Goal: Task Accomplishment & Management: Complete application form

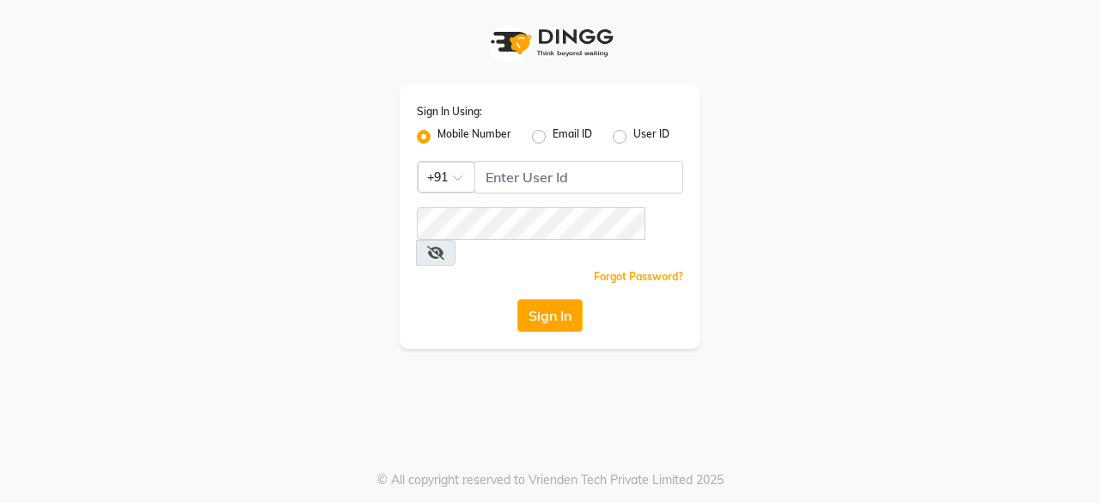
click at [818, 314] on div "Sign In Using: Mobile Number Email ID User ID Country Code × +91 Remember me Fo…" at bounding box center [550, 174] width 980 height 349
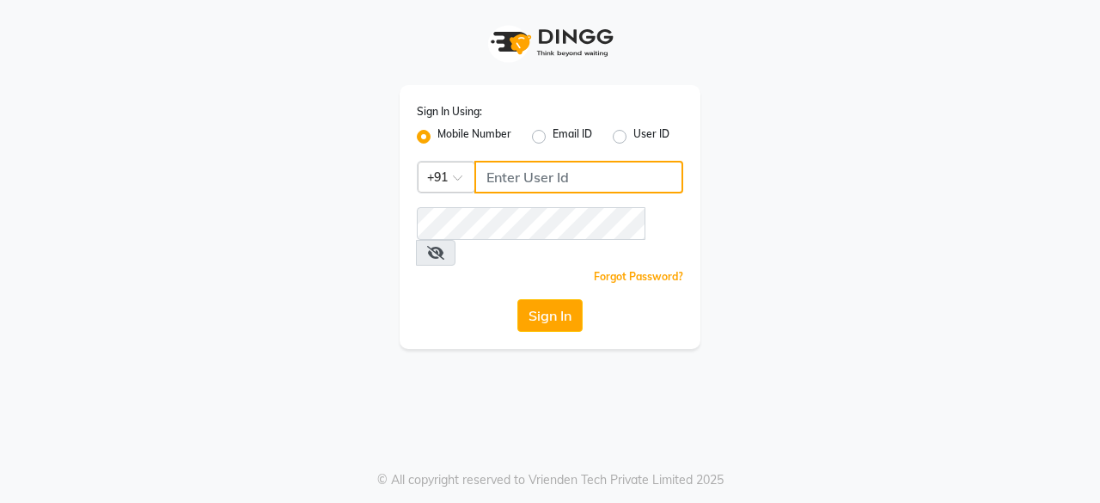
click at [636, 188] on input "Username" at bounding box center [578, 177] width 209 height 33
type input "9818336917"
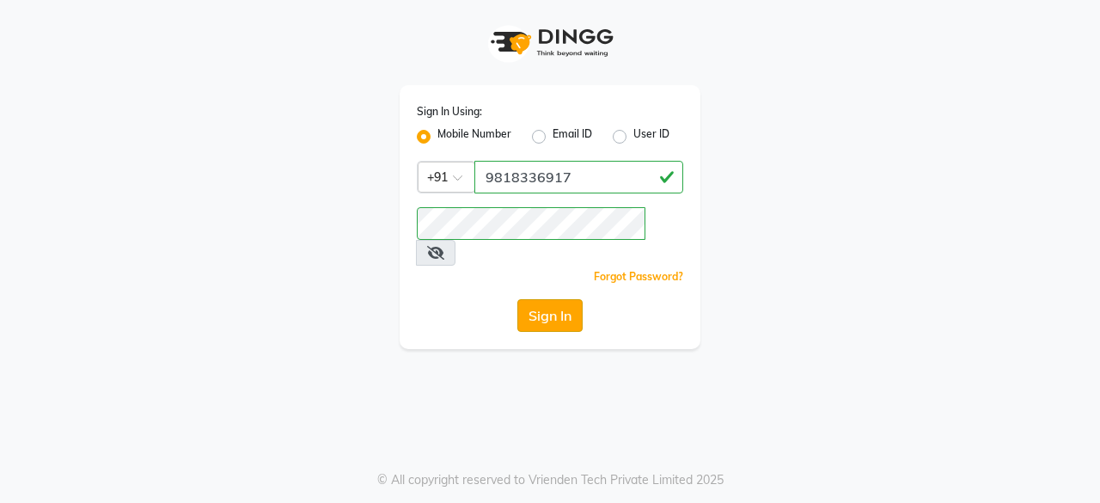
click at [544, 299] on button "Sign In" at bounding box center [549, 315] width 65 height 33
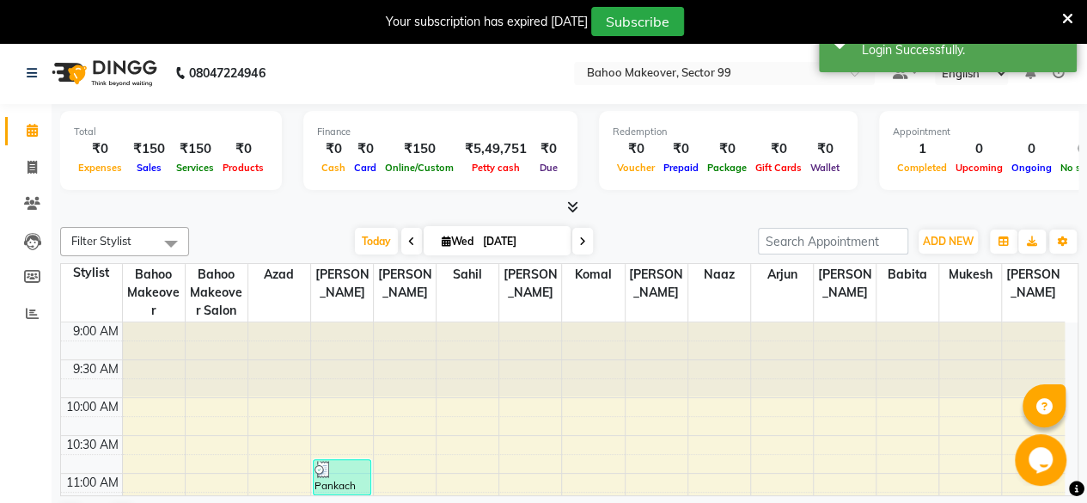
click at [410, 242] on icon at bounding box center [411, 241] width 7 height 10
type input "02-09-2025"
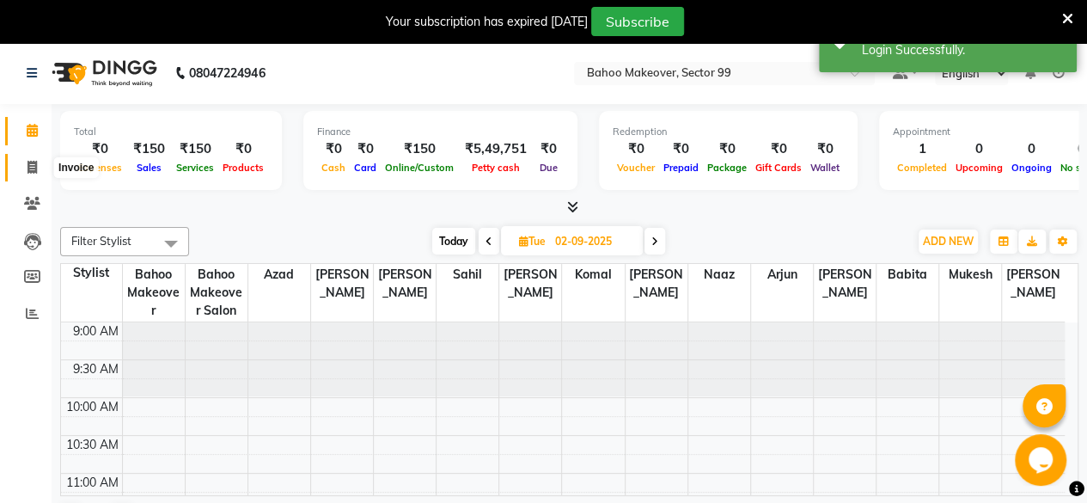
click at [30, 168] on icon at bounding box center [32, 167] width 9 height 13
select select "service"
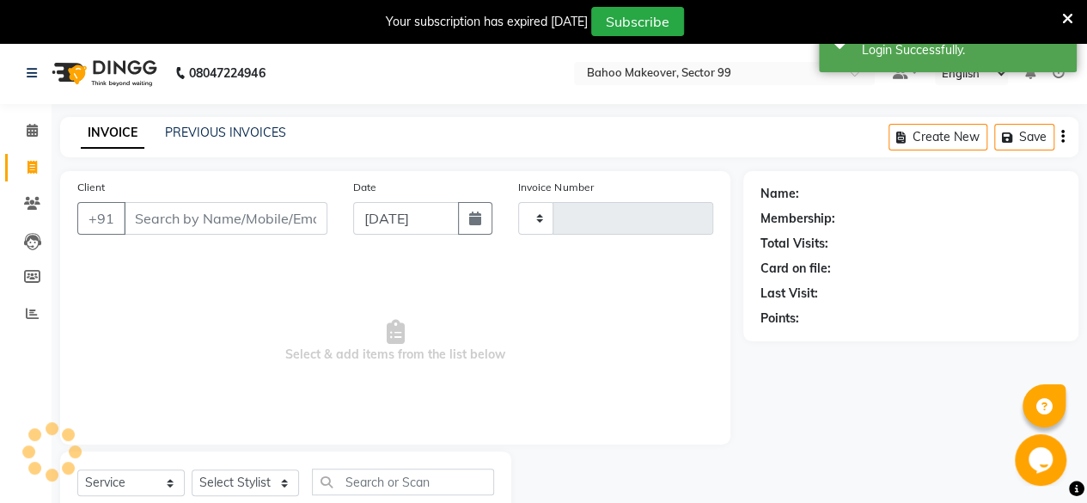
type input "3020"
select select "6856"
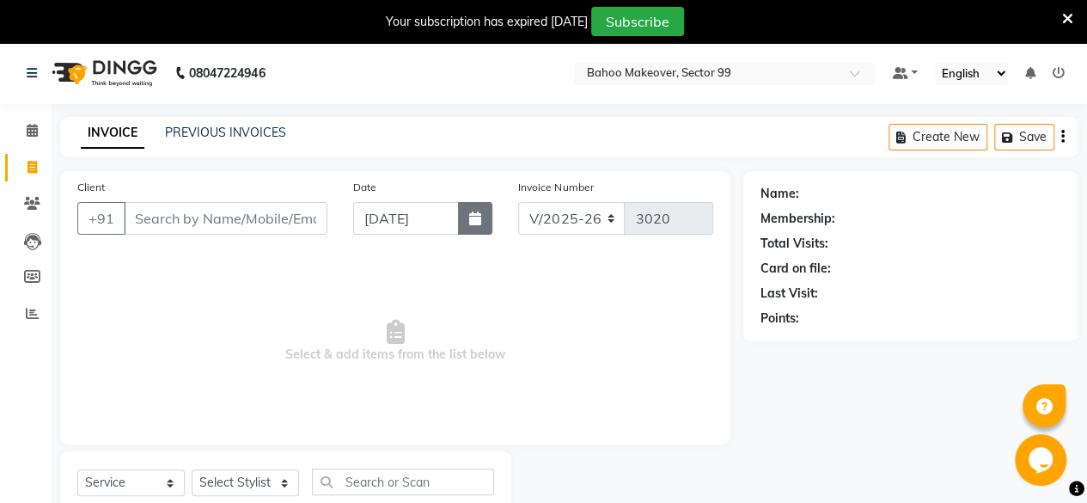
click at [475, 224] on icon "button" at bounding box center [475, 218] width 12 height 14
select select "9"
select select "2025"
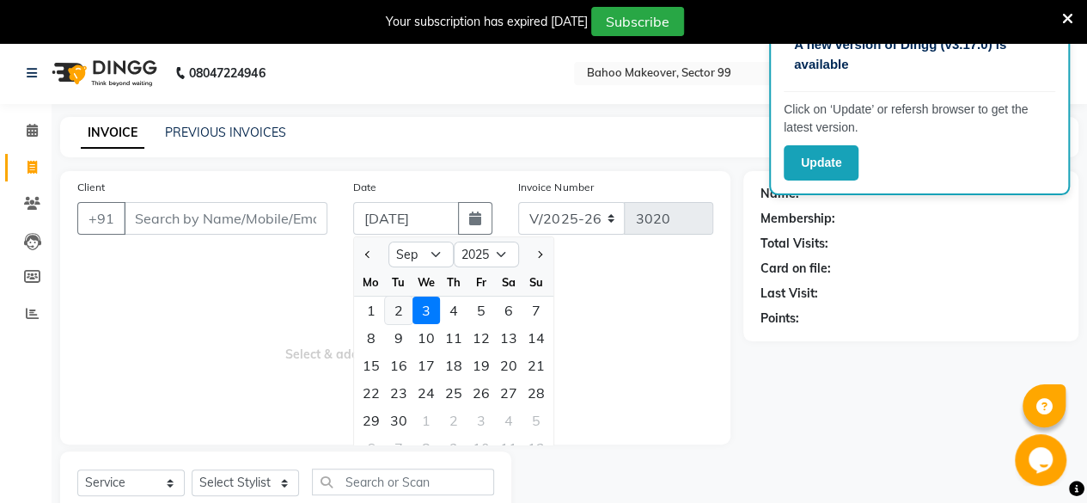
click at [401, 309] on div "2" at bounding box center [399, 311] width 28 height 28
type input "02-09-2025"
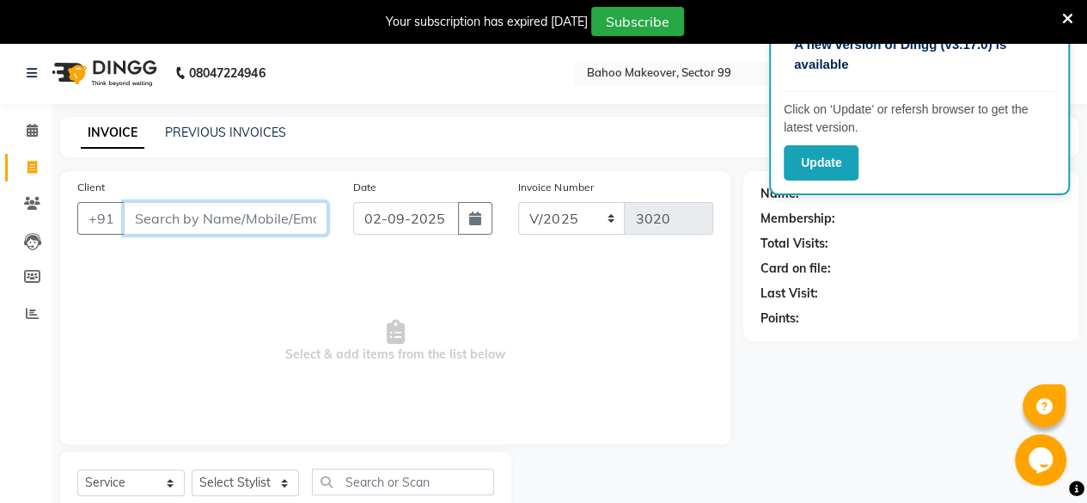
click at [247, 212] on input "Client" at bounding box center [226, 218] width 204 height 33
type input "9650330547"
click at [1068, 13] on icon at bounding box center [1067, 18] width 11 height 15
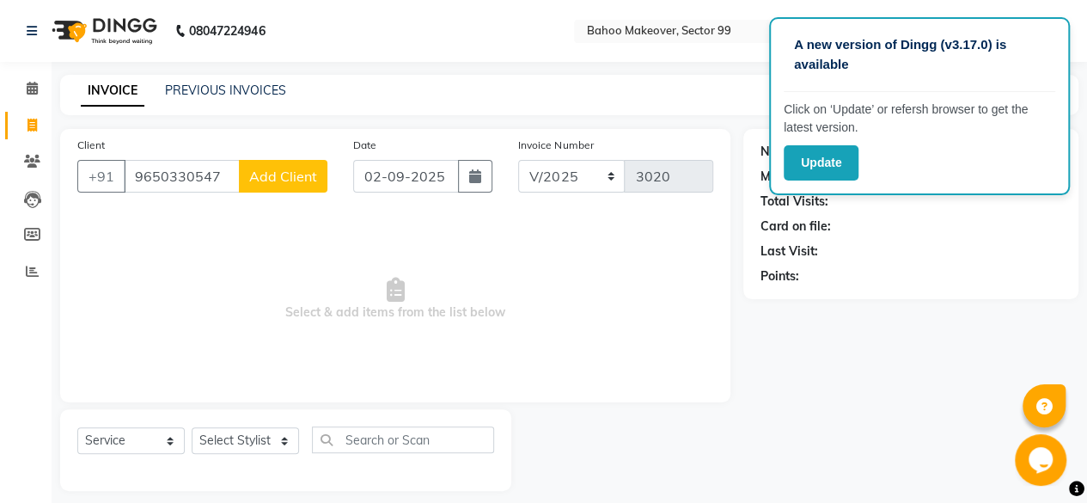
click at [941, 271] on div "Points:" at bounding box center [911, 276] width 301 height 18
click at [832, 173] on button "Update" at bounding box center [821, 162] width 75 height 35
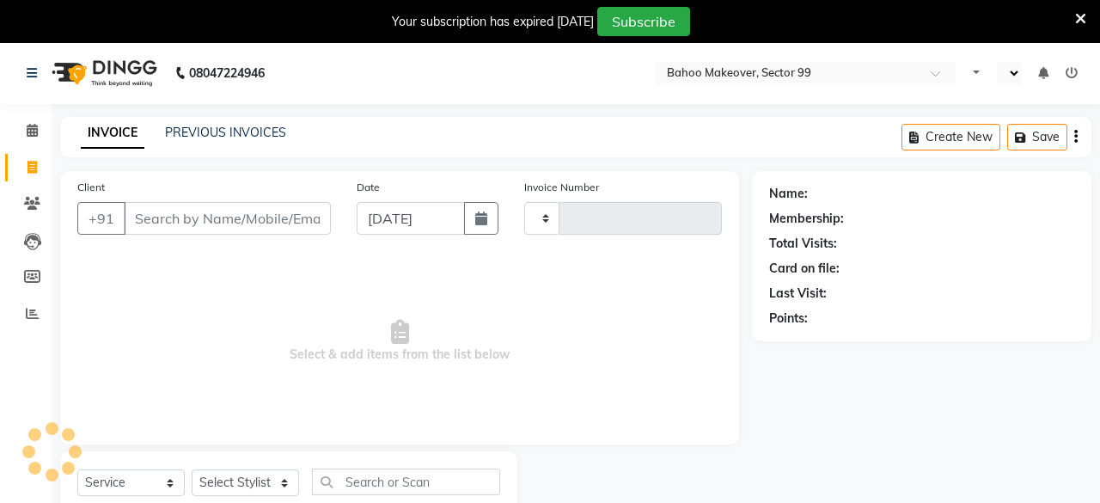
select select "service"
type input "3020"
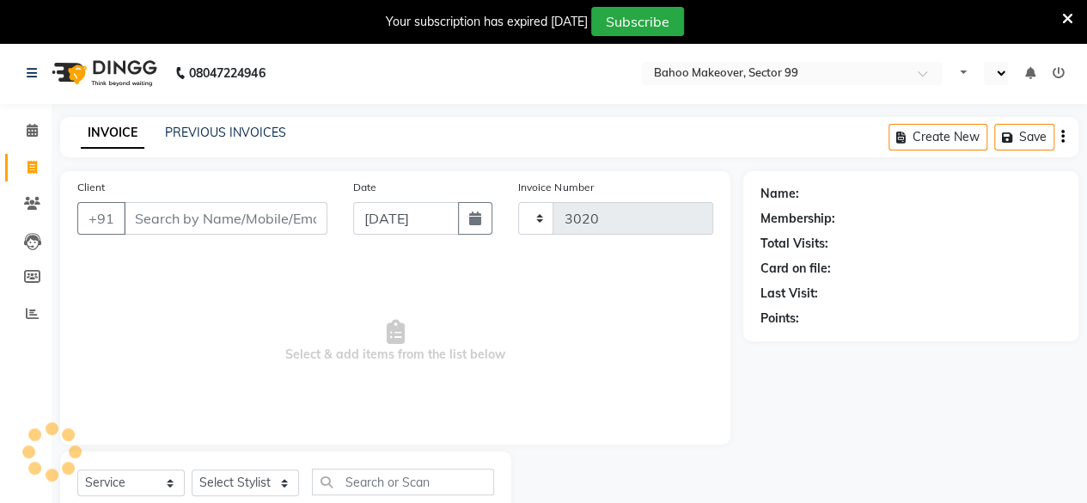
select select "en"
select select "6856"
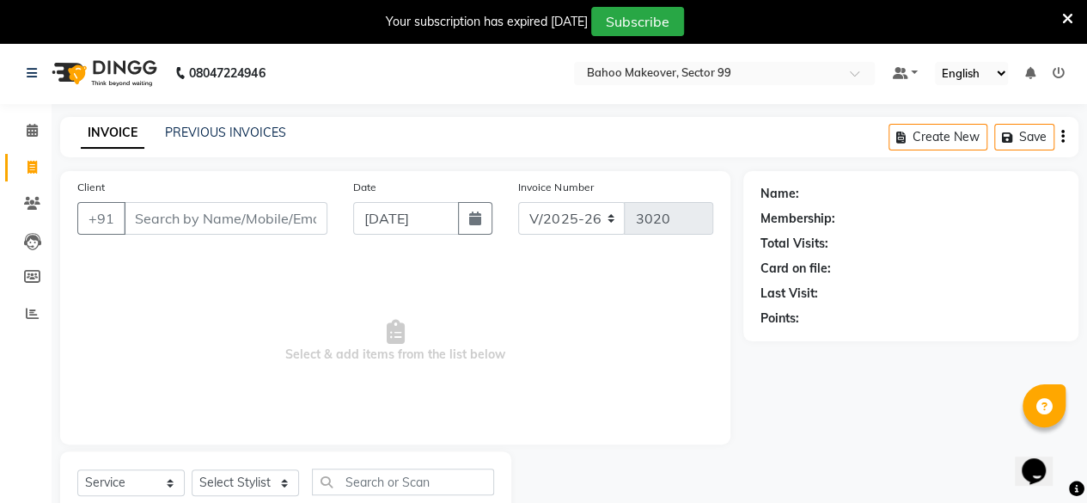
click at [217, 222] on input "Client" at bounding box center [226, 218] width 204 height 33
click at [475, 217] on icon "button" at bounding box center [475, 218] width 12 height 14
select select "9"
select select "2025"
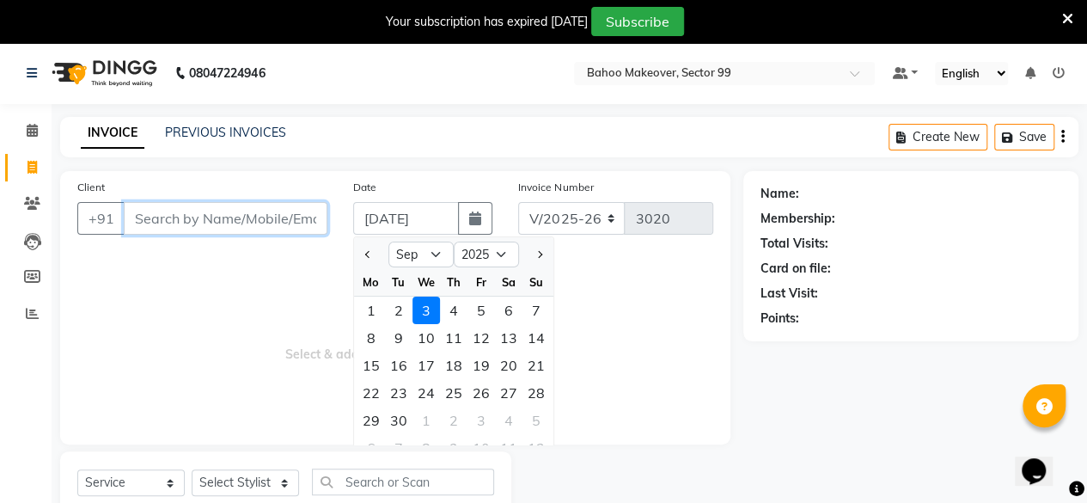
click at [219, 216] on input "Client" at bounding box center [226, 218] width 204 height 33
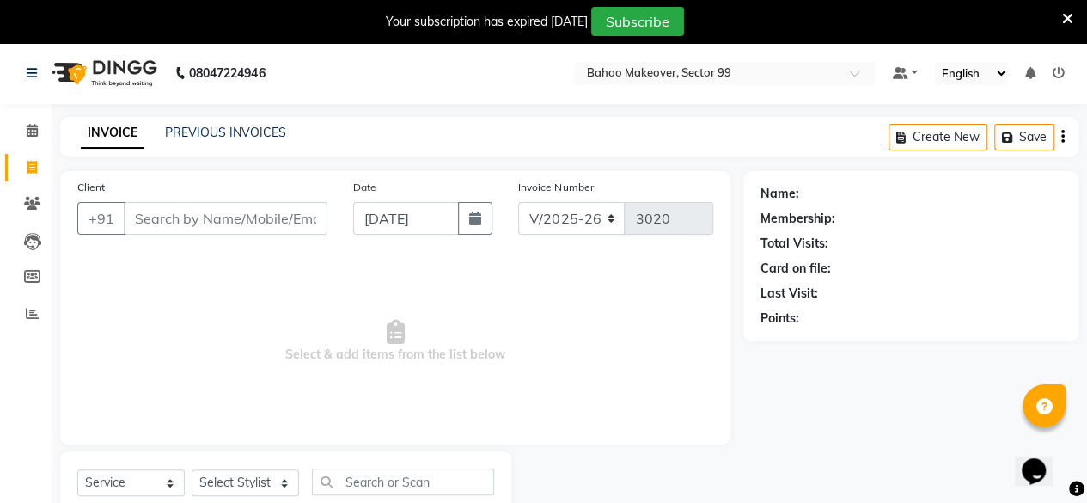
click at [497, 336] on span "Select & add items from the list below" at bounding box center [395, 341] width 636 height 172
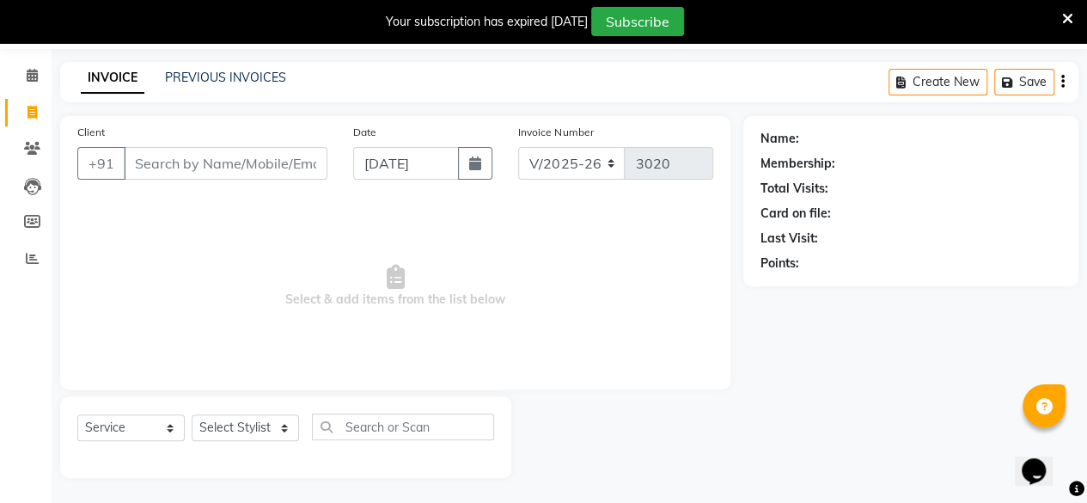
click at [1067, 21] on icon at bounding box center [1067, 18] width 11 height 15
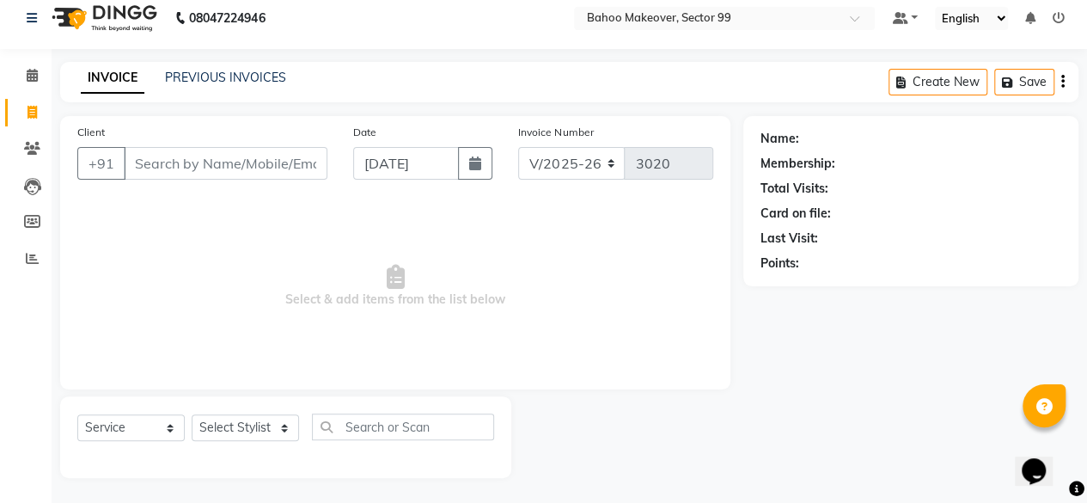
scroll to position [0, 0]
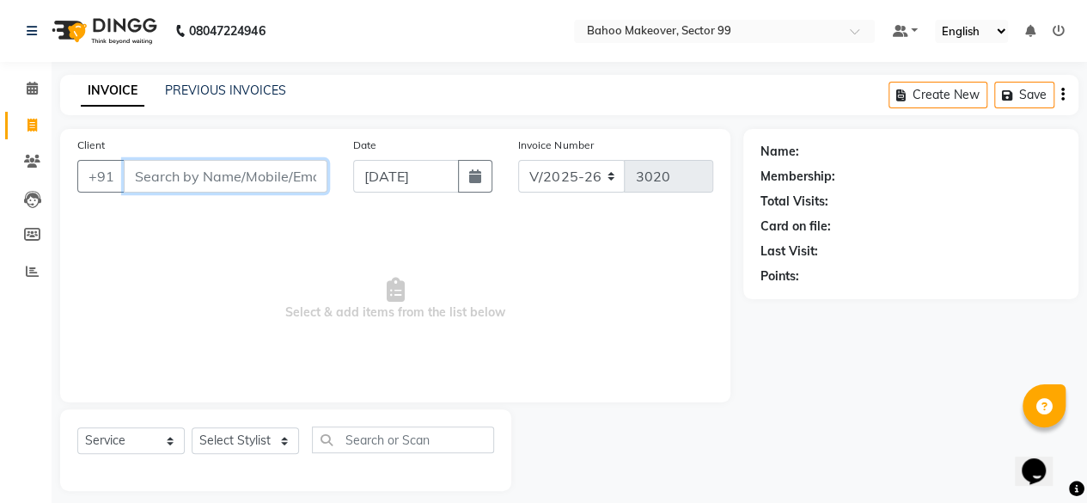
click at [202, 176] on input "Client" at bounding box center [226, 176] width 204 height 33
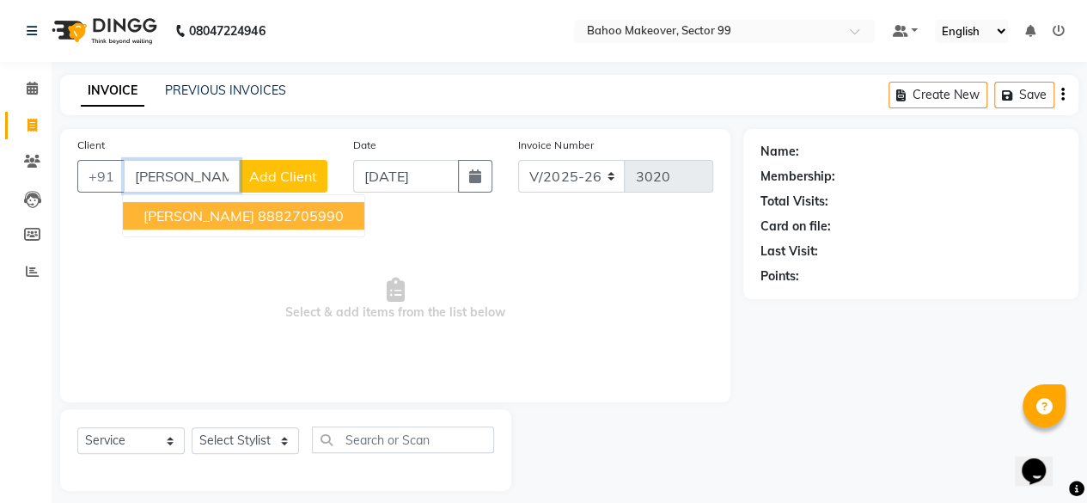
click at [258, 221] on ngb-highlight "8882705990" at bounding box center [301, 215] width 86 height 17
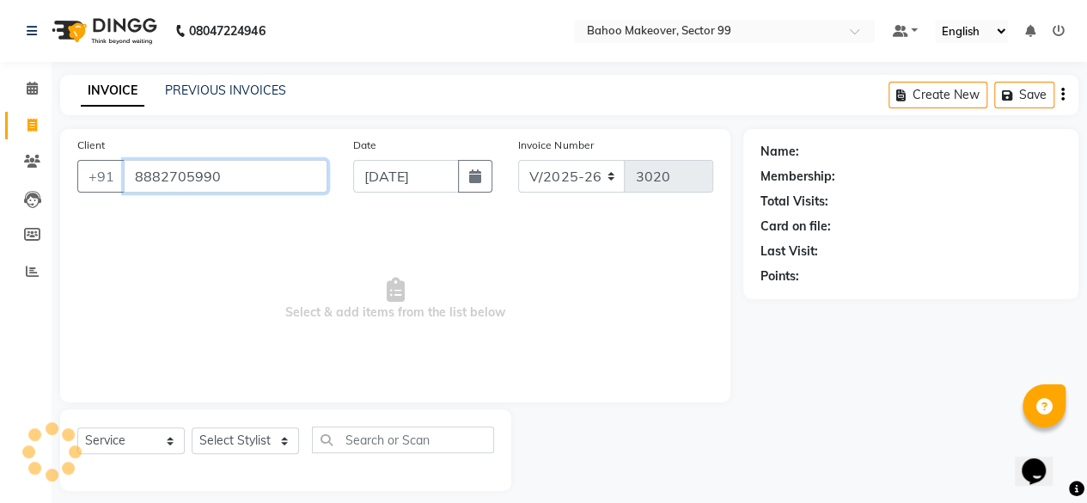
type input "8882705990"
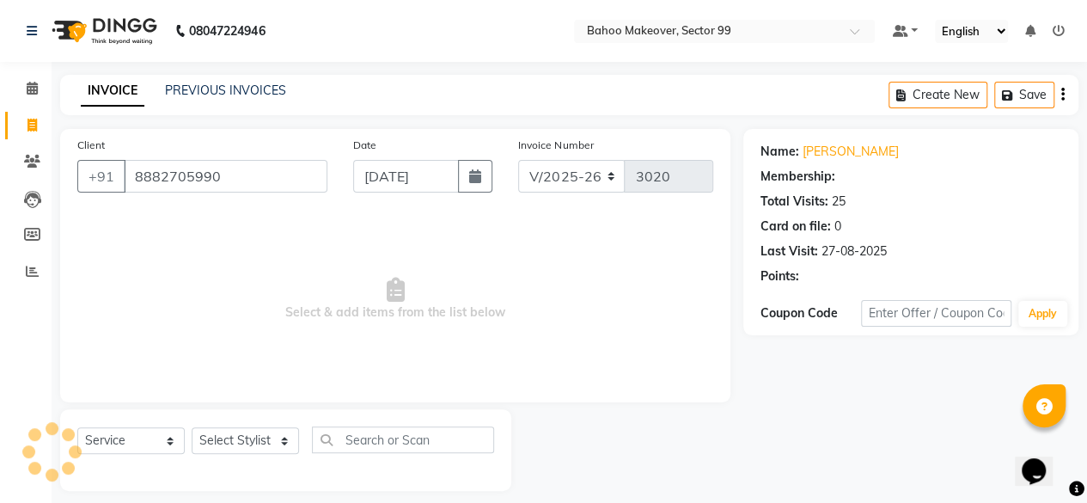
select select "1: Object"
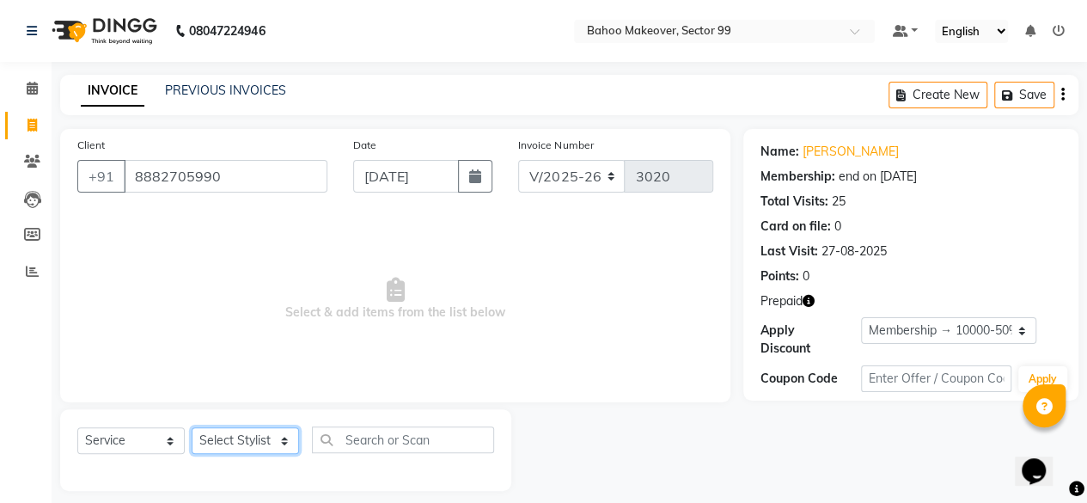
click at [285, 439] on select "Select Stylist [PERSON_NAME] Makeover Bahoo Makeover Salon [PERSON_NAME] [PERSO…" at bounding box center [245, 440] width 107 height 27
select select "71122"
click at [192, 427] on select "Select Stylist [PERSON_NAME] Makeover Bahoo Makeover Salon [PERSON_NAME] [PERSO…" at bounding box center [245, 440] width 107 height 27
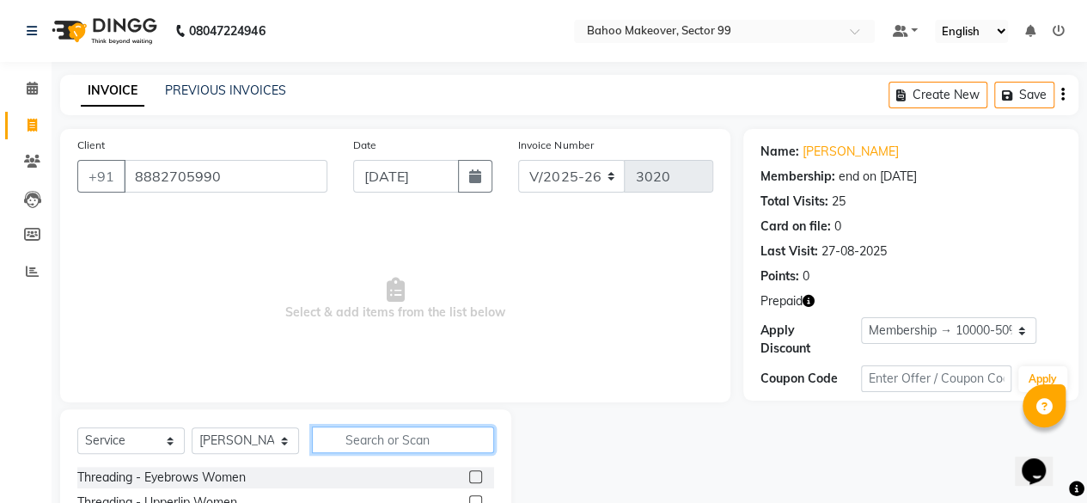
click at [385, 443] on input "text" at bounding box center [403, 439] width 182 height 27
type input "shave"
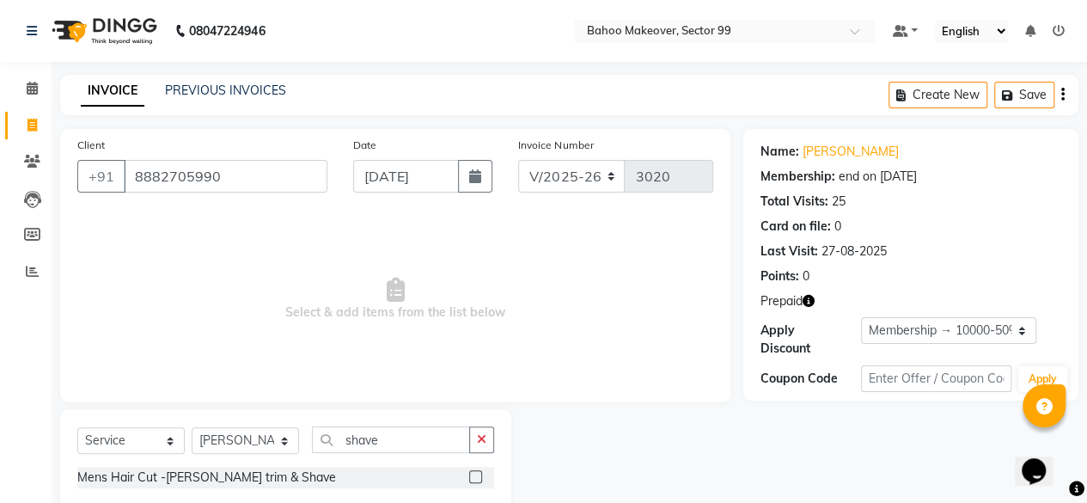
click at [474, 481] on label at bounding box center [475, 476] width 13 height 13
click at [474, 481] on input "checkbox" at bounding box center [474, 477] width 11 height 11
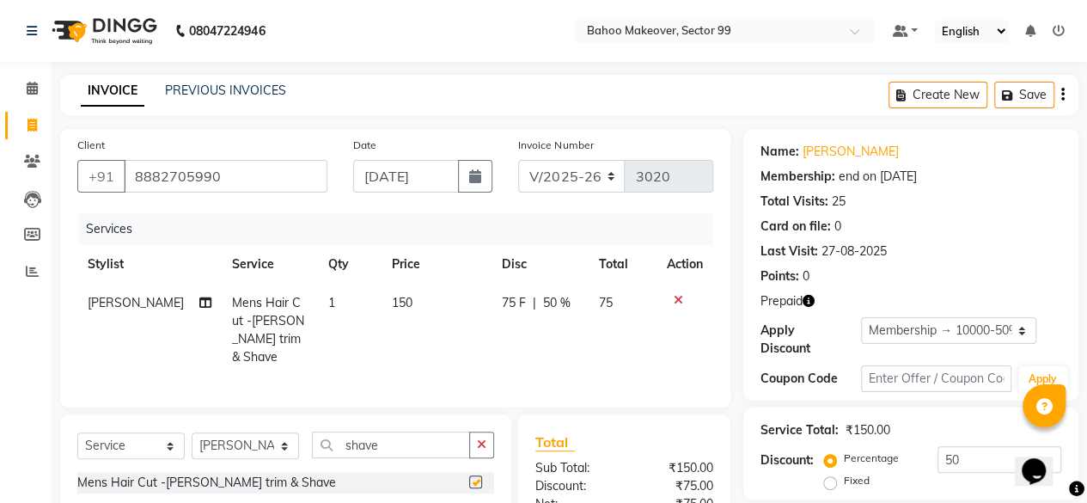
checkbox input "false"
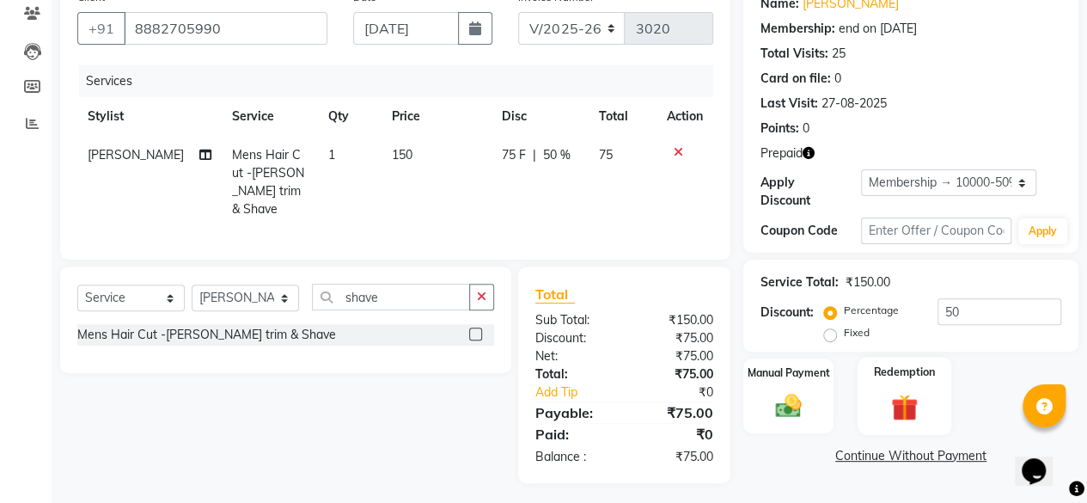
click at [905, 395] on img at bounding box center [905, 407] width 44 height 34
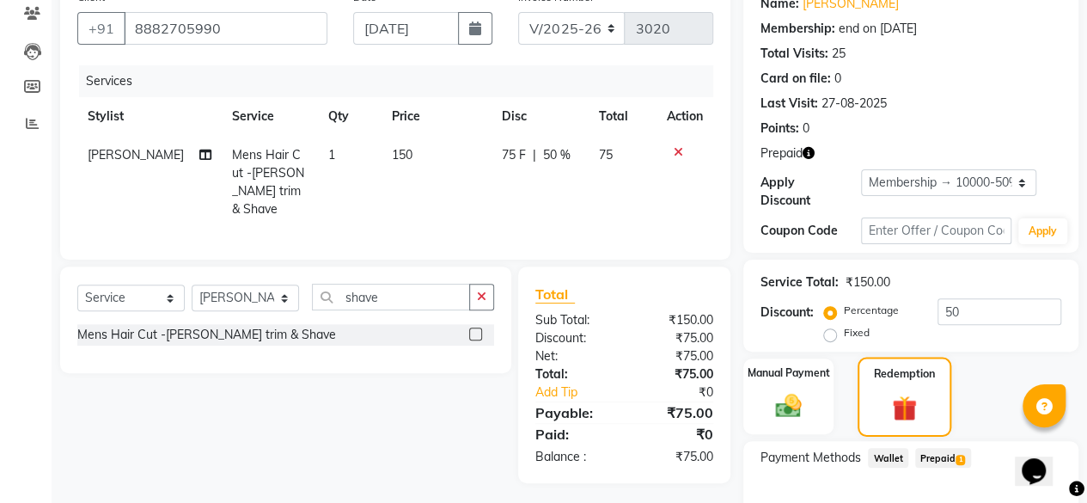
scroll to position [249, 0]
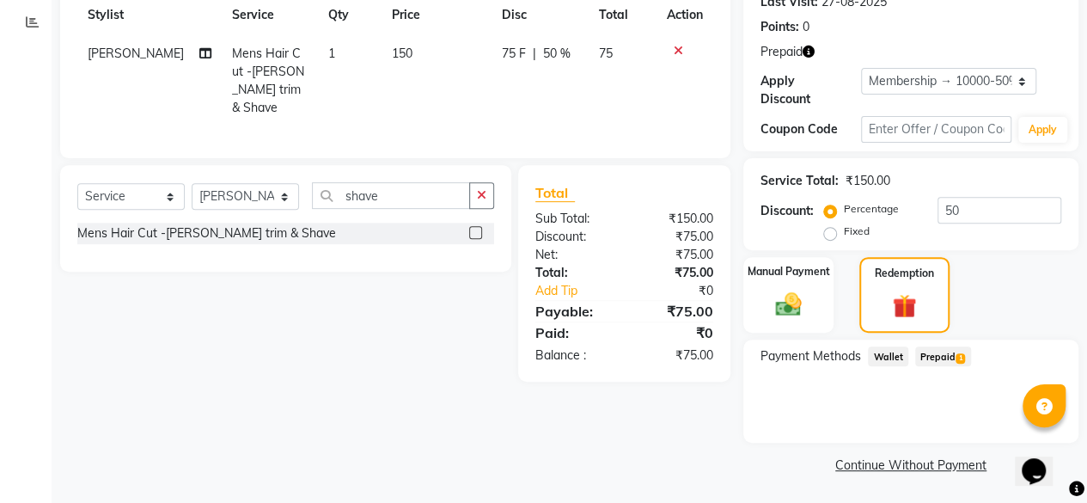
click at [936, 360] on span "Prepaid 1" at bounding box center [943, 356] width 56 height 20
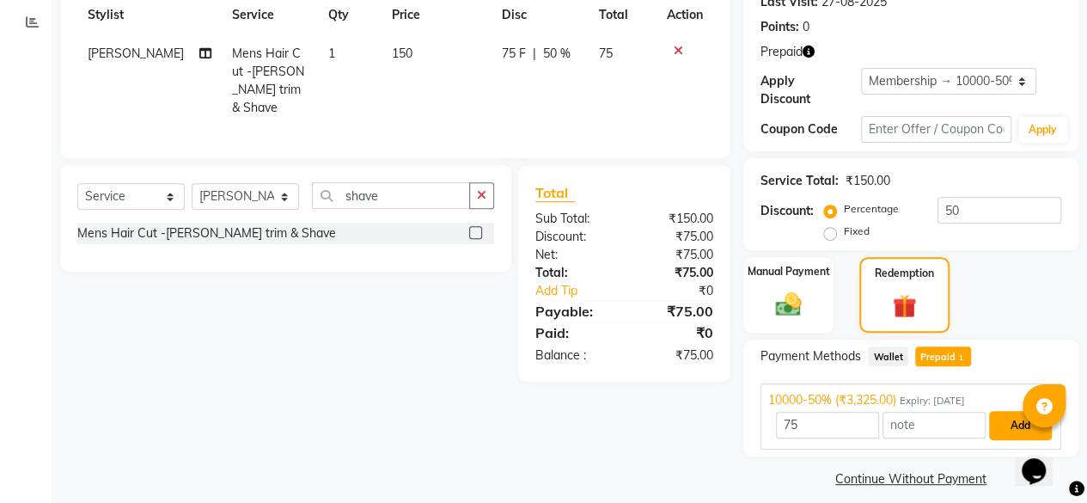
click at [1011, 432] on button "Add" at bounding box center [1020, 425] width 63 height 29
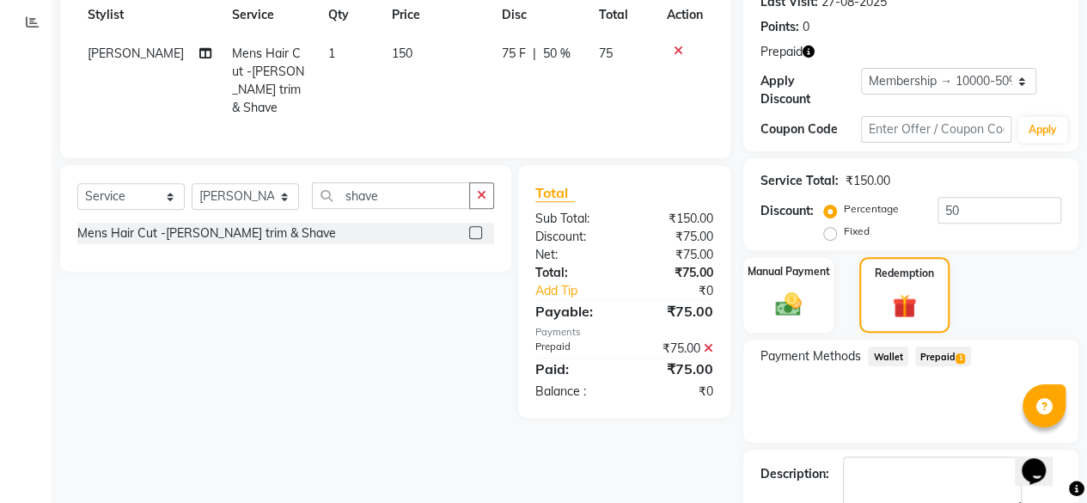
scroll to position [346, 0]
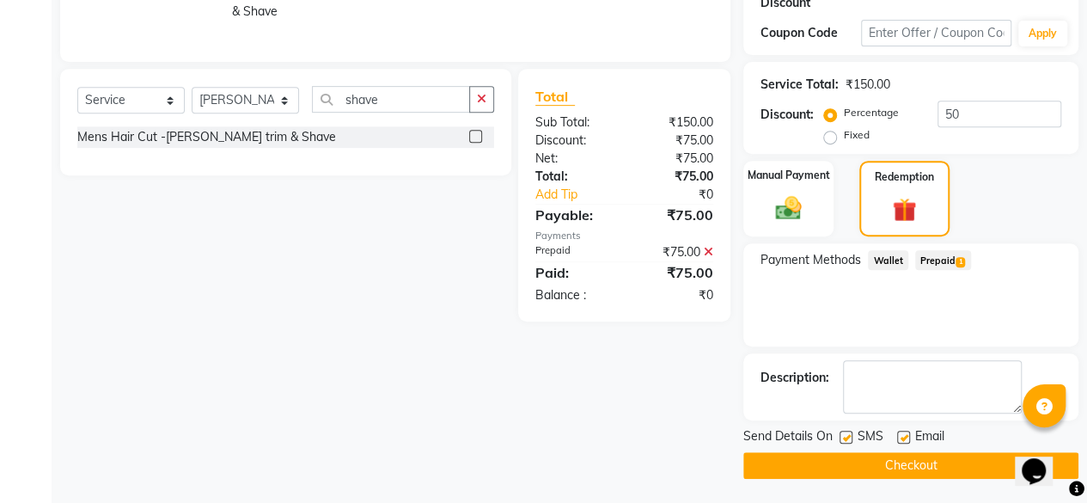
click at [961, 461] on button "Checkout" at bounding box center [911, 465] width 335 height 27
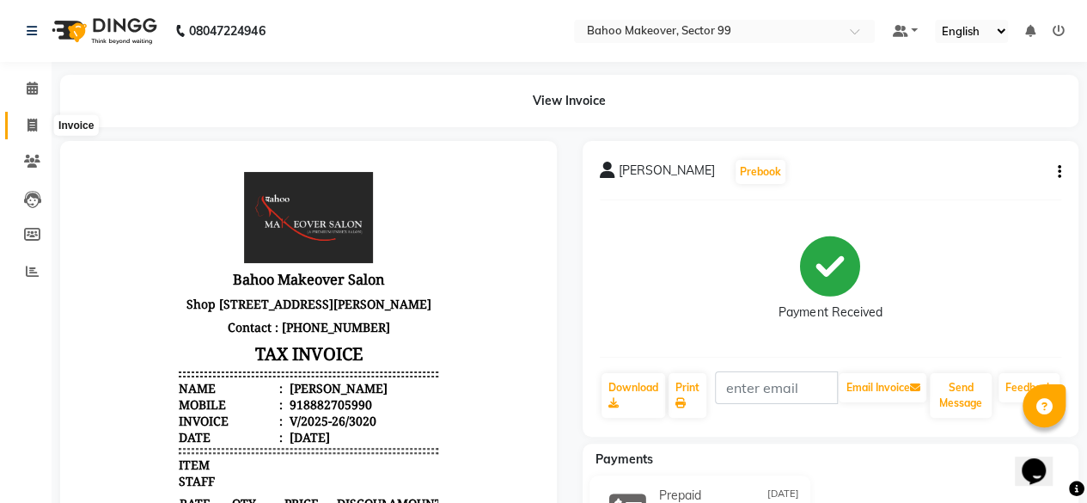
click at [29, 126] on icon at bounding box center [32, 125] width 9 height 13
select select "service"
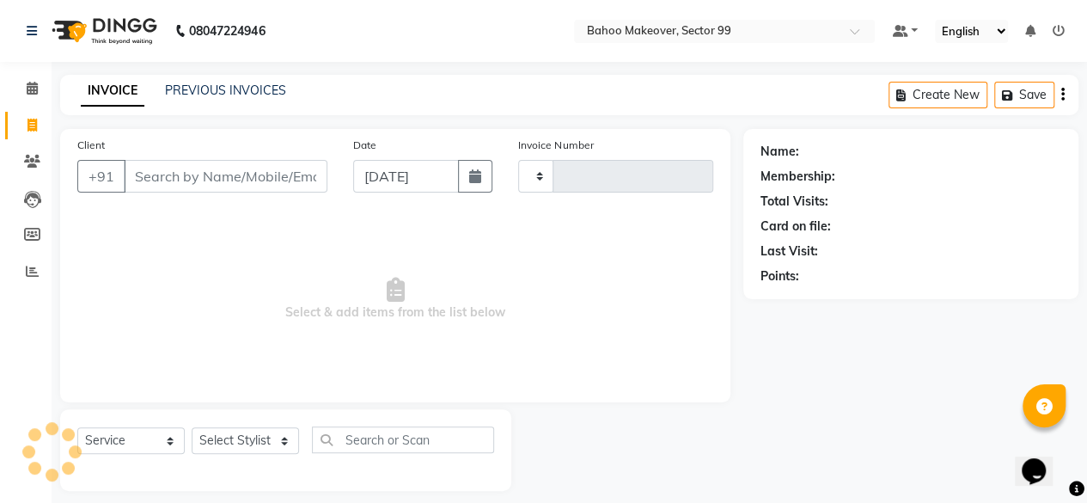
scroll to position [13, 0]
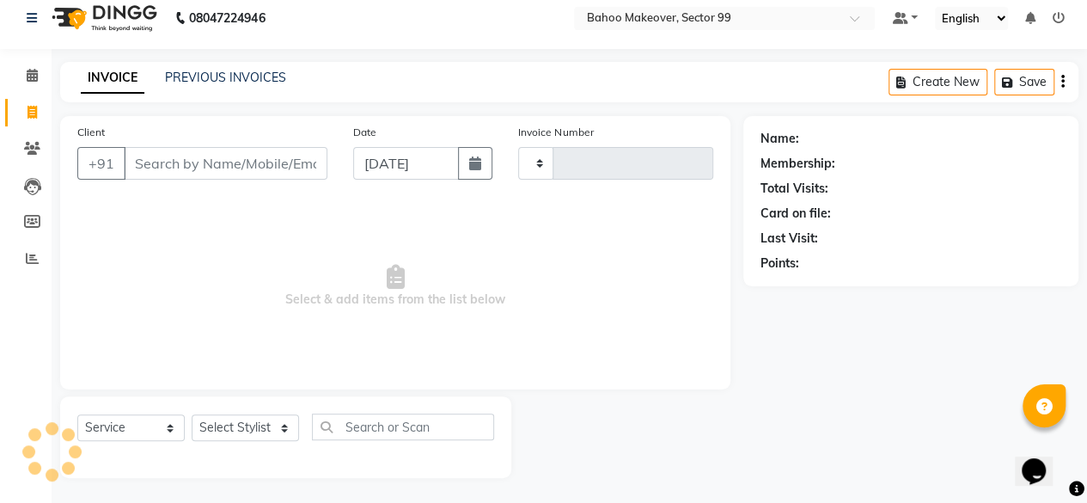
type input "3021"
select select "6856"
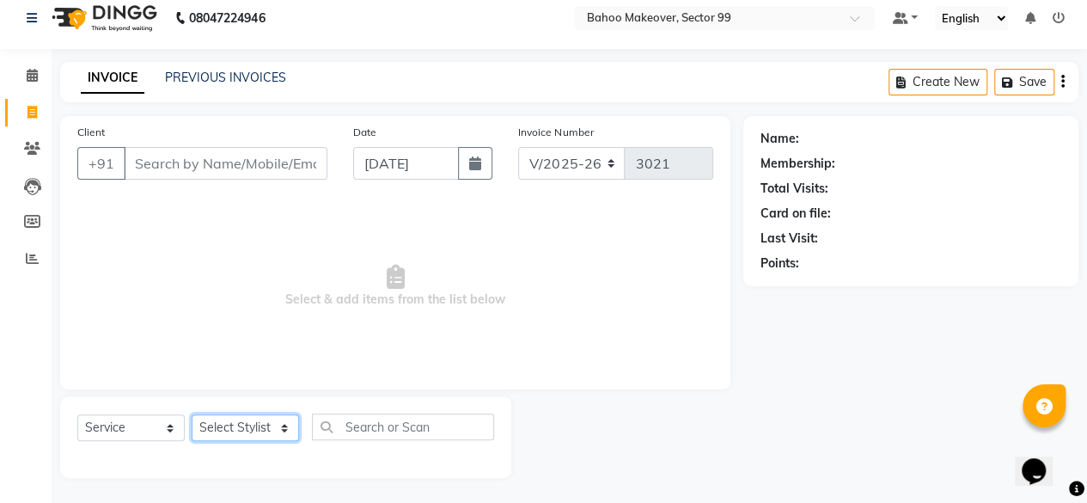
click at [287, 432] on select "Select Stylist [PERSON_NAME] Makeover Bahoo Makeover Salon [PERSON_NAME] [PERSO…" at bounding box center [245, 427] width 107 height 27
select select "71122"
click at [192, 414] on select "Select Stylist [PERSON_NAME] Makeover Bahoo Makeover Salon [PERSON_NAME] [PERSO…" at bounding box center [245, 427] width 107 height 27
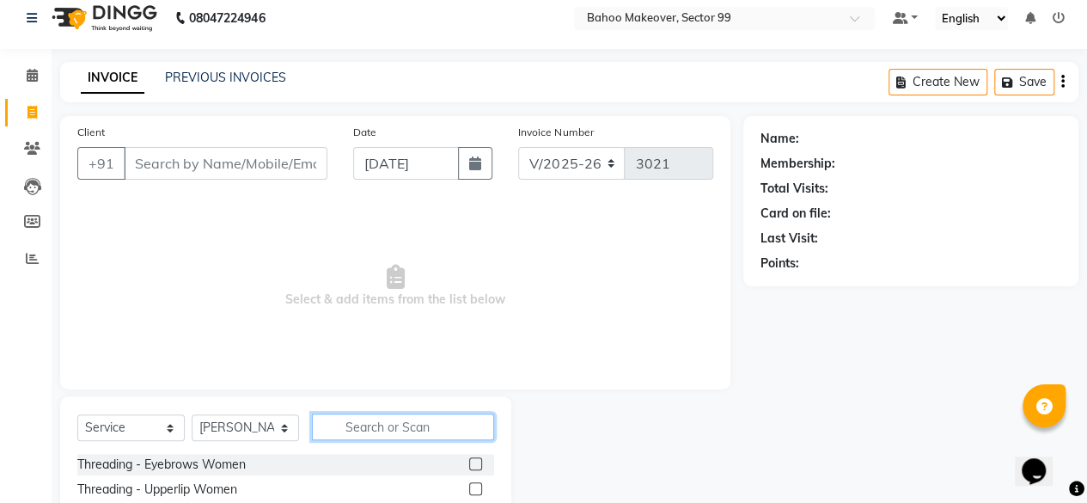
click at [366, 420] on input "text" at bounding box center [403, 426] width 182 height 27
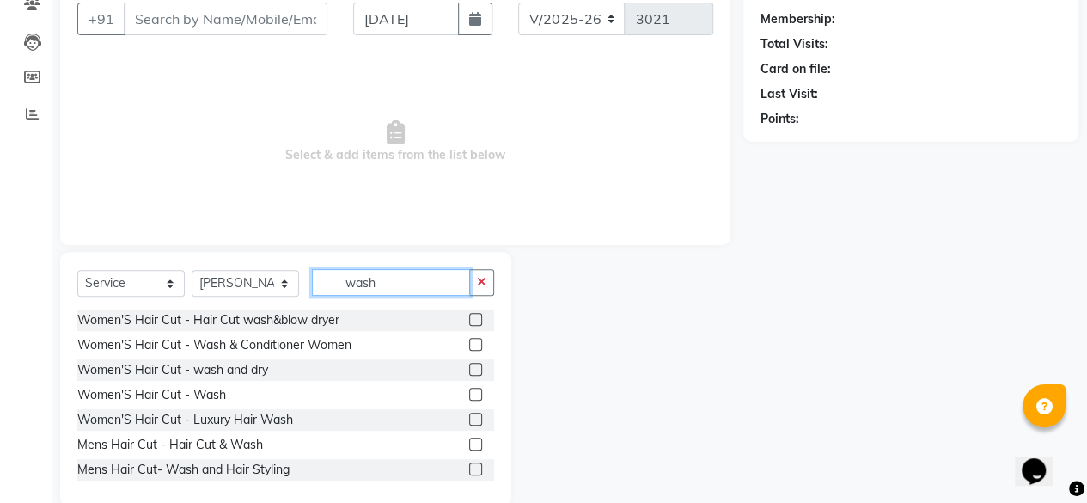
scroll to position [2, 0]
type input "wash"
click at [469, 340] on label at bounding box center [475, 342] width 13 height 13
click at [469, 340] on input "checkbox" at bounding box center [474, 343] width 11 height 11
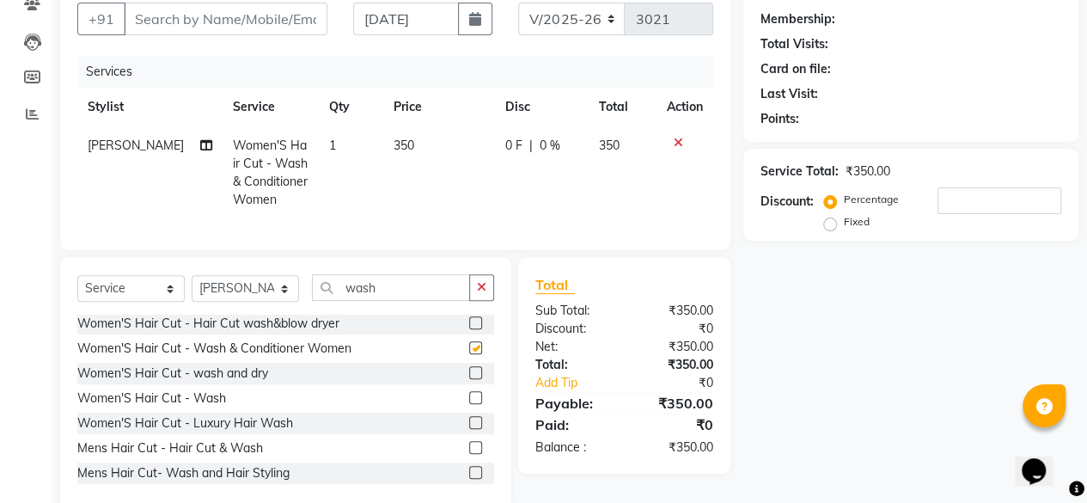
checkbox input "false"
click at [430, 301] on input "wash" at bounding box center [391, 287] width 158 height 27
type input "w"
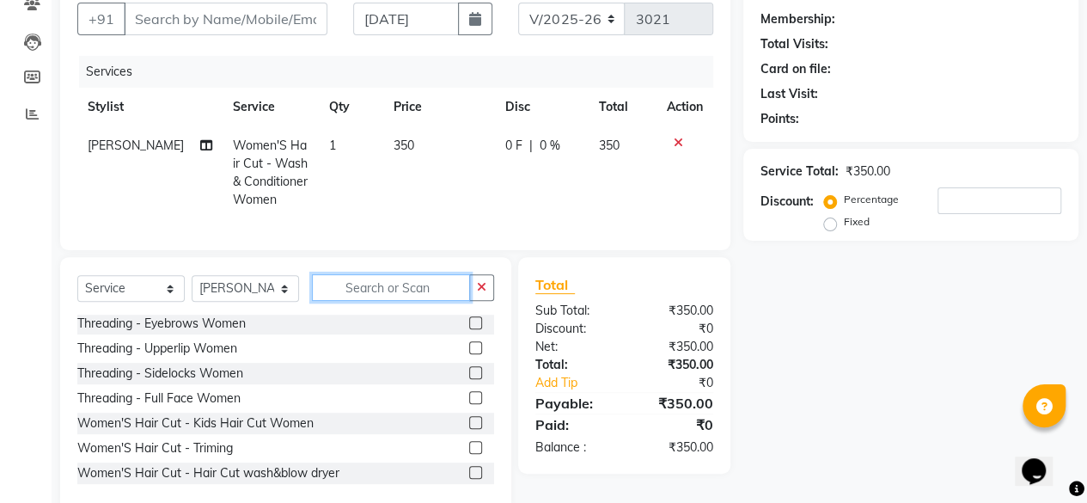
scroll to position [201, 0]
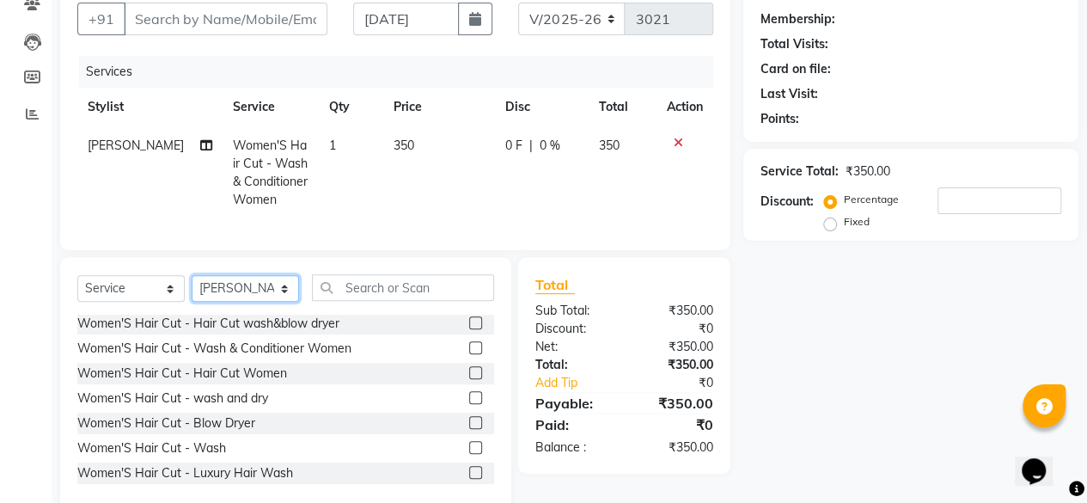
click at [291, 302] on select "Select Stylist [PERSON_NAME] Makeover Bahoo Makeover Salon [PERSON_NAME] [PERSO…" at bounding box center [245, 288] width 107 height 27
select select "87491"
click at [192, 288] on select "Select Stylist [PERSON_NAME] Makeover Bahoo Makeover Salon [PERSON_NAME] [PERSO…" at bounding box center [245, 288] width 107 height 27
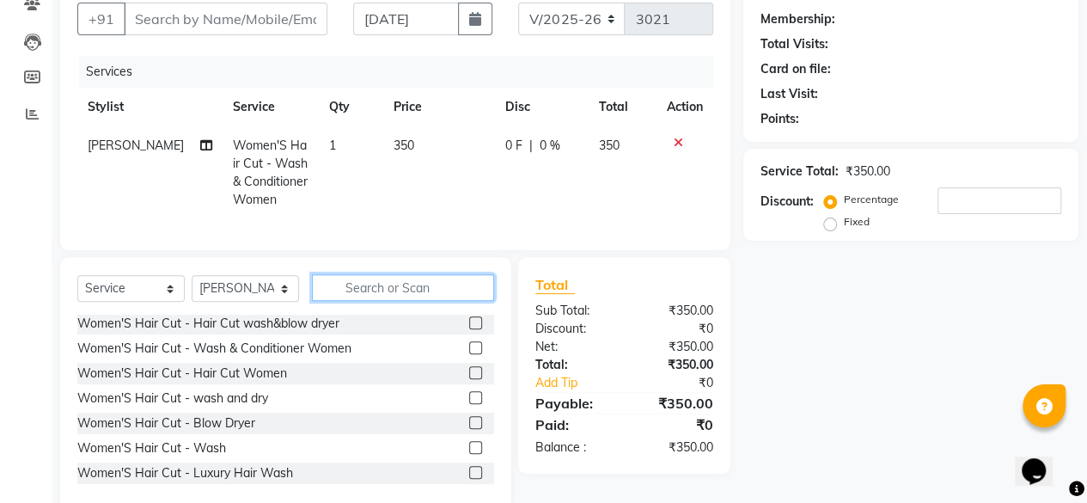
click at [389, 298] on input "text" at bounding box center [403, 287] width 182 height 27
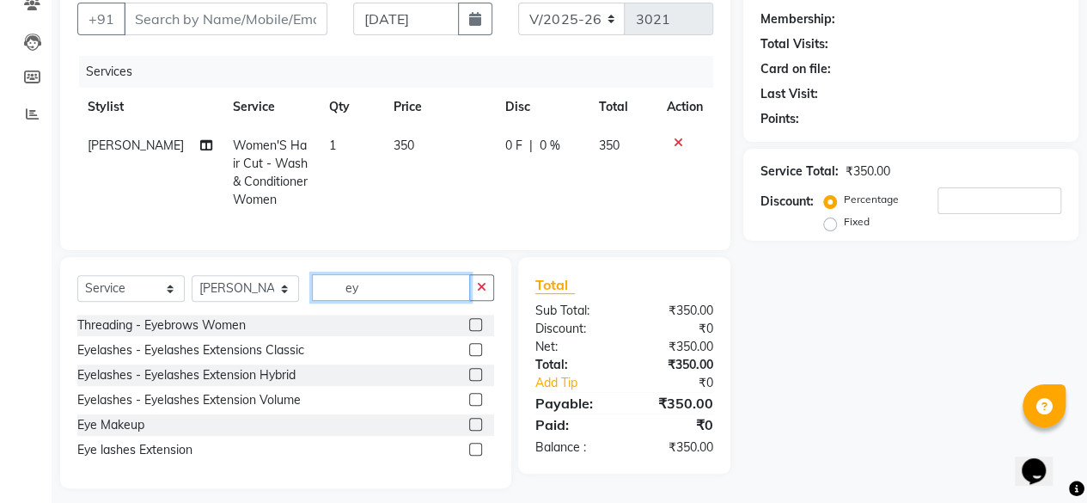
scroll to position [0, 0]
type input "eye"
click at [474, 331] on label at bounding box center [475, 324] width 13 height 13
click at [474, 331] on input "checkbox" at bounding box center [474, 325] width 11 height 11
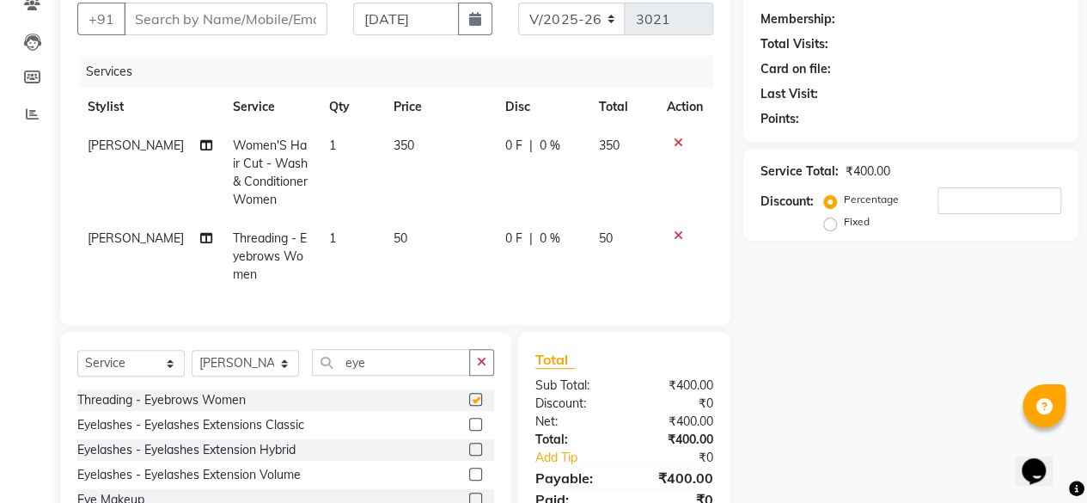
checkbox input "false"
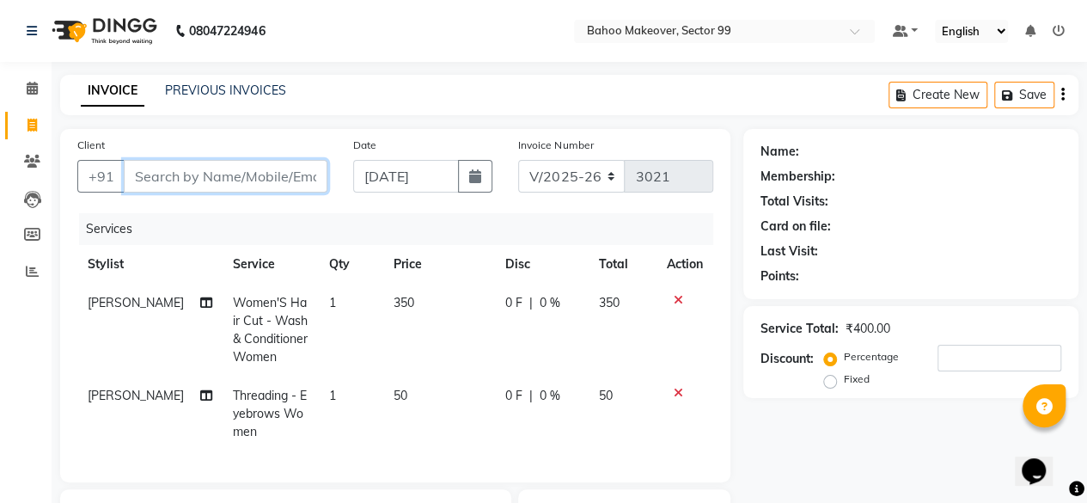
click at [193, 177] on input "Client" at bounding box center [226, 176] width 204 height 33
type input "r"
type input "0"
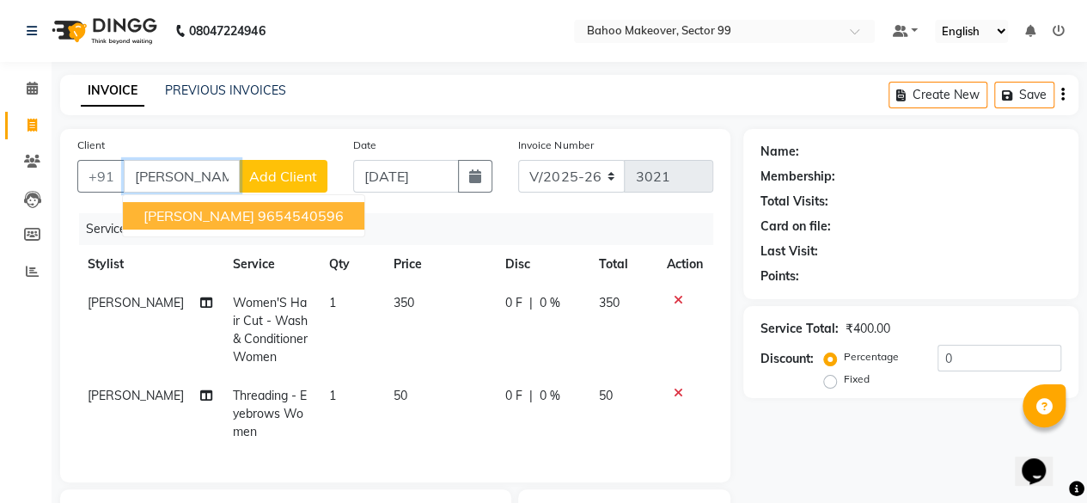
click at [291, 217] on ngb-highlight "9654540596" at bounding box center [301, 215] width 86 height 17
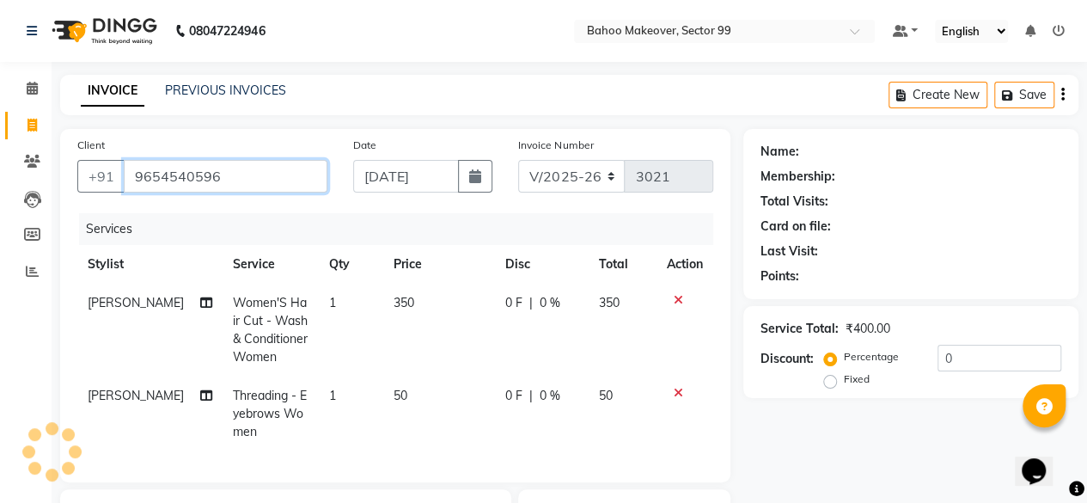
type input "9654540596"
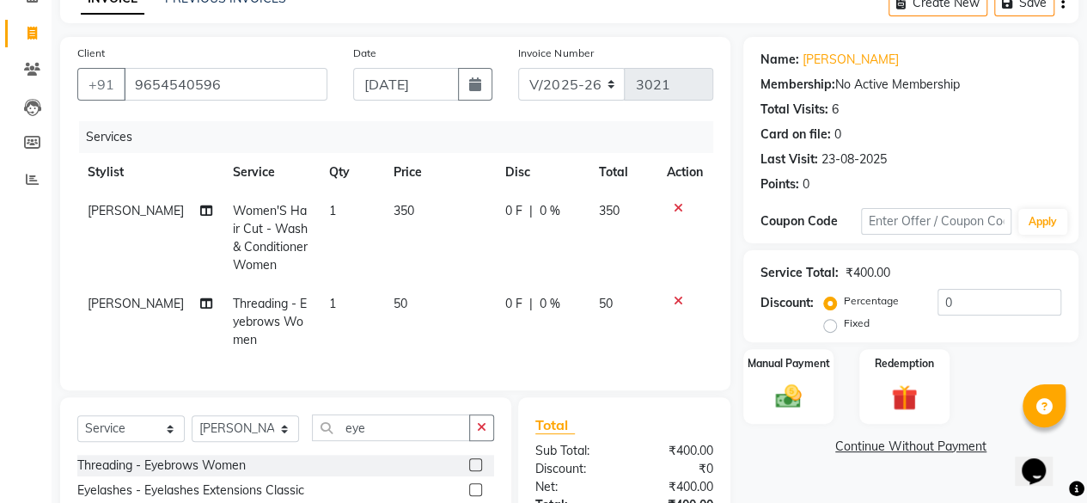
scroll to position [94, 0]
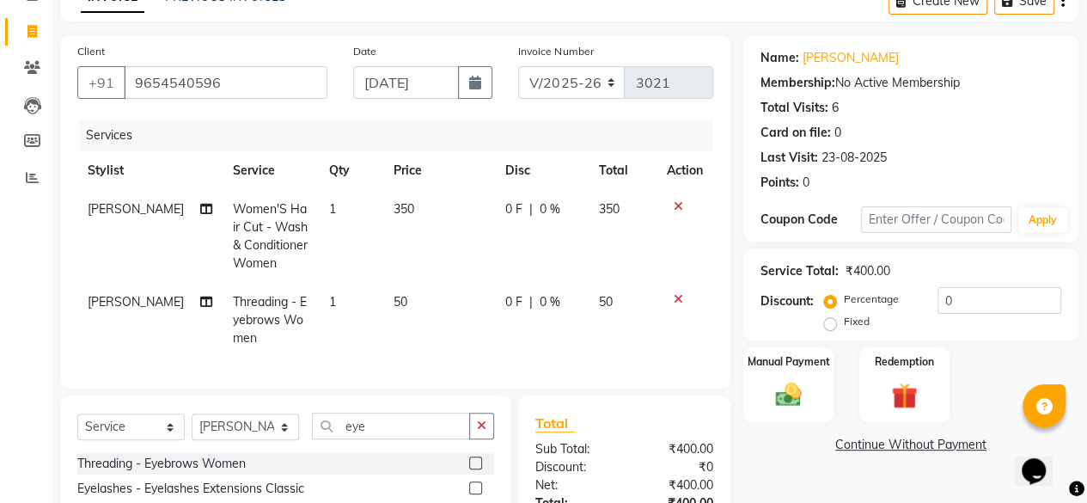
click at [414, 210] on td "350" at bounding box center [439, 236] width 112 height 93
select select "71122"
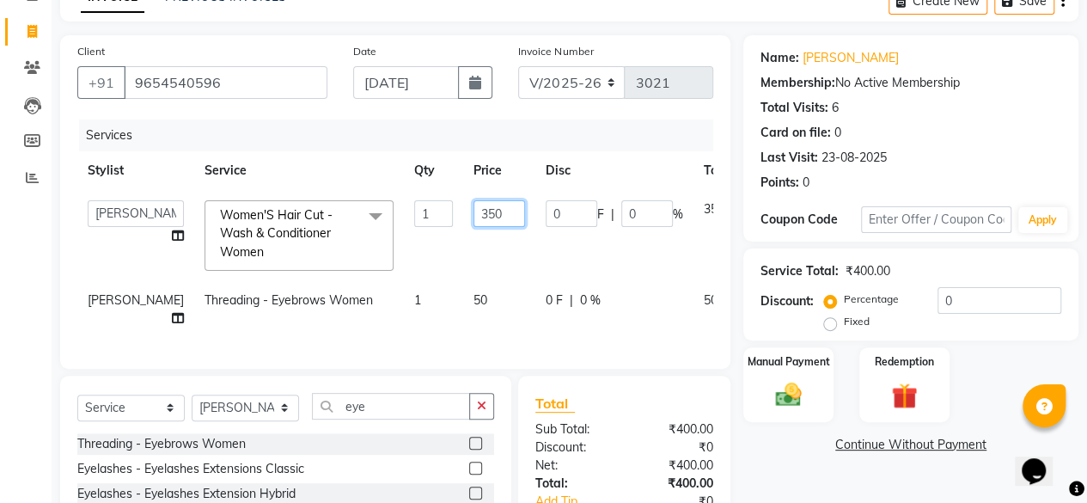
click at [474, 211] on input "350" at bounding box center [500, 213] width 52 height 27
type input "3"
type input "400"
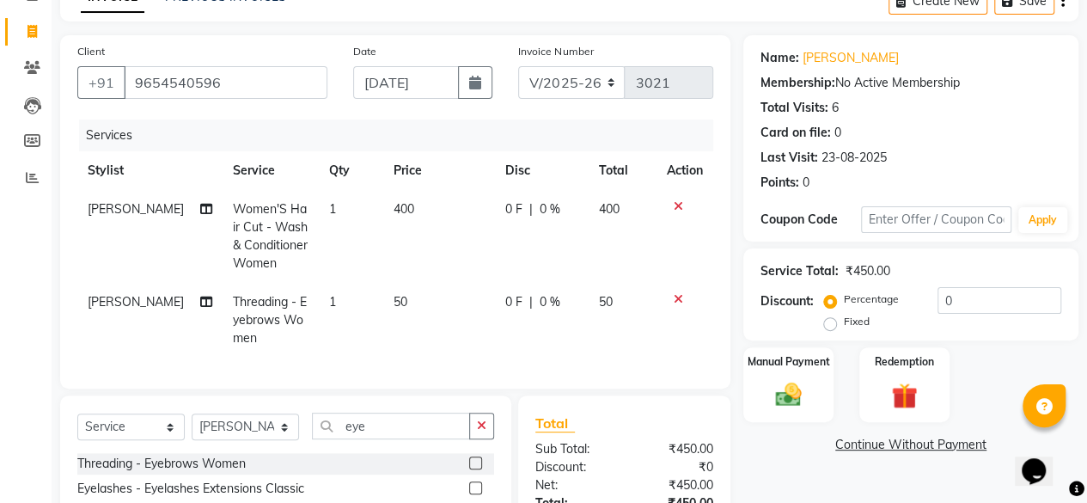
click at [790, 443] on link "Continue Without Payment" at bounding box center [911, 445] width 328 height 18
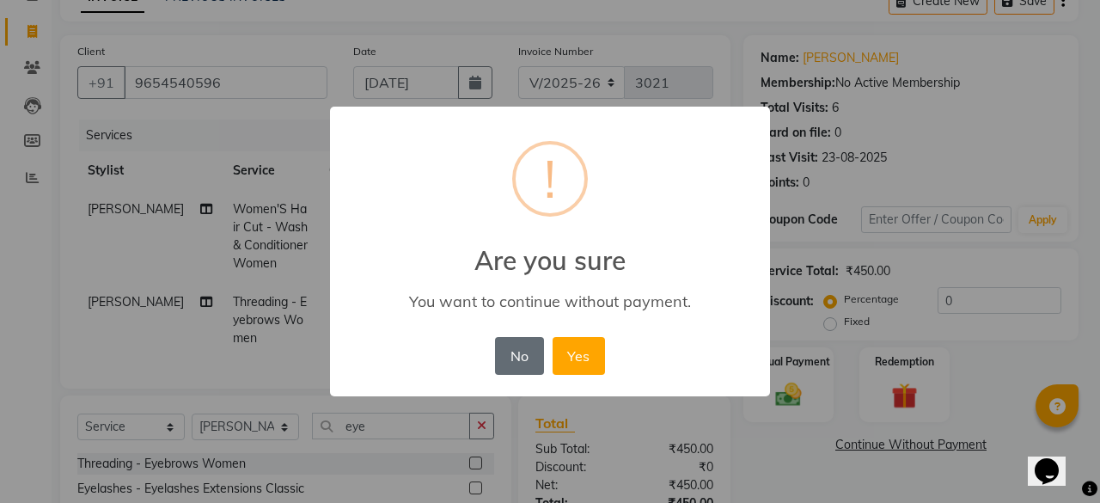
click at [525, 355] on button "No" at bounding box center [519, 356] width 48 height 38
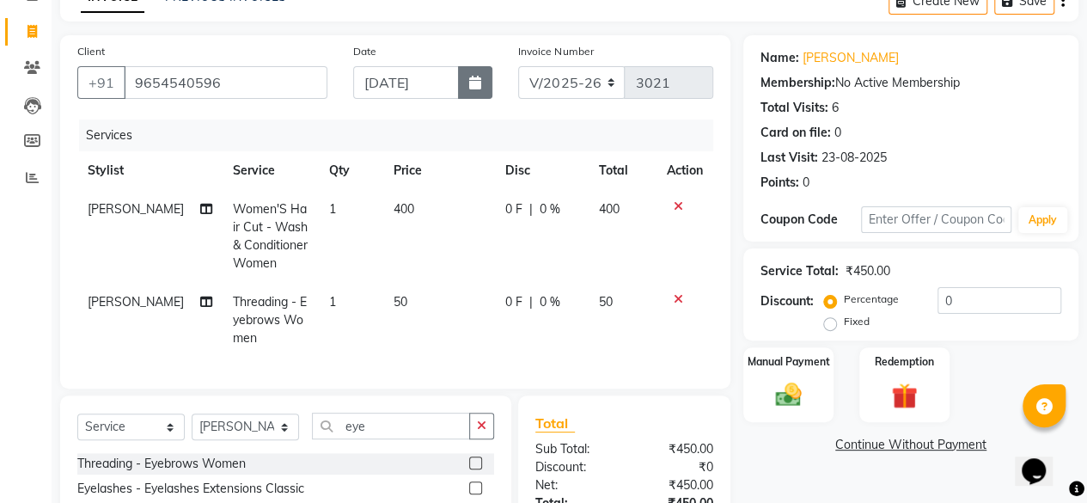
click at [481, 77] on icon "button" at bounding box center [475, 83] width 12 height 14
select select "9"
select select "2025"
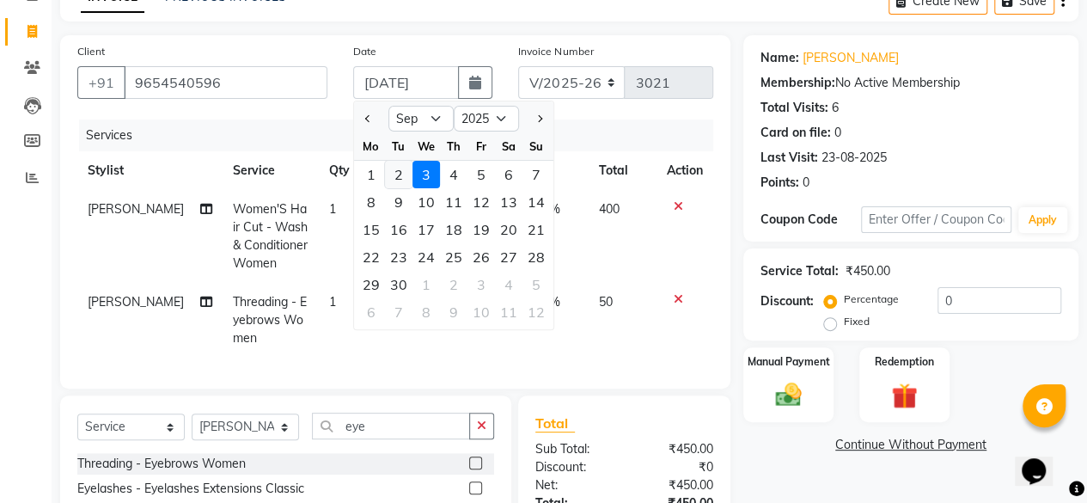
click at [396, 173] on div "2" at bounding box center [399, 175] width 28 height 28
type input "02-09-2025"
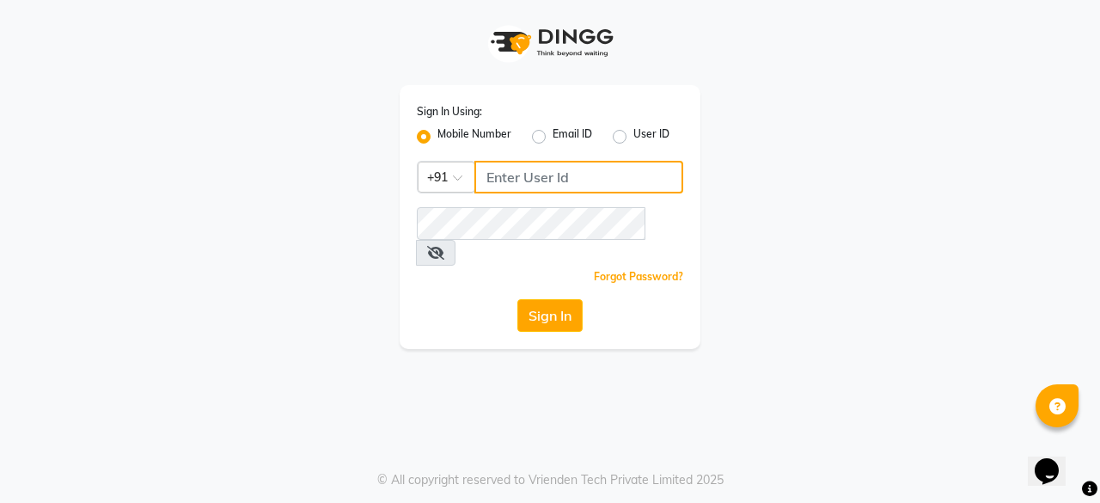
click at [582, 170] on input "Username" at bounding box center [578, 177] width 209 height 33
type input "9818336917"
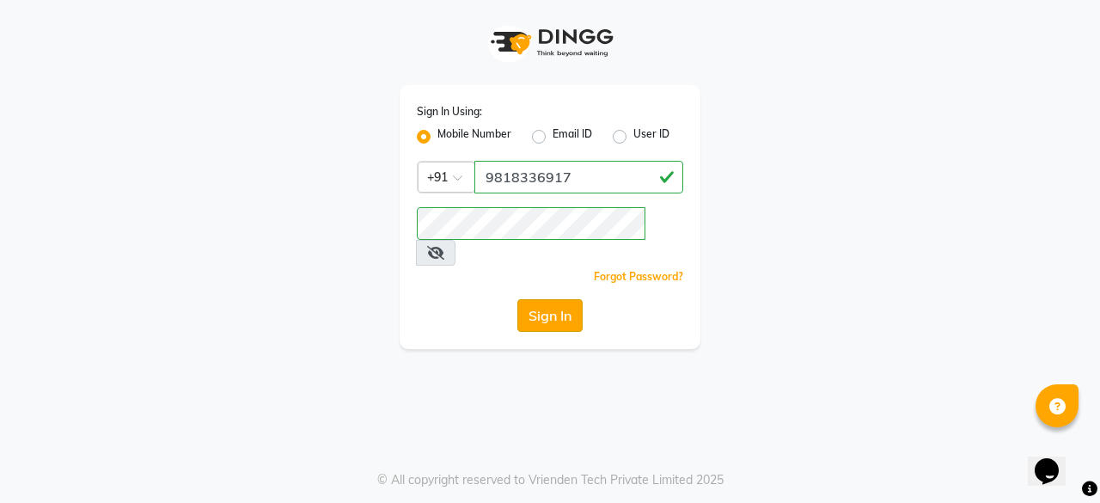
click at [553, 299] on button "Sign In" at bounding box center [549, 315] width 65 height 33
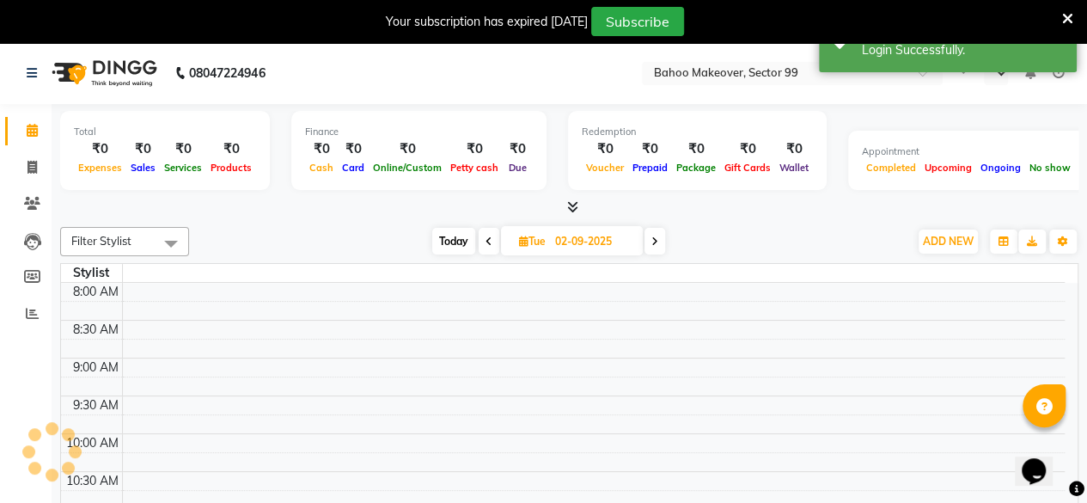
select select "en"
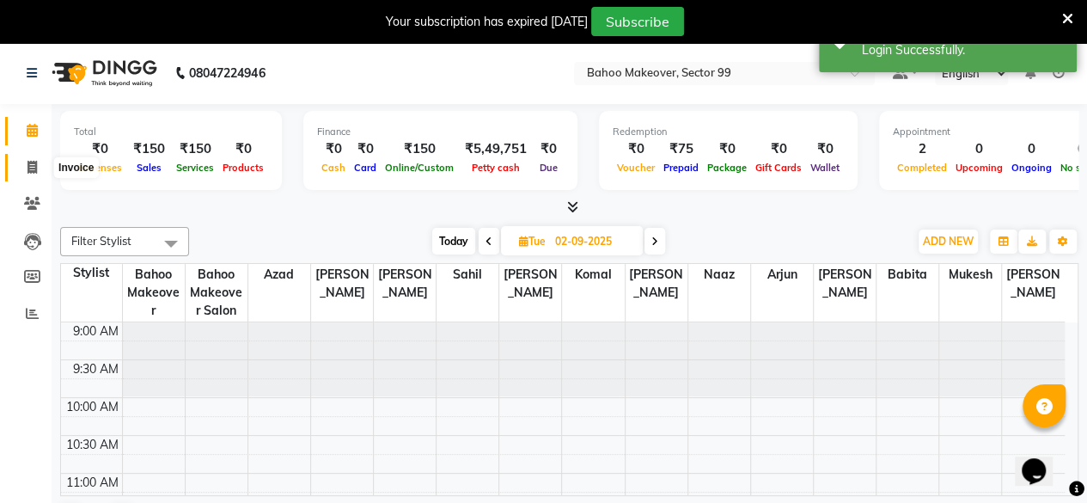
click at [40, 168] on span at bounding box center [32, 168] width 30 height 20
select select "6856"
select select "service"
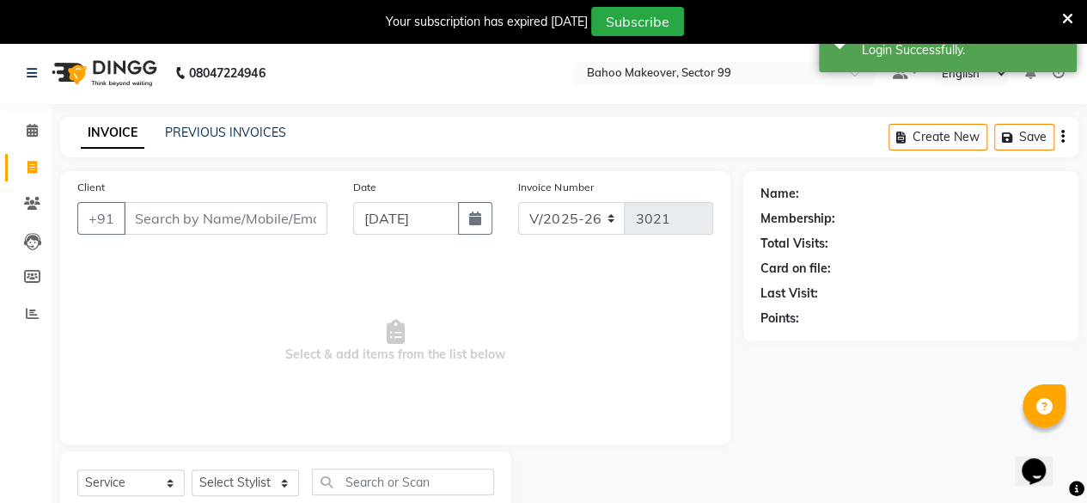
click at [191, 209] on input "Client" at bounding box center [226, 218] width 204 height 33
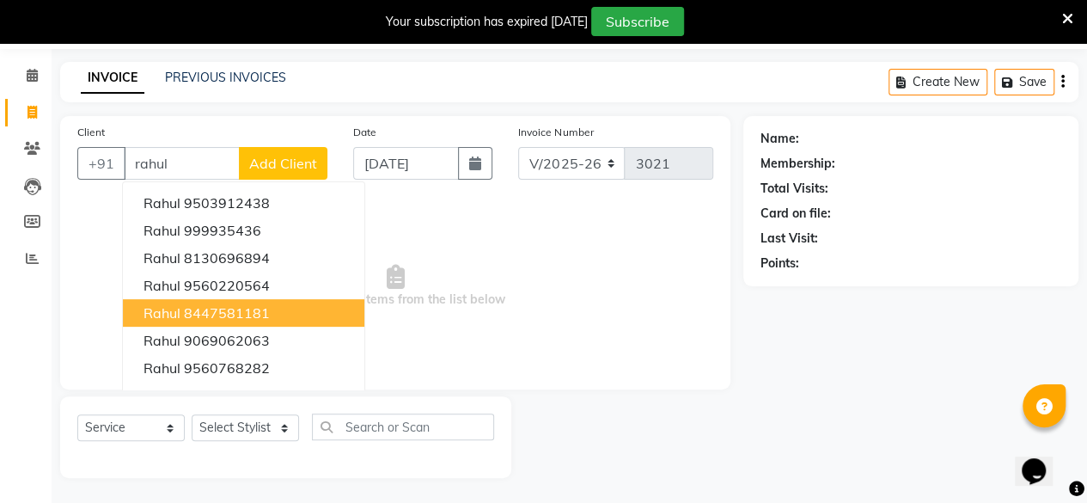
scroll to position [33, 0]
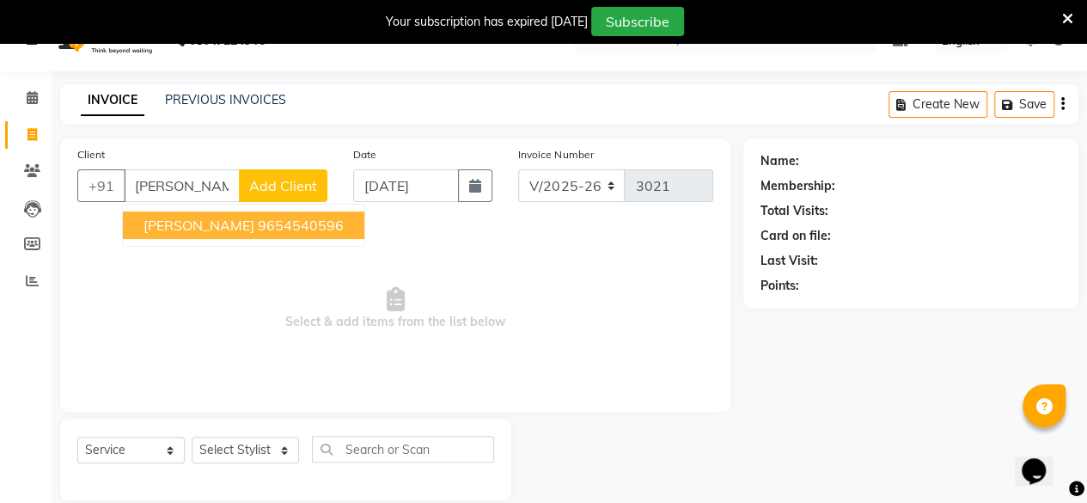
click at [258, 232] on ngb-highlight "9654540596" at bounding box center [301, 225] width 86 height 17
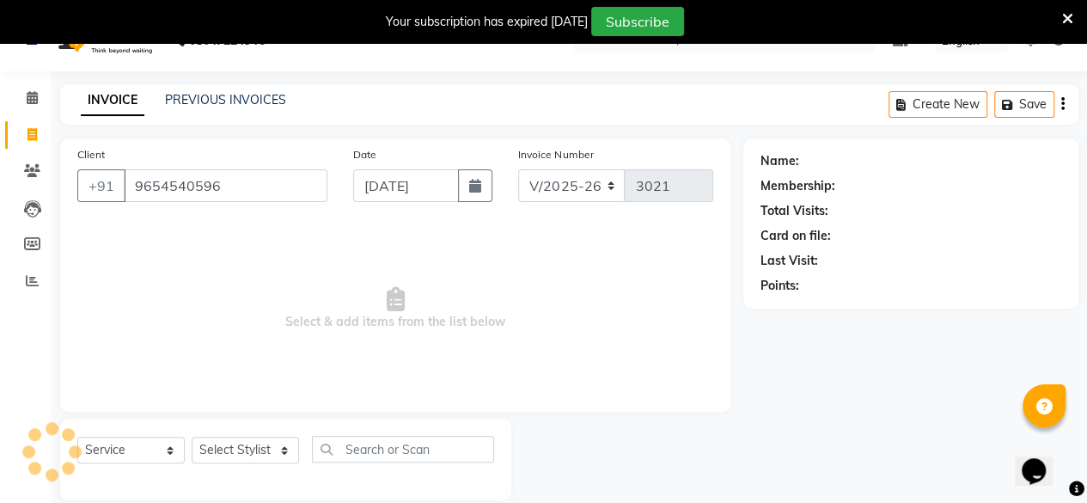
type input "9654540596"
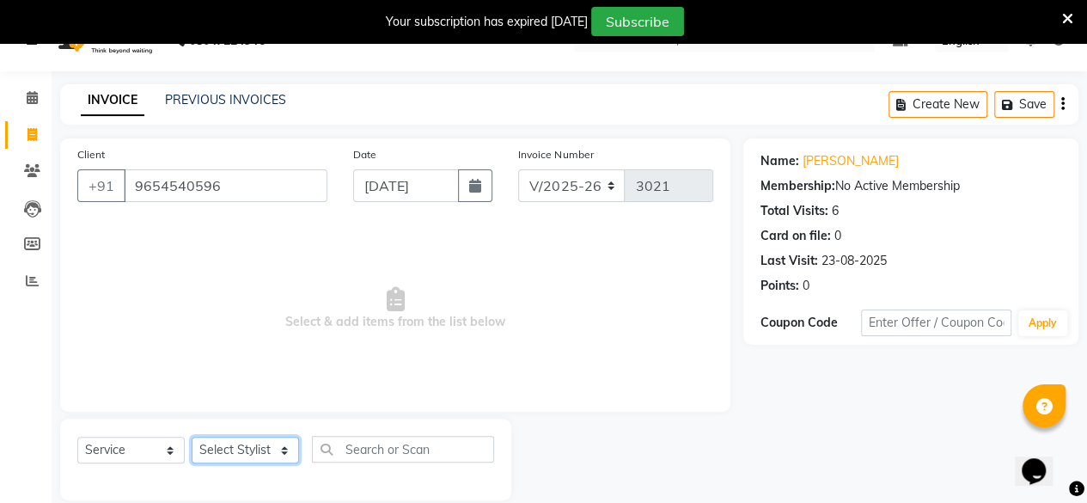
click at [284, 446] on select "Select Stylist [PERSON_NAME] Makeover Bahoo Makeover Salon [PERSON_NAME] [PERSO…" at bounding box center [245, 450] width 107 height 27
select select "87491"
click at [192, 437] on select "Select Stylist [PERSON_NAME] Makeover Bahoo Makeover Salon [PERSON_NAME] [PERSO…" at bounding box center [245, 450] width 107 height 27
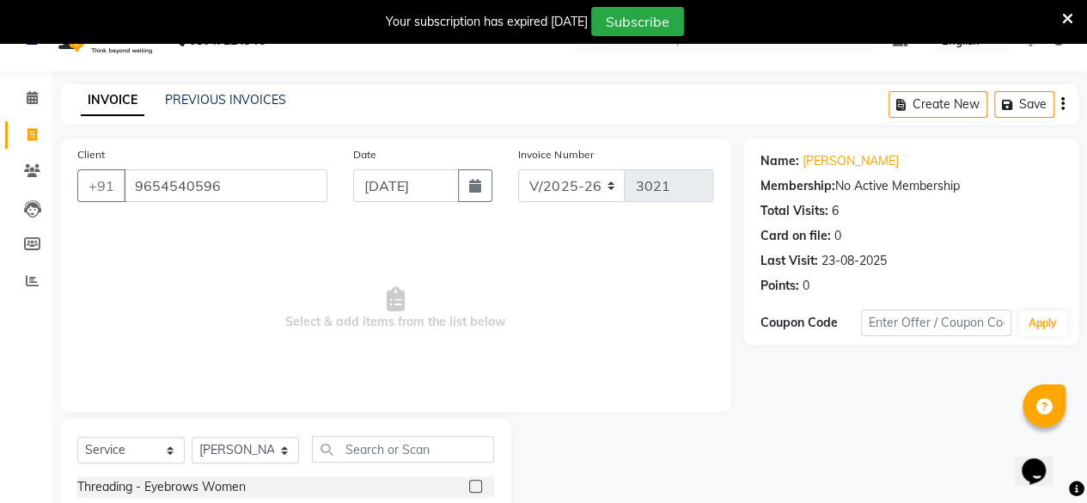
click at [469, 481] on label at bounding box center [475, 486] width 13 height 13
click at [469, 481] on input "checkbox" at bounding box center [474, 486] width 11 height 11
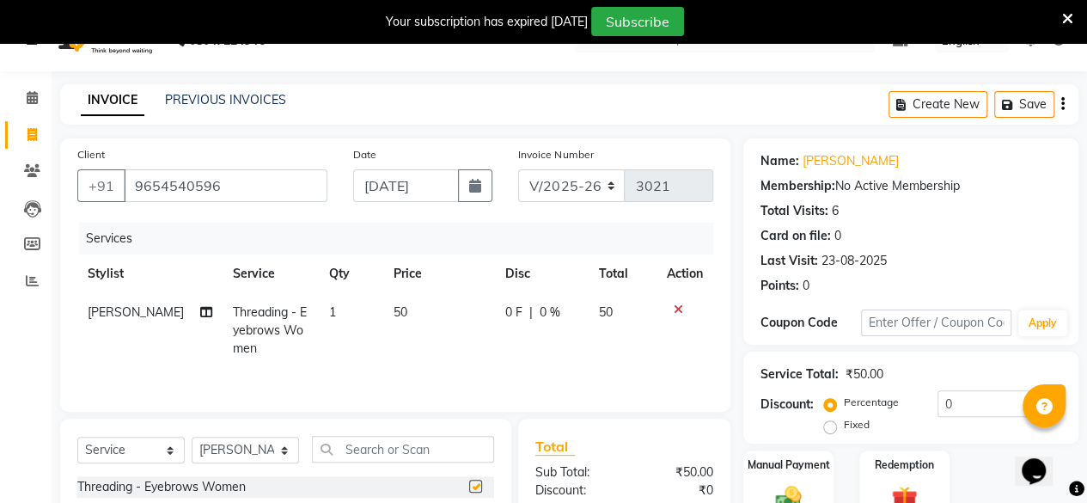
checkbox input "false"
click at [292, 450] on select "Select Stylist [PERSON_NAME] Makeover Bahoo Makeover Salon [PERSON_NAME] [PERSO…" at bounding box center [245, 450] width 107 height 27
select select "71122"
click at [192, 437] on select "Select Stylist [PERSON_NAME] Makeover Bahoo Makeover Salon [PERSON_NAME] [PERSO…" at bounding box center [245, 450] width 107 height 27
click at [369, 450] on input "text" at bounding box center [403, 449] width 182 height 27
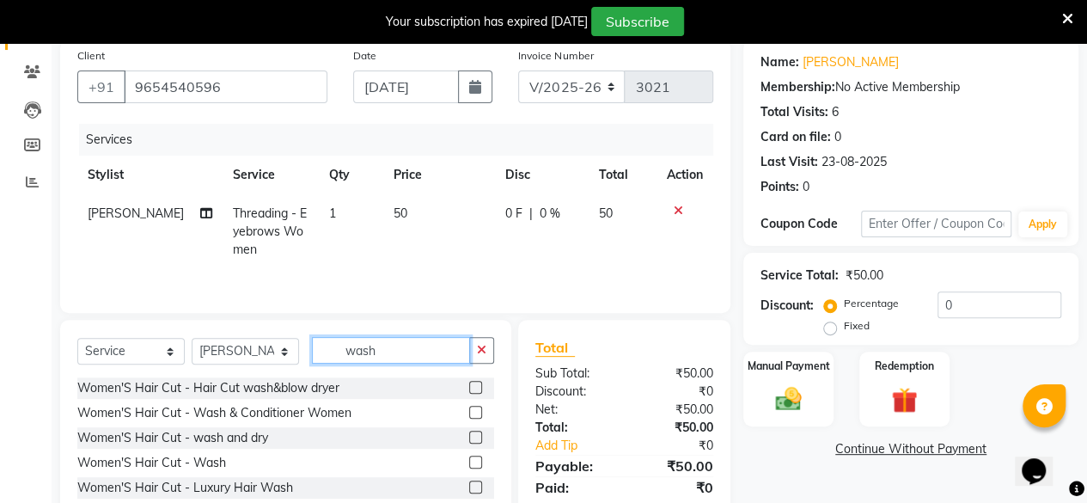
scroll to position [141, 0]
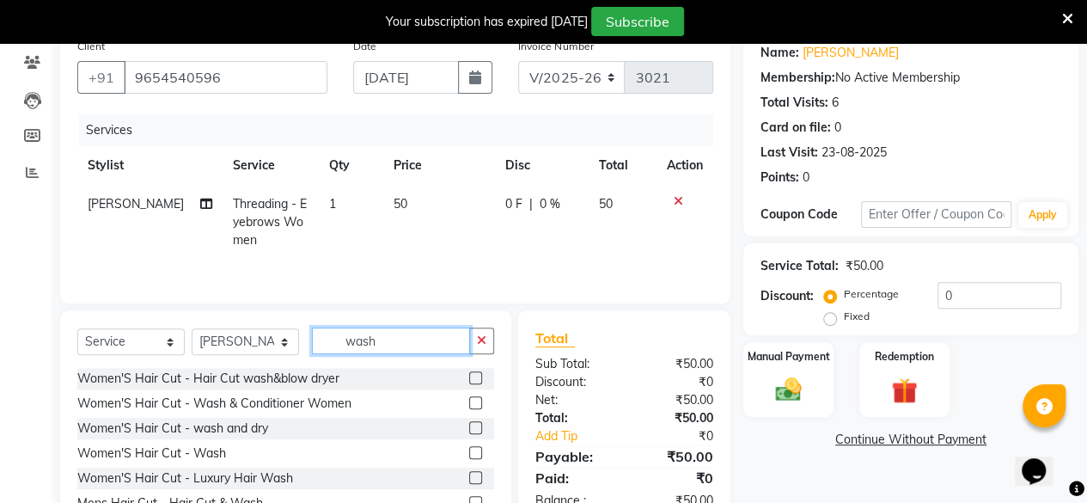
type input "wash"
click at [469, 404] on label at bounding box center [475, 402] width 13 height 13
click at [469, 404] on input "checkbox" at bounding box center [474, 403] width 11 height 11
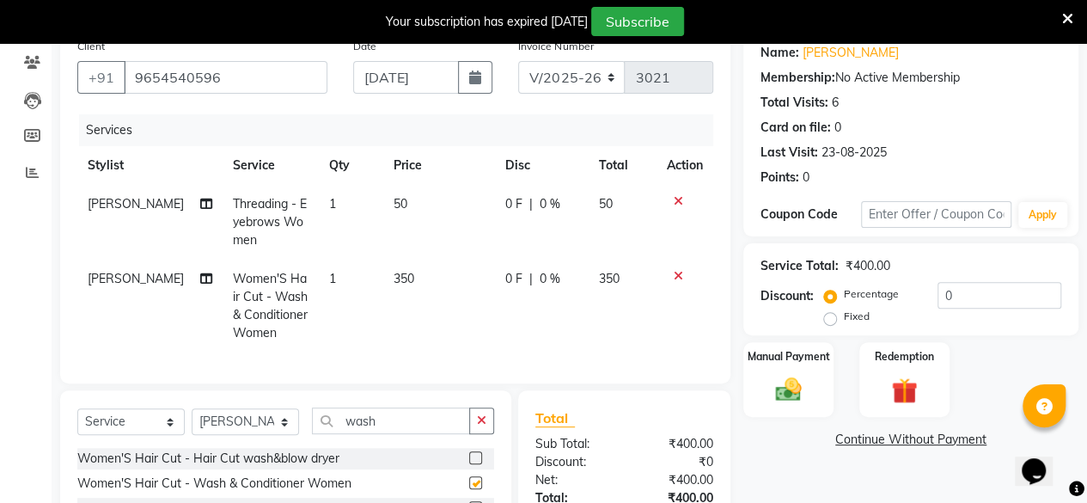
checkbox input "false"
click at [404, 277] on span "350" at bounding box center [404, 278] width 21 height 15
select select "71122"
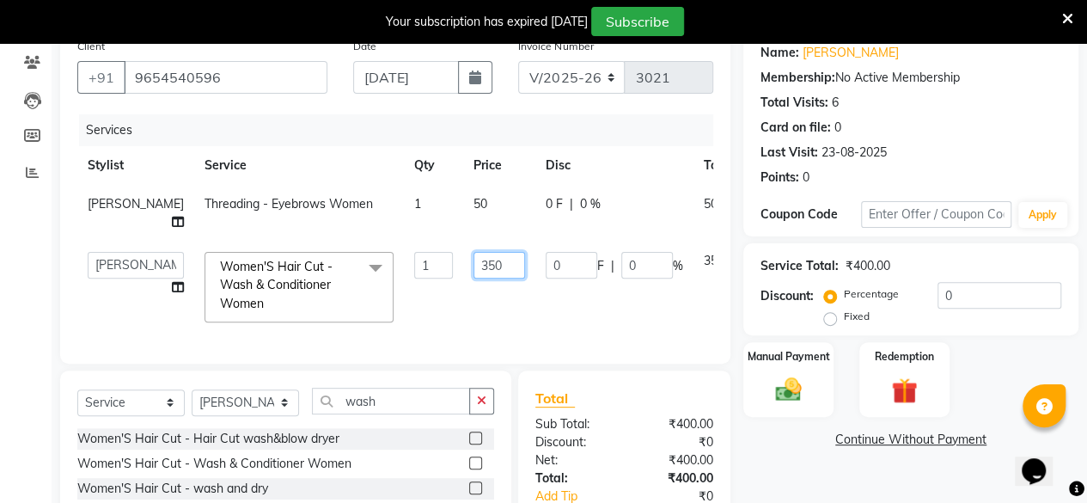
click at [474, 260] on input "350" at bounding box center [500, 265] width 52 height 27
type input "3"
type input "450"
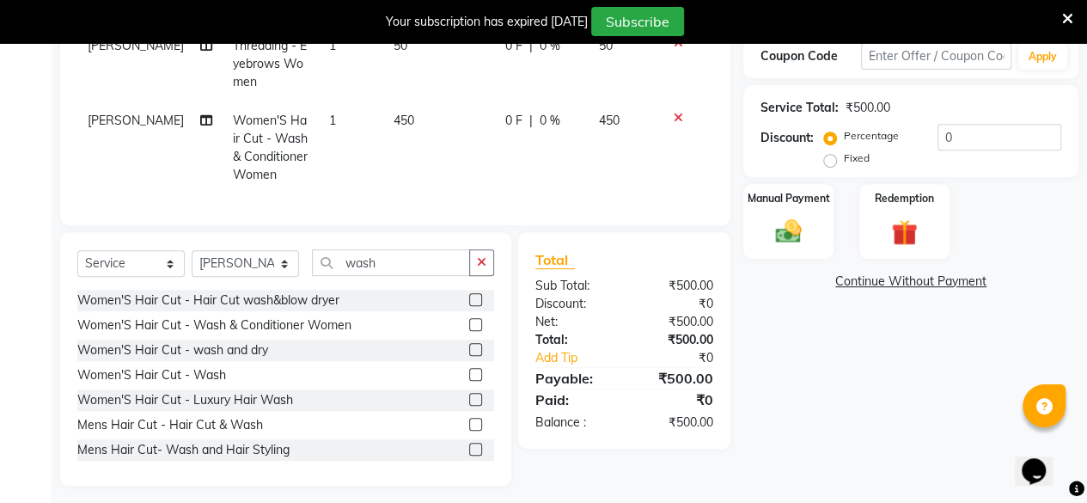
click at [832, 407] on div "Name: [PERSON_NAME] Membership: No Active Membership Total Visits: 6 Card on fi…" at bounding box center [918, 179] width 348 height 614
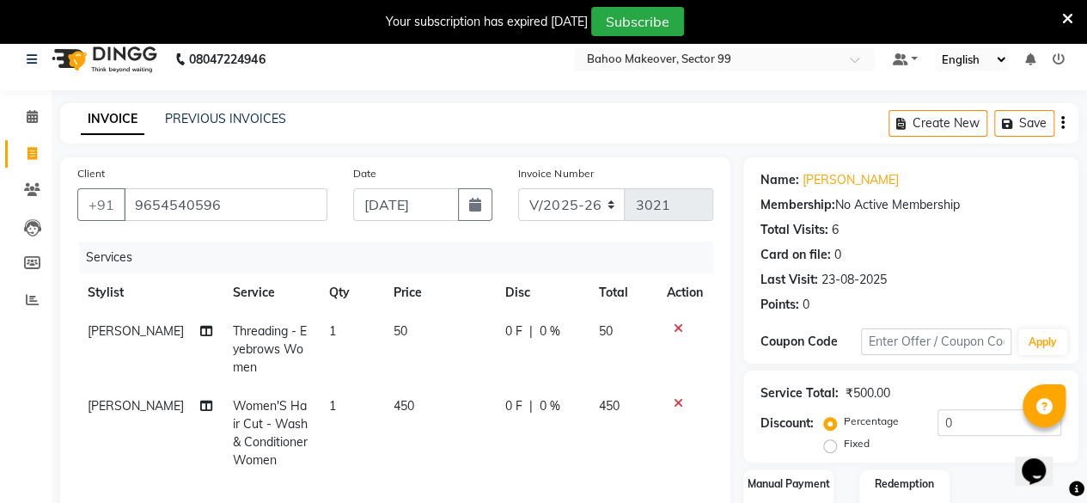
scroll to position [0, 0]
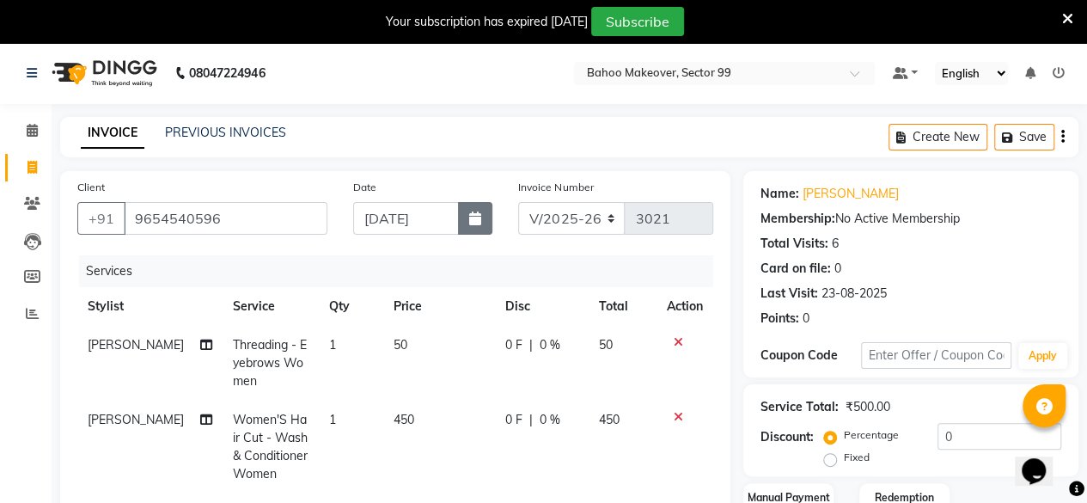
click at [474, 216] on icon "button" at bounding box center [475, 218] width 12 height 14
select select "9"
select select "2025"
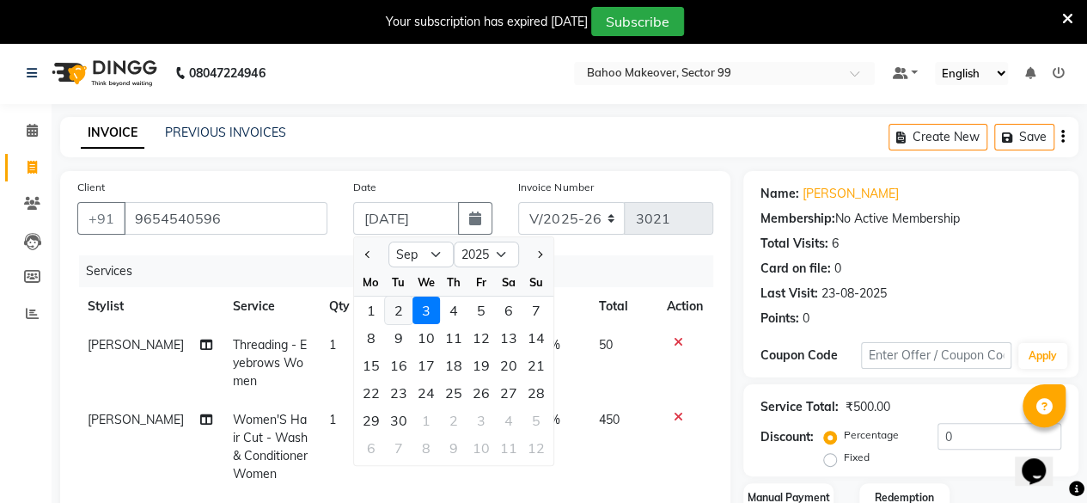
click at [397, 313] on div "2" at bounding box center [399, 311] width 28 height 28
type input "02-09-2025"
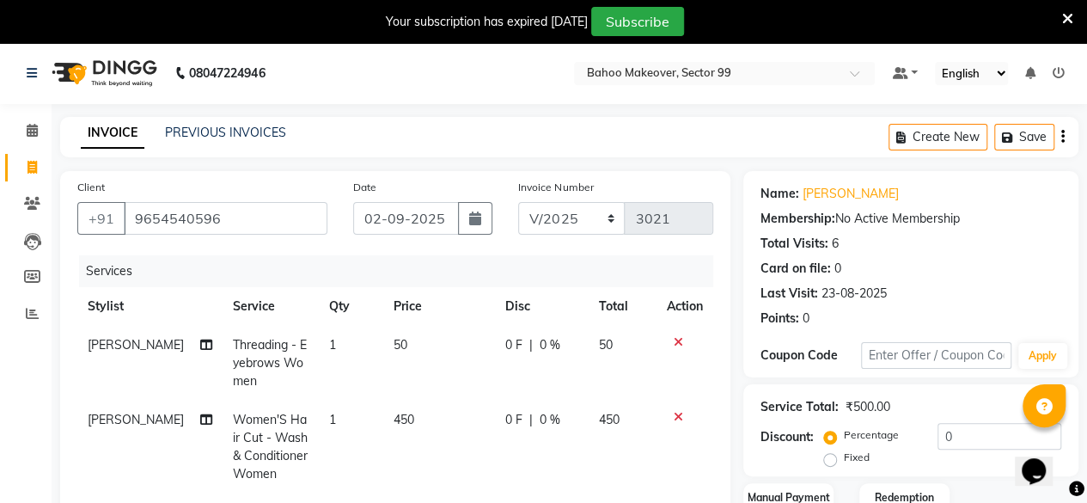
scroll to position [320, 0]
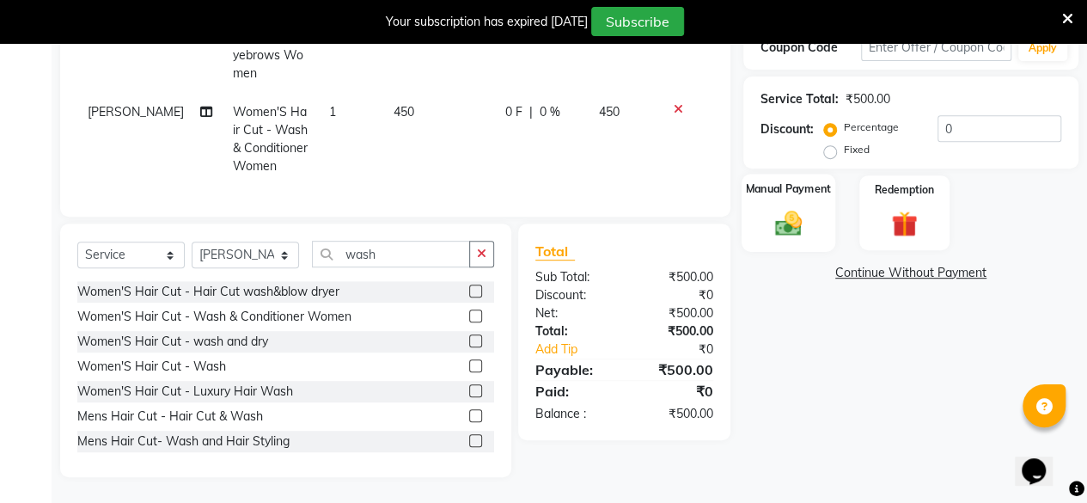
click at [794, 208] on img at bounding box center [789, 222] width 44 height 31
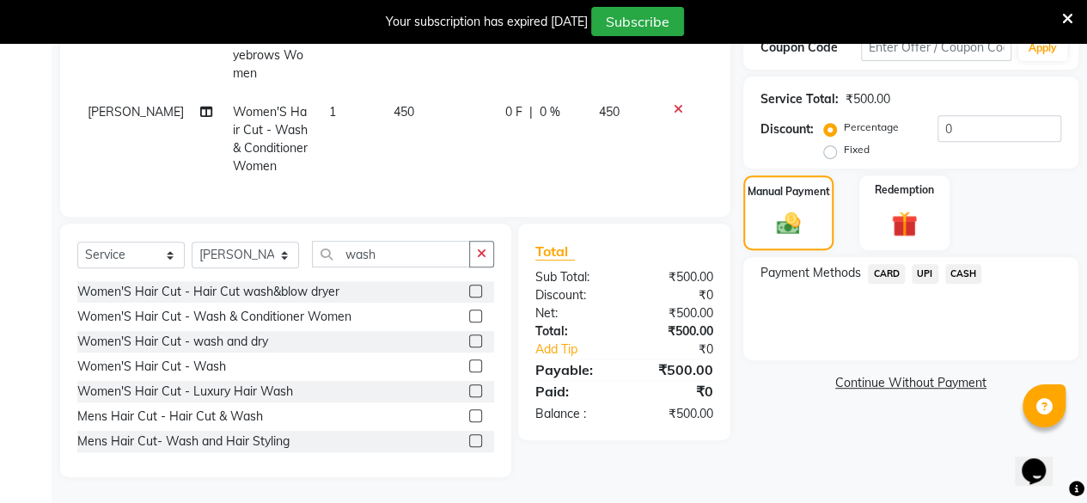
click at [925, 264] on span "UPI" at bounding box center [925, 274] width 27 height 20
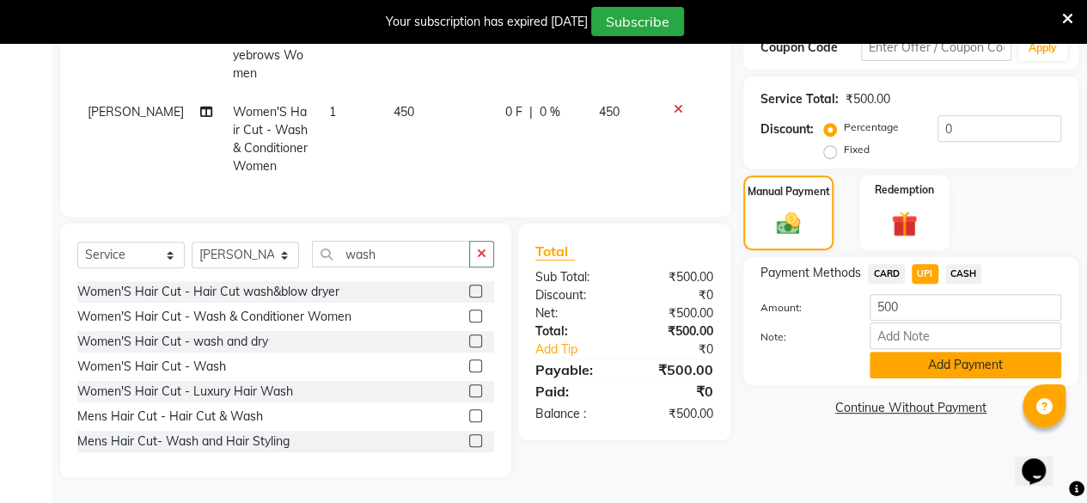
click at [975, 354] on button "Add Payment" at bounding box center [966, 365] width 192 height 27
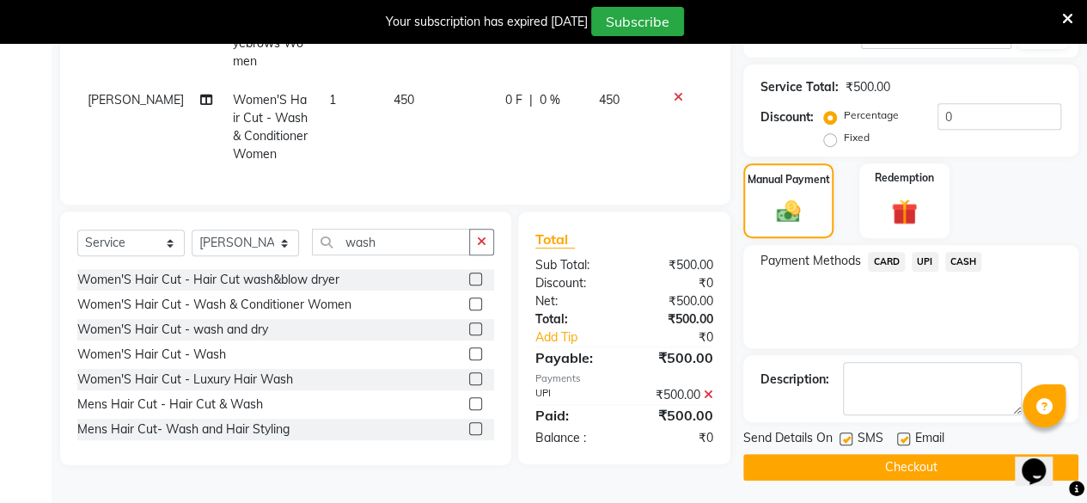
scroll to position [321, 0]
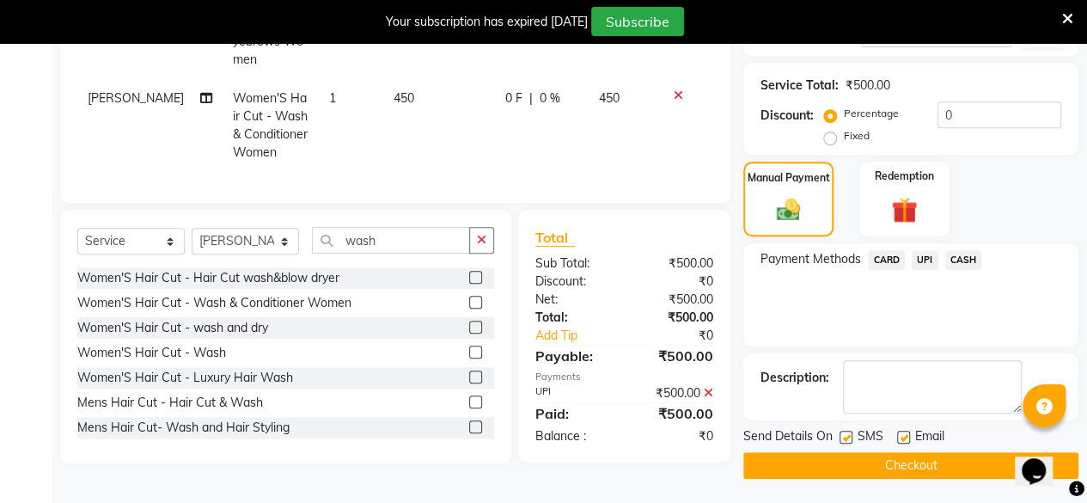
click at [909, 460] on button "Checkout" at bounding box center [911, 465] width 335 height 27
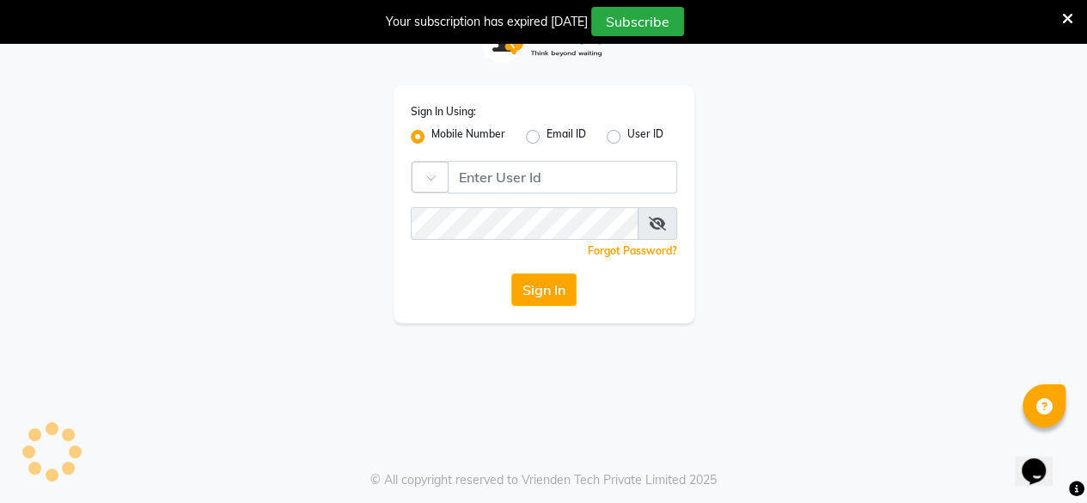
scroll to position [42, 0]
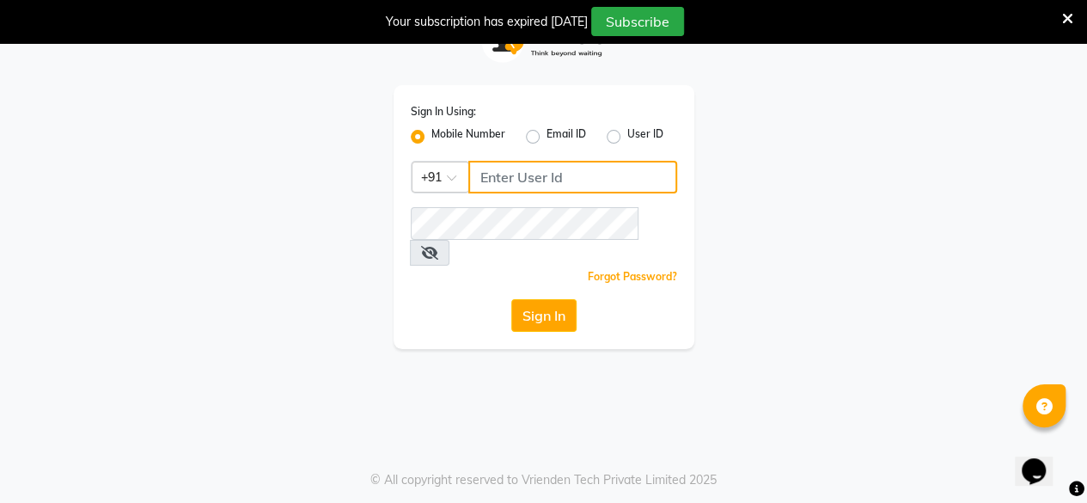
click at [623, 181] on input "Username" at bounding box center [572, 177] width 209 height 33
type input "9818336917"
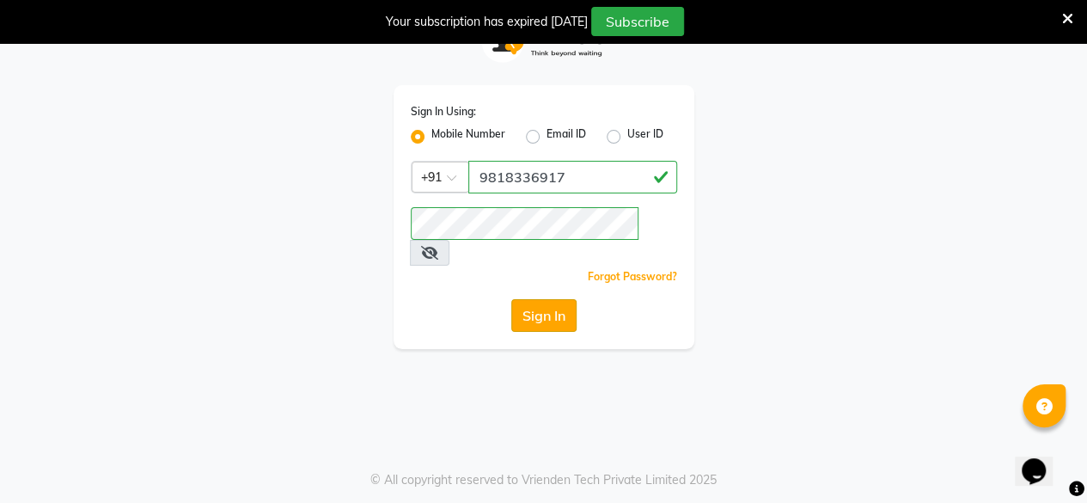
click at [544, 303] on button "Sign In" at bounding box center [543, 315] width 65 height 33
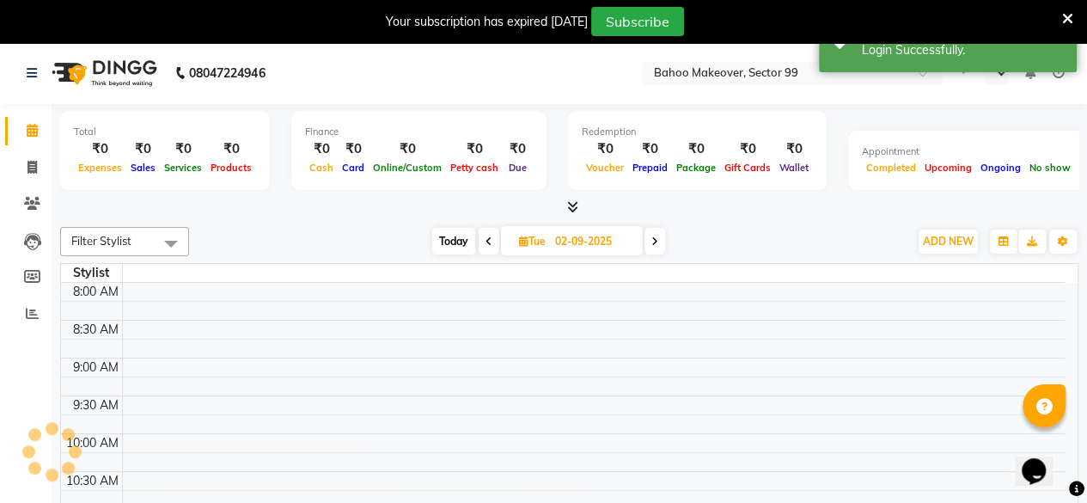
select select "en"
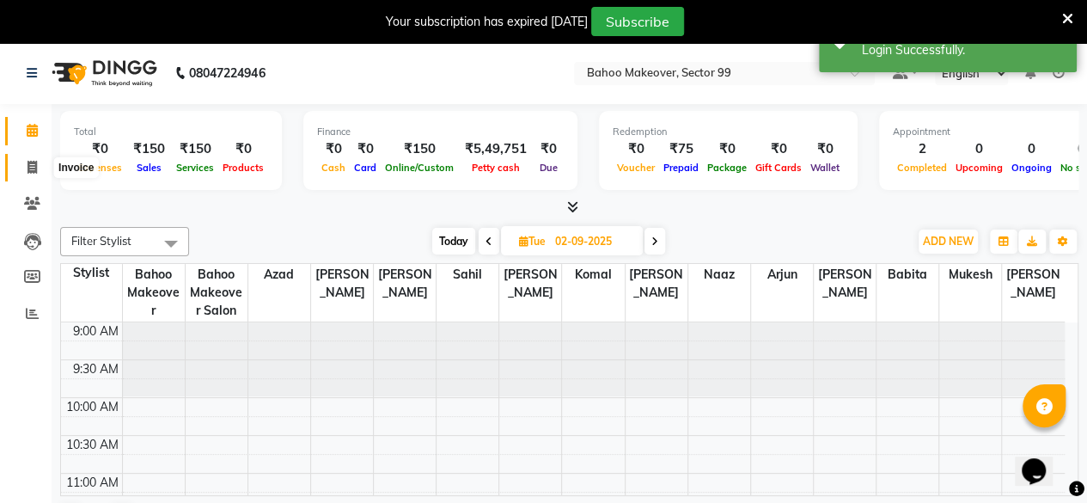
click at [34, 171] on icon at bounding box center [32, 167] width 9 height 13
select select "service"
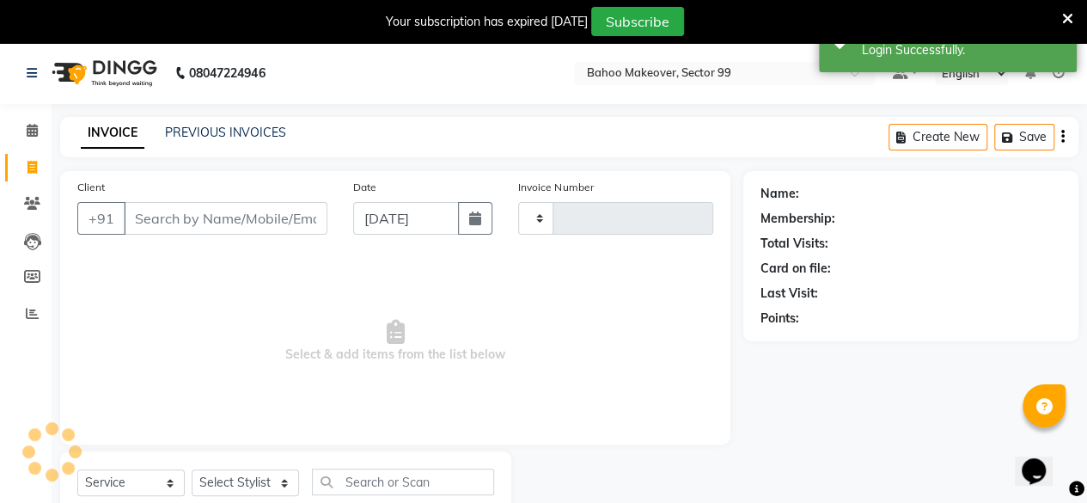
type input "3021"
select select "6856"
click at [197, 212] on input "Client" at bounding box center [226, 218] width 204 height 33
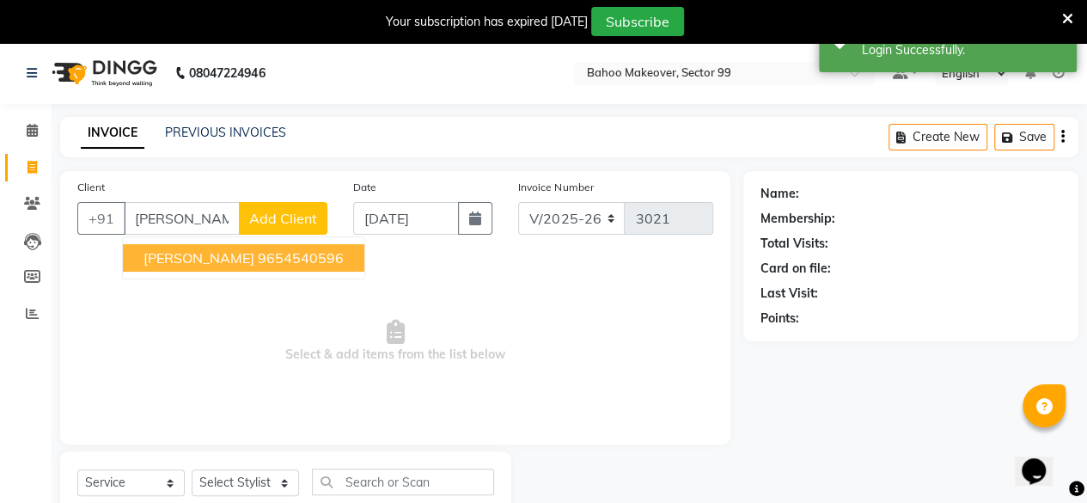
click at [258, 261] on ngb-highlight "9654540596" at bounding box center [301, 257] width 86 height 17
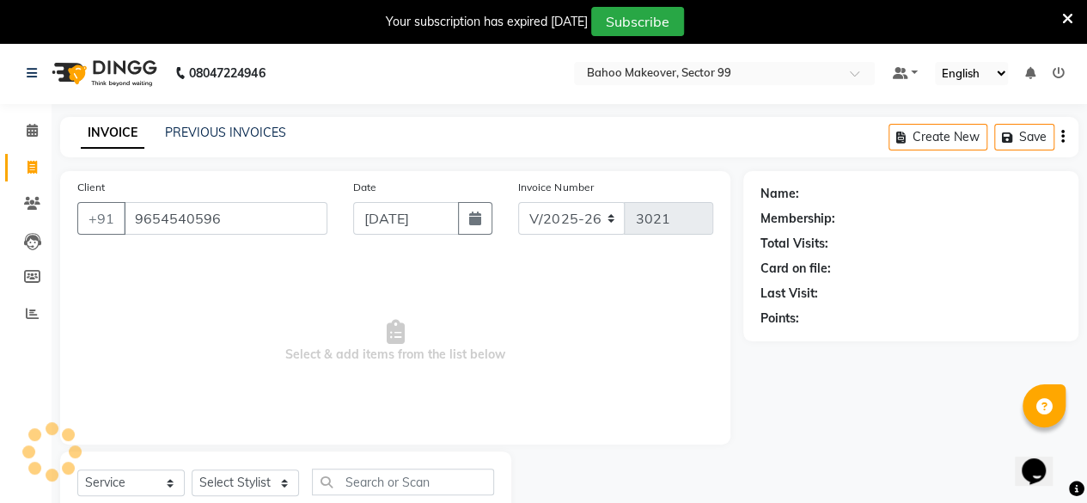
type input "9654540596"
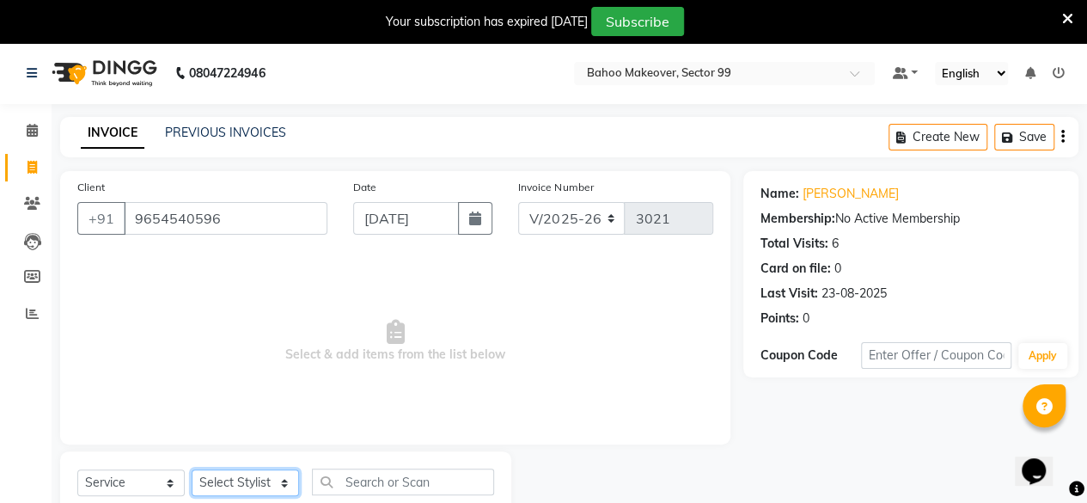
click at [285, 482] on select "Select Stylist [PERSON_NAME] Makeover Bahoo Makeover Salon [PERSON_NAME] [PERSO…" at bounding box center [245, 482] width 107 height 27
select select "87491"
click at [192, 469] on select "Select Stylist [PERSON_NAME] Makeover Bahoo Makeover Salon [PERSON_NAME] [PERSO…" at bounding box center [245, 482] width 107 height 27
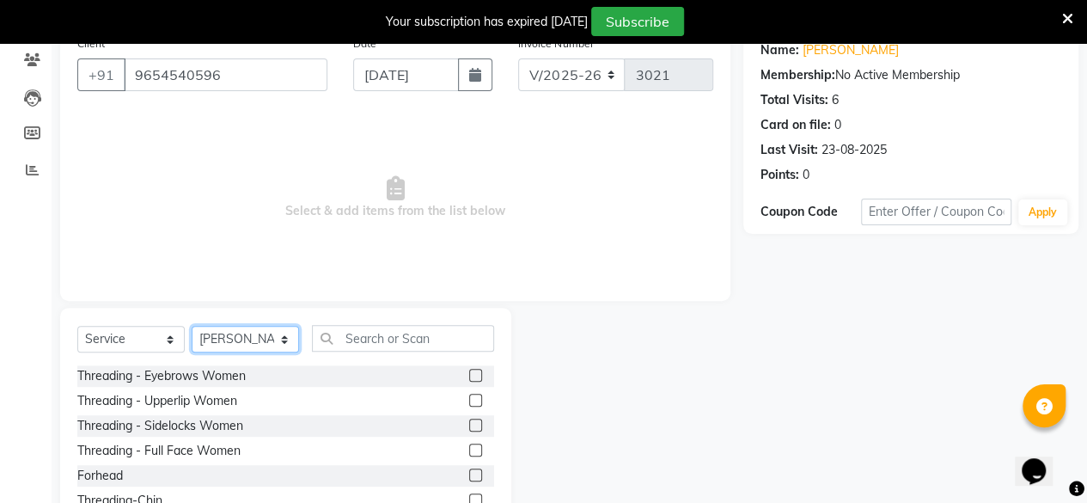
scroll to position [150, 0]
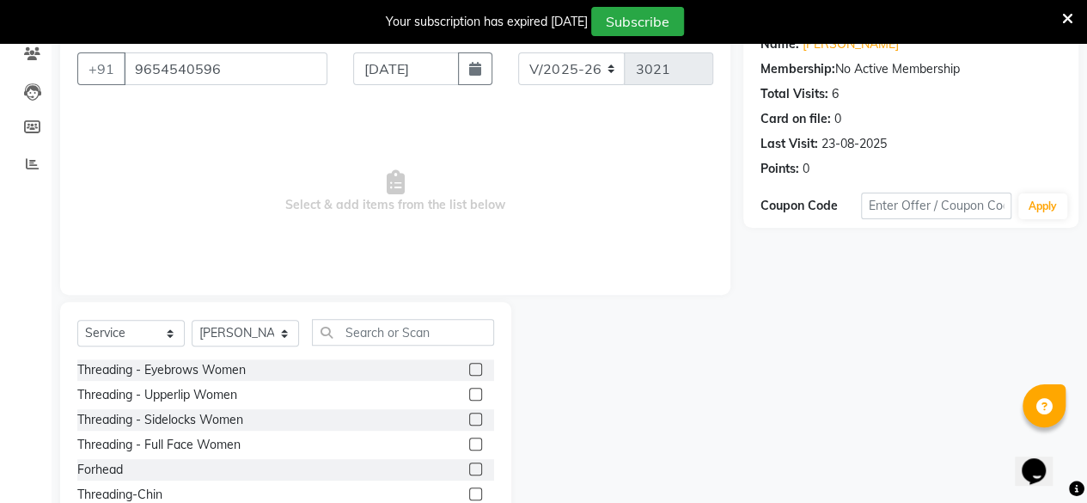
click at [469, 369] on label at bounding box center [475, 369] width 13 height 13
click at [469, 369] on input "checkbox" at bounding box center [474, 369] width 11 height 11
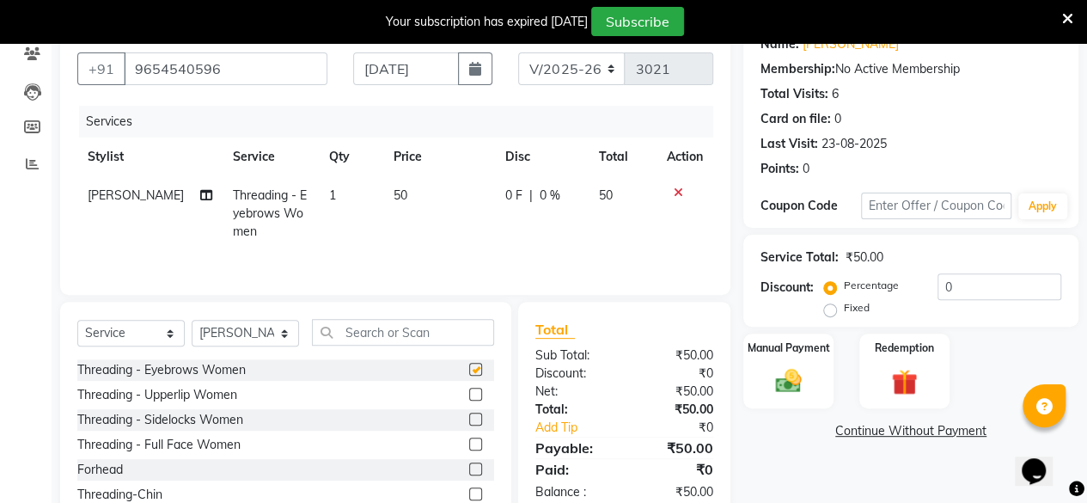
checkbox input "false"
click at [284, 333] on select "Select Stylist [PERSON_NAME] Makeover Bahoo Makeover Salon [PERSON_NAME] [PERSO…" at bounding box center [245, 333] width 107 height 27
select select "71122"
click at [192, 320] on select "Select Stylist [PERSON_NAME] Makeover Bahoo Makeover Salon [PERSON_NAME] [PERSO…" at bounding box center [245, 333] width 107 height 27
click at [479, 70] on icon "button" at bounding box center [475, 69] width 12 height 14
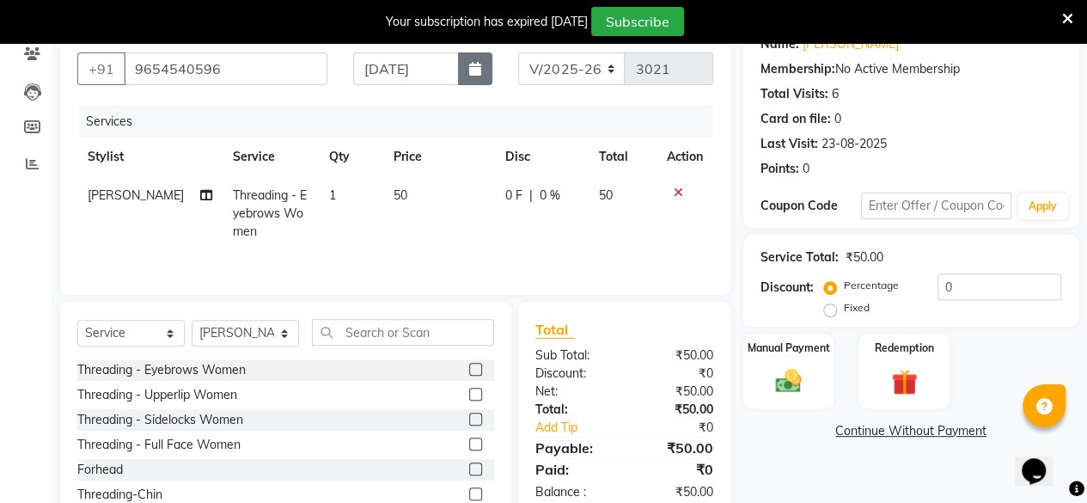
select select "9"
select select "2025"
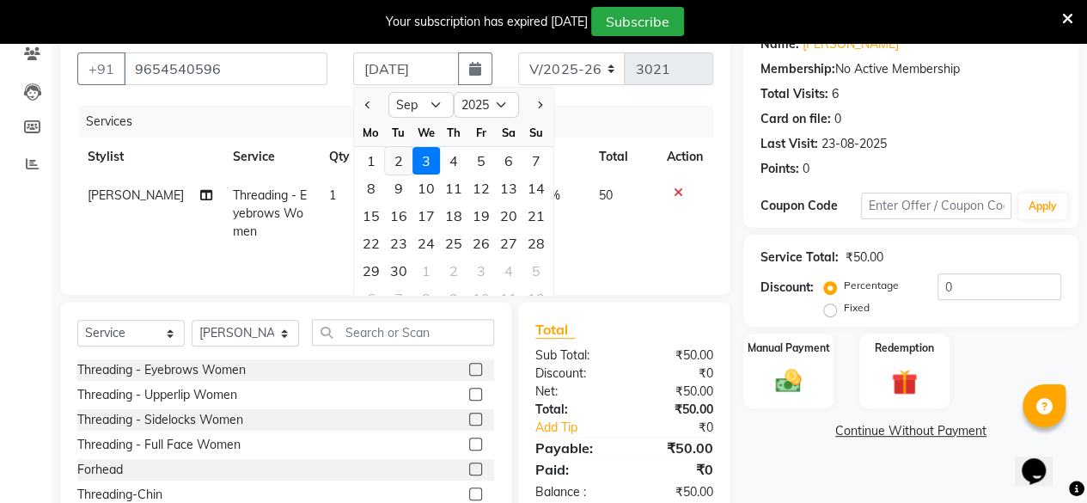
click at [396, 161] on div "2" at bounding box center [399, 161] width 28 height 28
type input "02-09-2025"
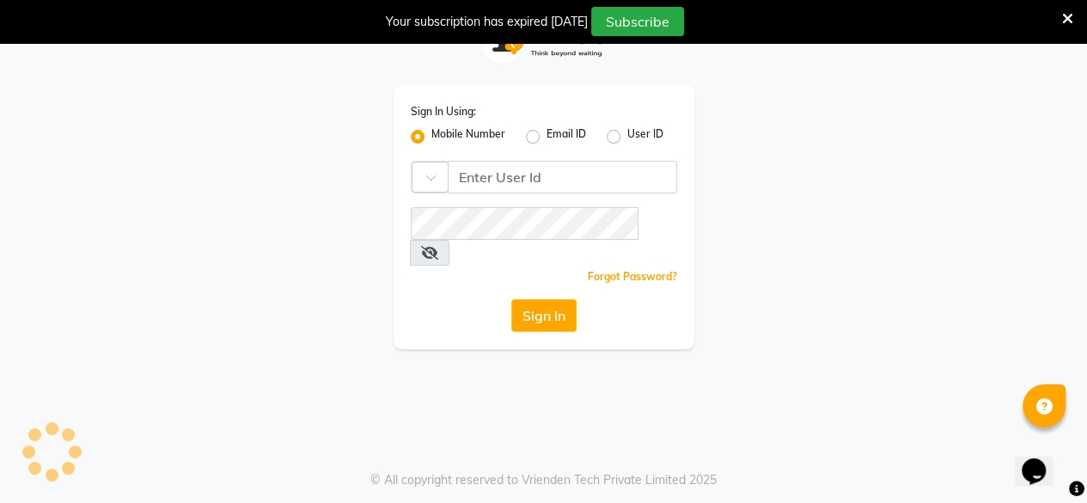
scroll to position [42, 0]
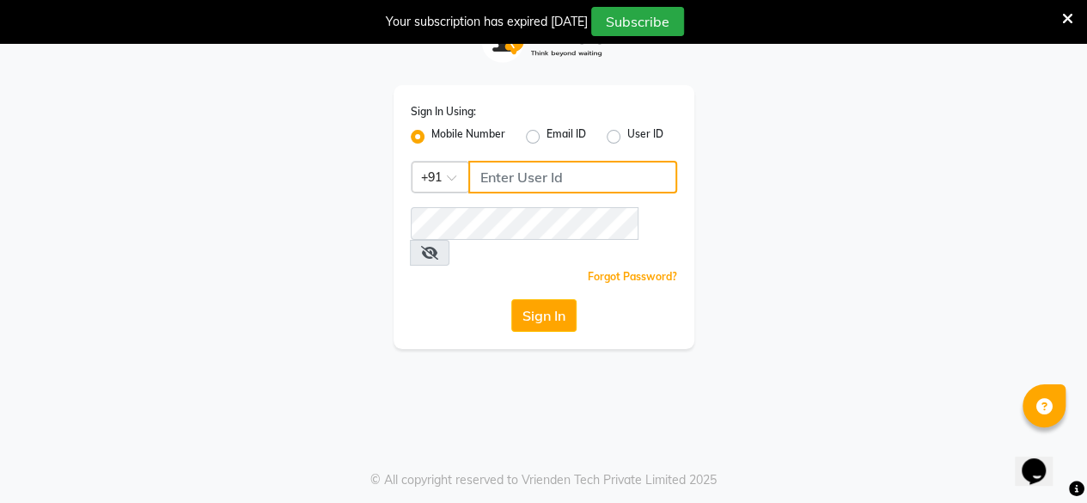
click at [594, 181] on input "Username" at bounding box center [572, 177] width 209 height 33
type input "9818336917"
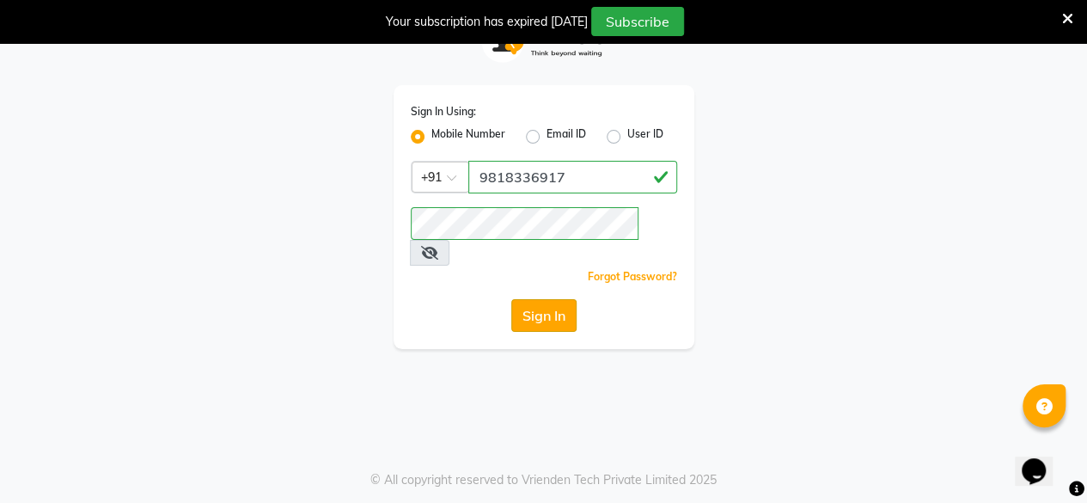
click at [549, 299] on button "Sign In" at bounding box center [543, 315] width 65 height 33
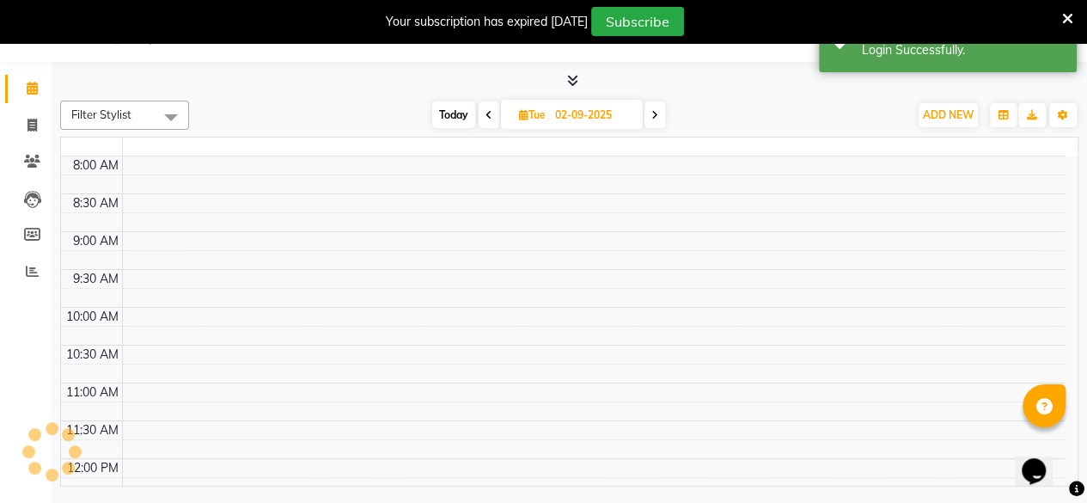
select select "en"
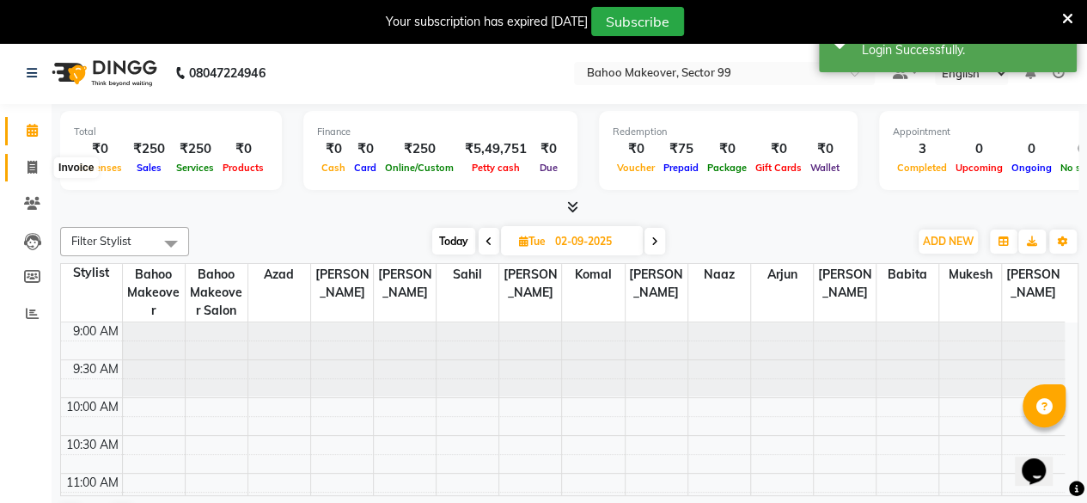
click at [33, 166] on icon at bounding box center [32, 167] width 9 height 13
select select "6856"
select select "service"
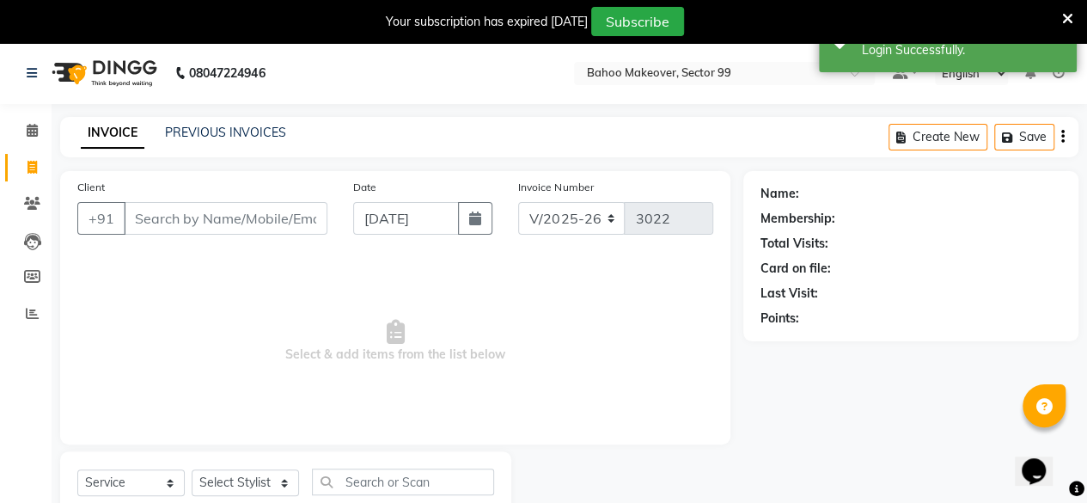
click at [176, 223] on input "Client" at bounding box center [226, 218] width 204 height 33
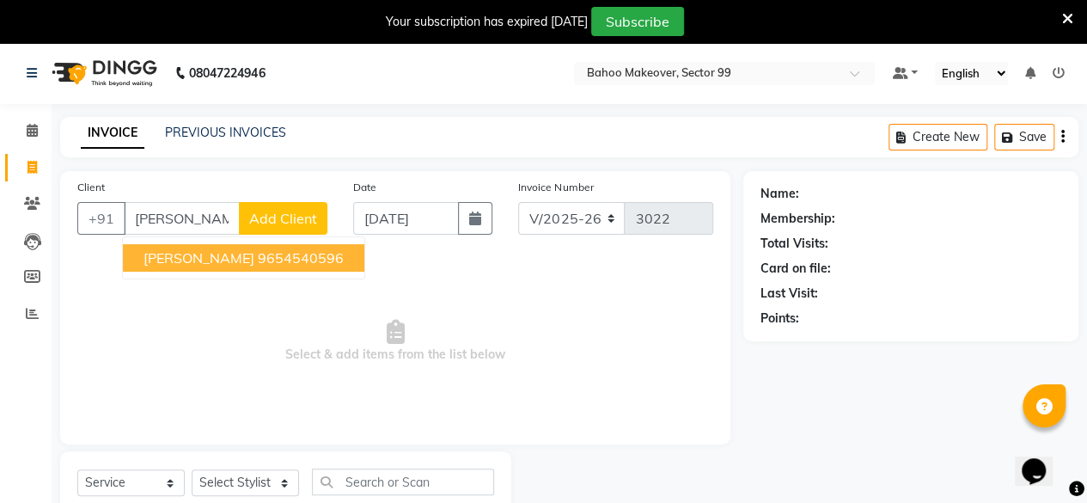
click at [258, 255] on ngb-highlight "9654540596" at bounding box center [301, 257] width 86 height 17
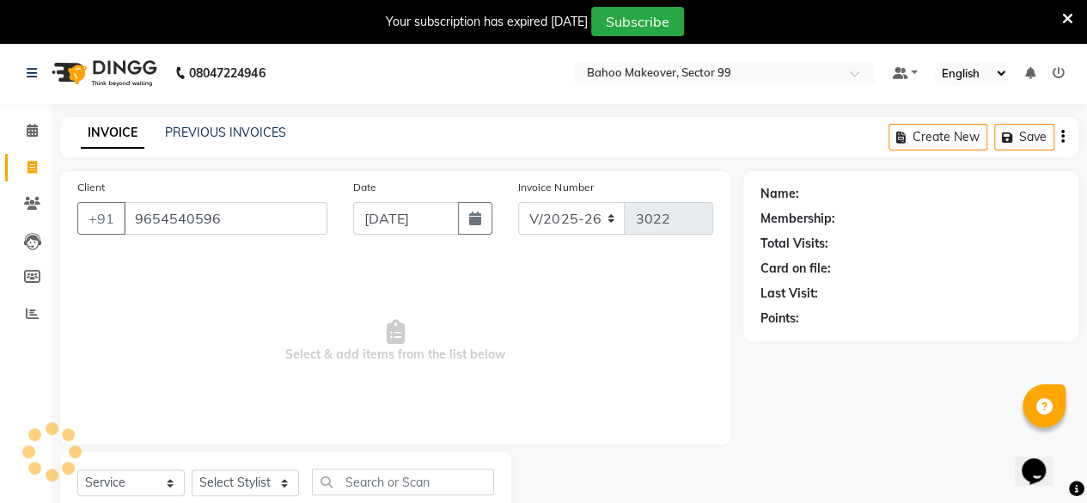
type input "9654540596"
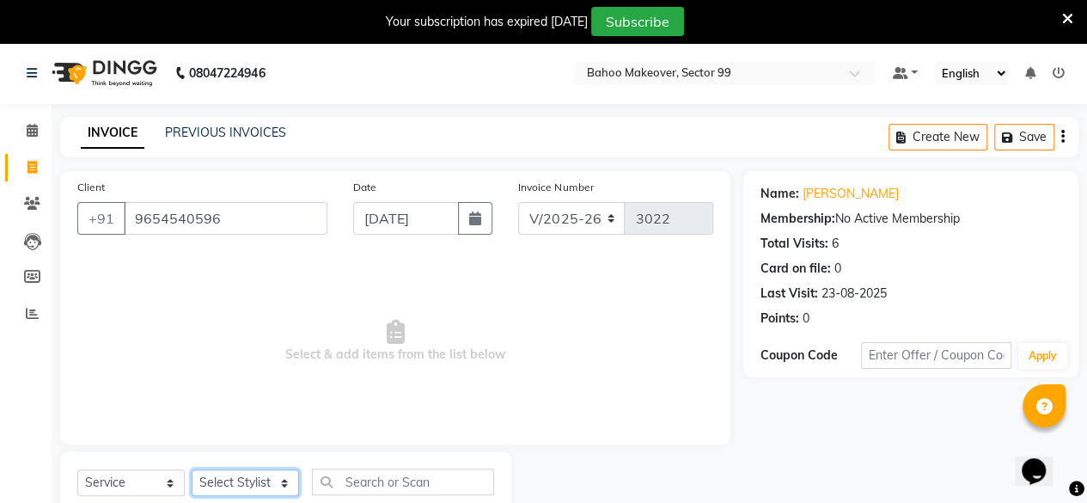
click at [281, 484] on select "Select Stylist [PERSON_NAME] Makeover Bahoo Makeover Salon [PERSON_NAME] [PERSO…" at bounding box center [245, 482] width 107 height 27
select select "87491"
click at [192, 469] on select "Select Stylist [PERSON_NAME] Makeover Bahoo Makeover Salon [PERSON_NAME] [PERSO…" at bounding box center [245, 482] width 107 height 27
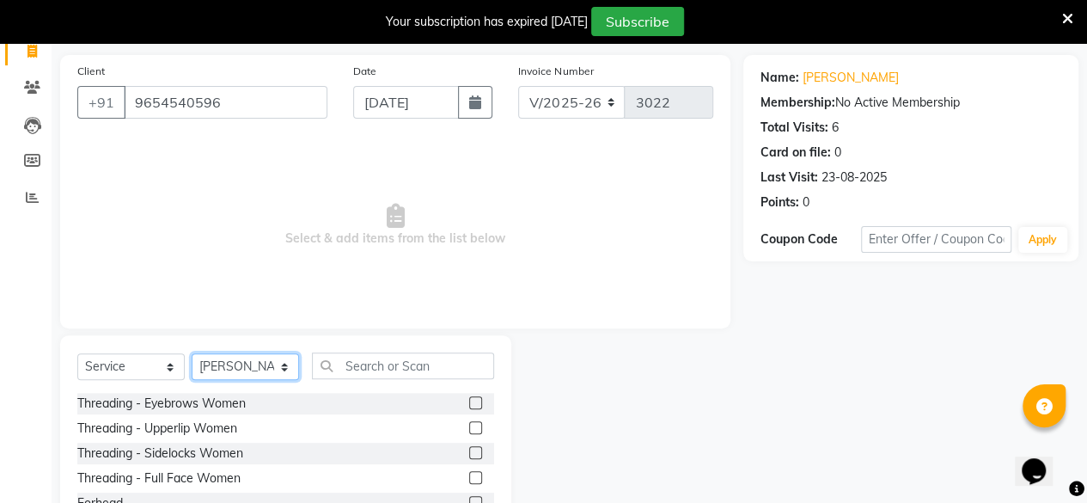
scroll to position [117, 0]
click at [469, 402] on label at bounding box center [475, 401] width 13 height 13
click at [469, 402] on input "checkbox" at bounding box center [474, 402] width 11 height 11
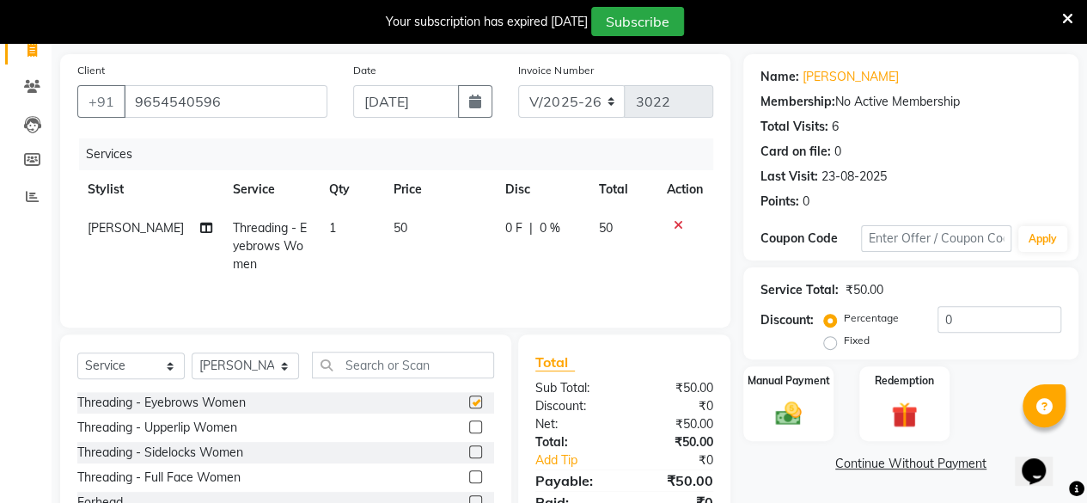
checkbox input "false"
click at [285, 364] on select "Select Stylist [PERSON_NAME] Makeover Bahoo Makeover Salon [PERSON_NAME] [PERSO…" at bounding box center [245, 365] width 107 height 27
select select "71122"
click at [192, 352] on select "Select Stylist [PERSON_NAME] Makeover Bahoo Makeover Salon [PERSON_NAME] [PERSO…" at bounding box center [245, 365] width 107 height 27
click at [387, 358] on input "text" at bounding box center [403, 365] width 182 height 27
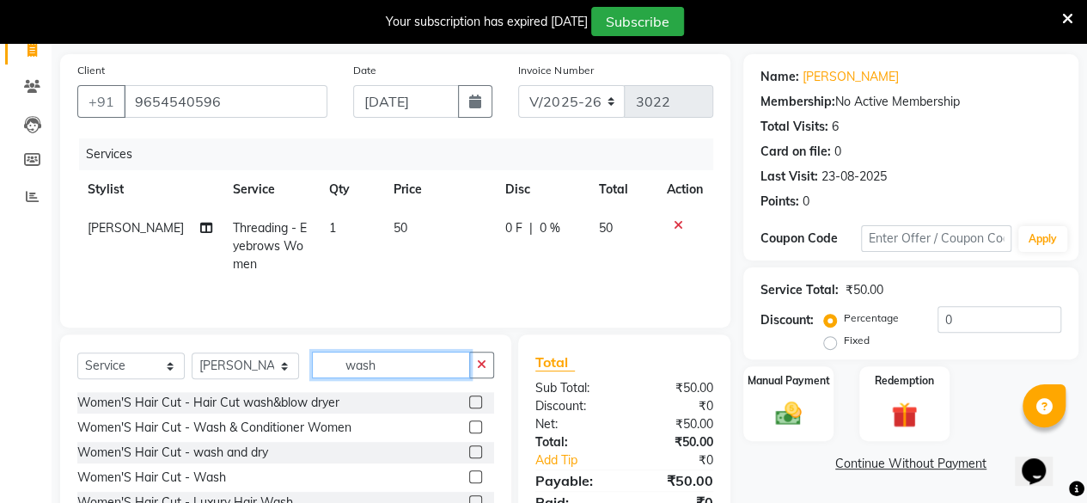
type input "wash"
click at [469, 403] on label at bounding box center [475, 401] width 13 height 13
click at [469, 403] on input "checkbox" at bounding box center [474, 402] width 11 height 11
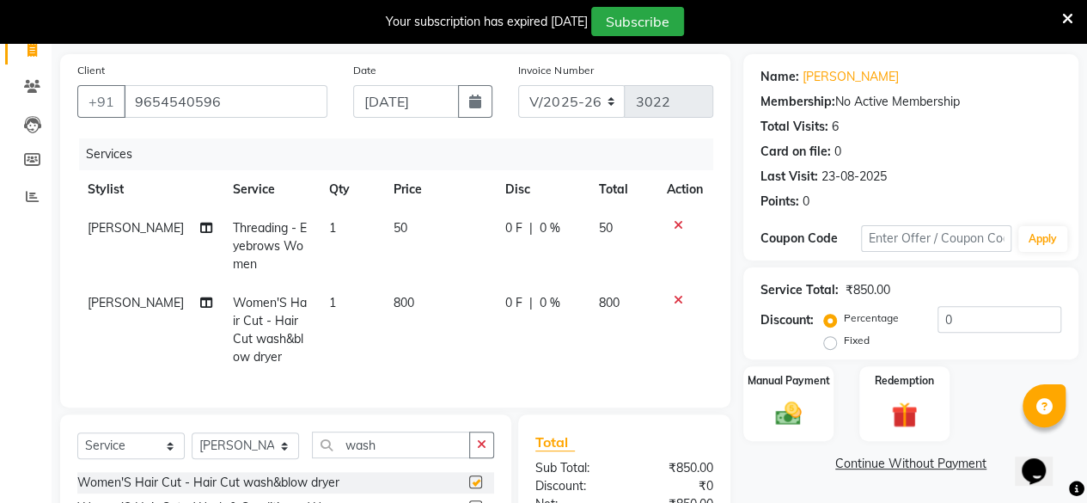
checkbox input "false"
click at [684, 296] on div at bounding box center [685, 300] width 36 height 12
click at [674, 300] on icon at bounding box center [678, 300] width 9 height 12
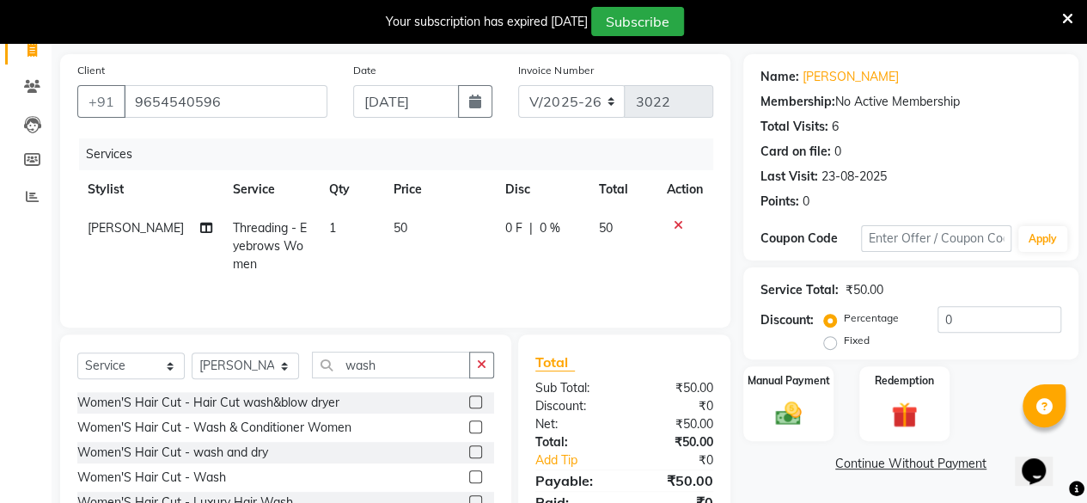
click at [469, 420] on label at bounding box center [475, 426] width 13 height 13
click at [469, 422] on input "checkbox" at bounding box center [474, 427] width 11 height 11
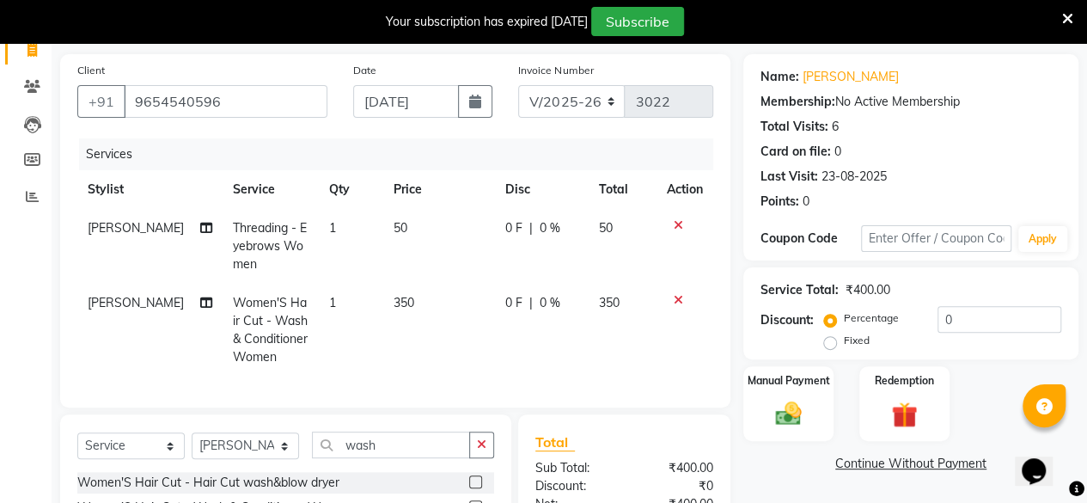
checkbox input "false"
click at [405, 304] on span "350" at bounding box center [404, 302] width 21 height 15
select select "71122"
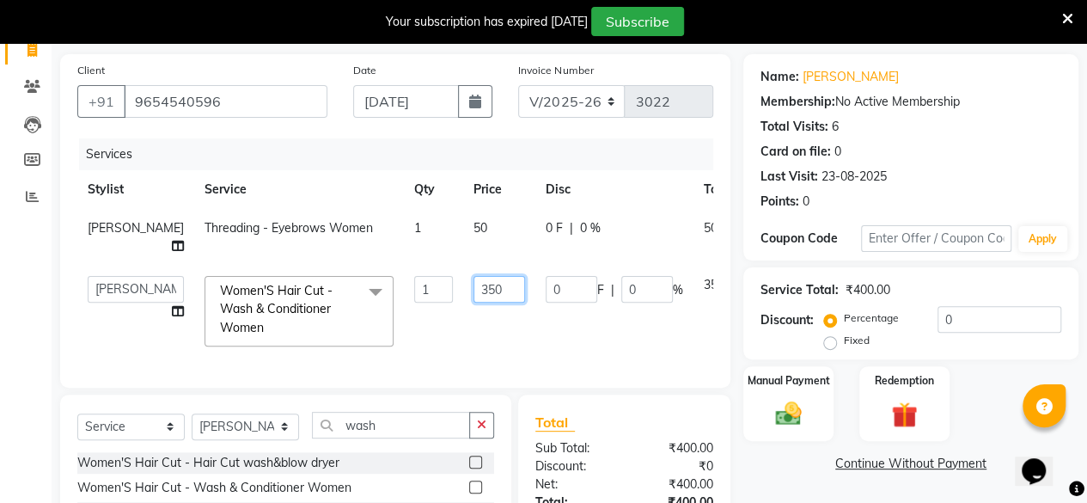
click at [474, 289] on input "350" at bounding box center [500, 289] width 52 height 27
type input "3"
type input "450"
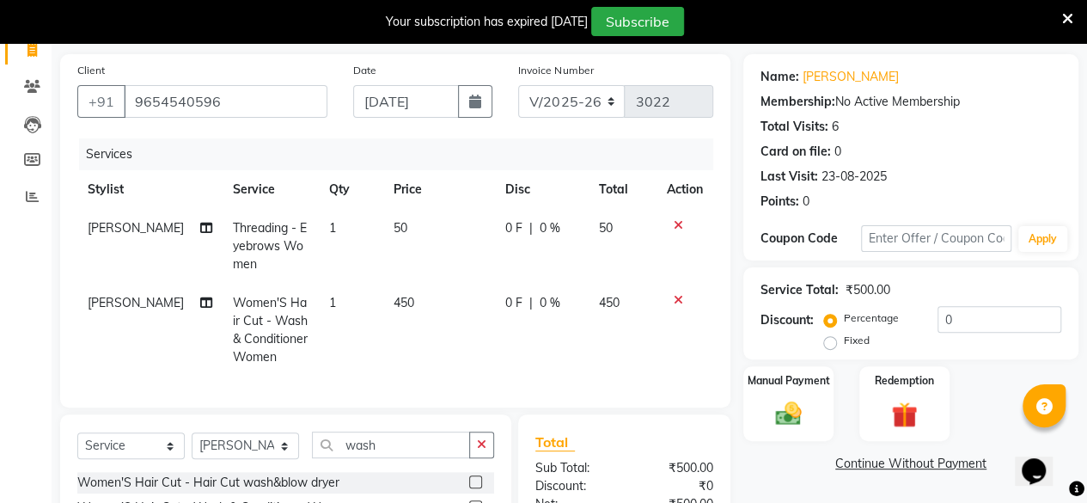
click at [777, 479] on div "Name: [PERSON_NAME] Membership: No Active Membership Total Visits: 6 Card on fi…" at bounding box center [918, 361] width 348 height 614
click at [474, 102] on icon "button" at bounding box center [475, 102] width 12 height 14
select select "9"
select select "2025"
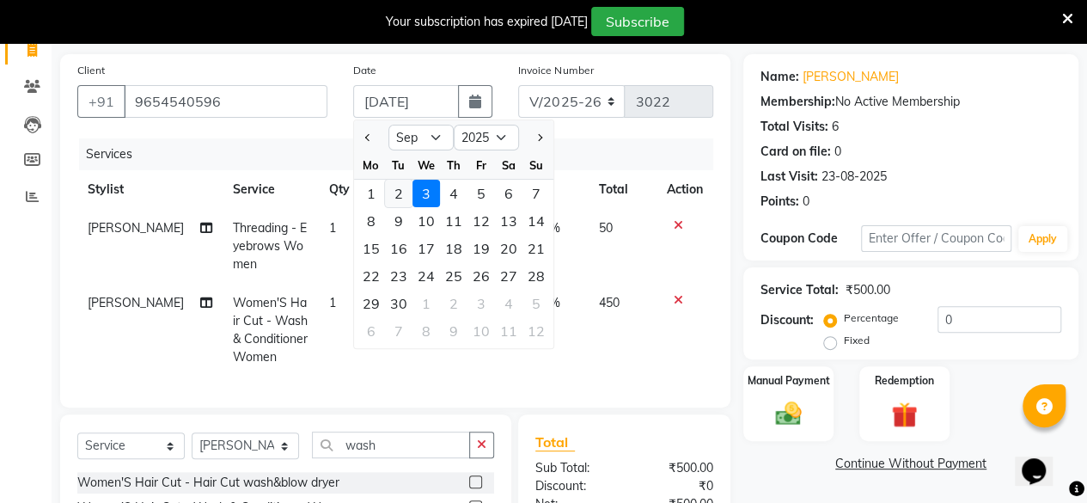
click at [395, 193] on div "2" at bounding box center [399, 194] width 28 height 28
type input "02-09-2025"
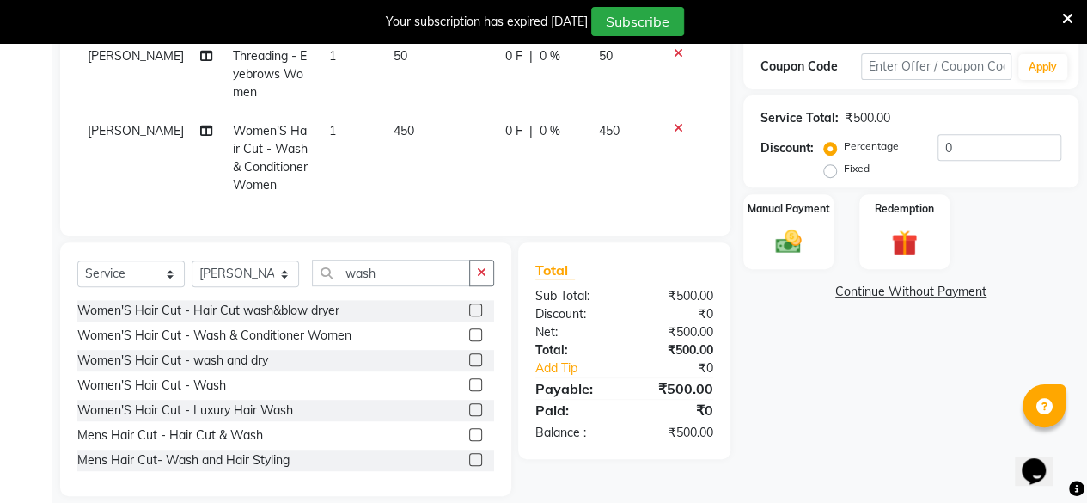
scroll to position [320, 0]
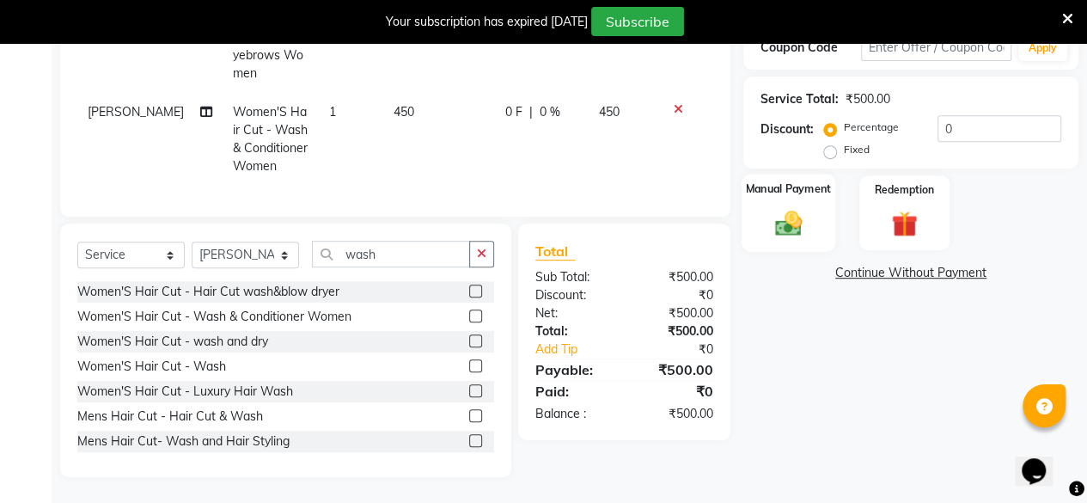
click at [800, 207] on img at bounding box center [789, 222] width 44 height 31
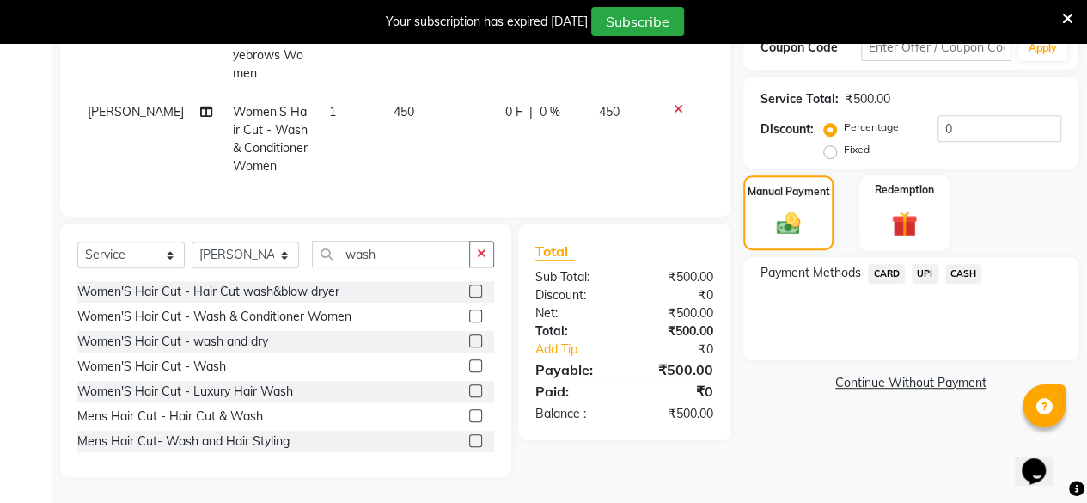
click at [928, 264] on span "UPI" at bounding box center [925, 274] width 27 height 20
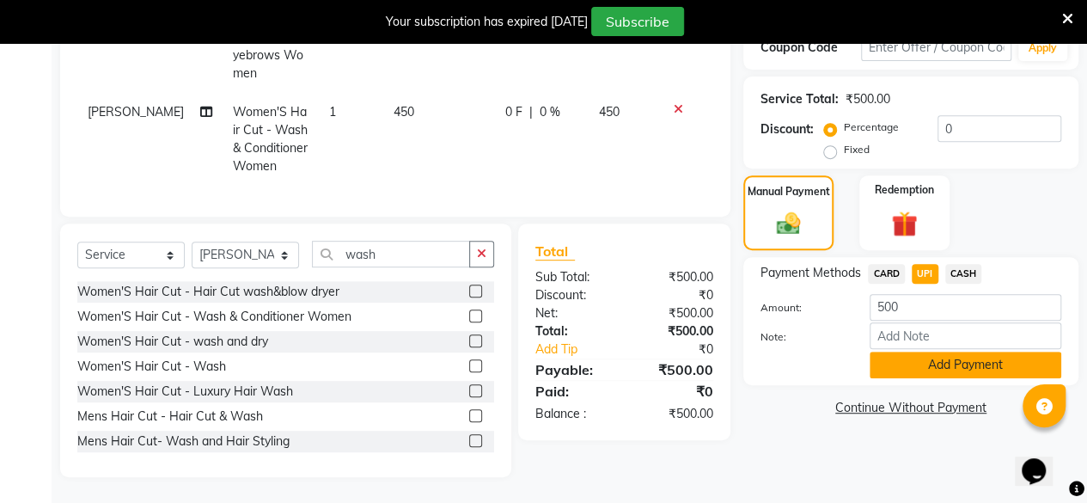
click at [952, 352] on button "Add Payment" at bounding box center [966, 365] width 192 height 27
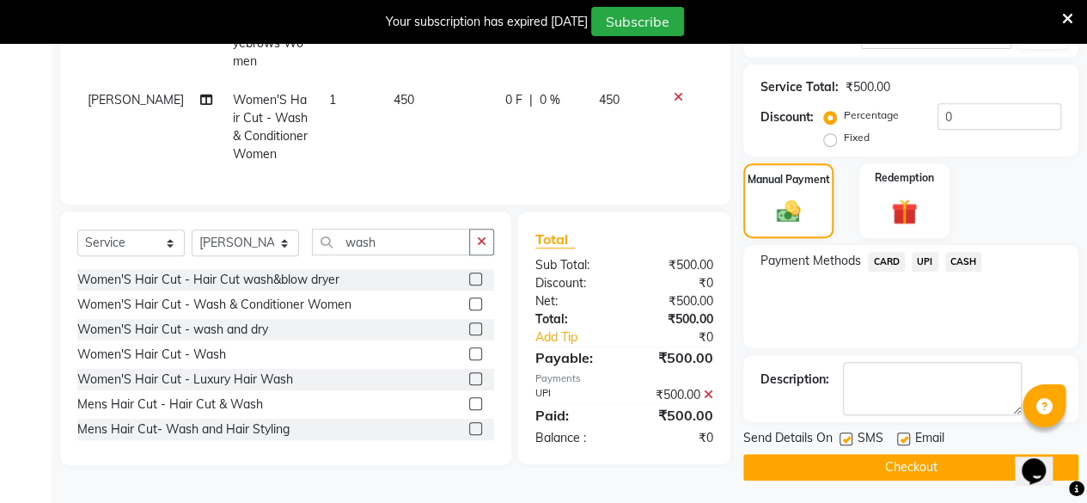
scroll to position [321, 0]
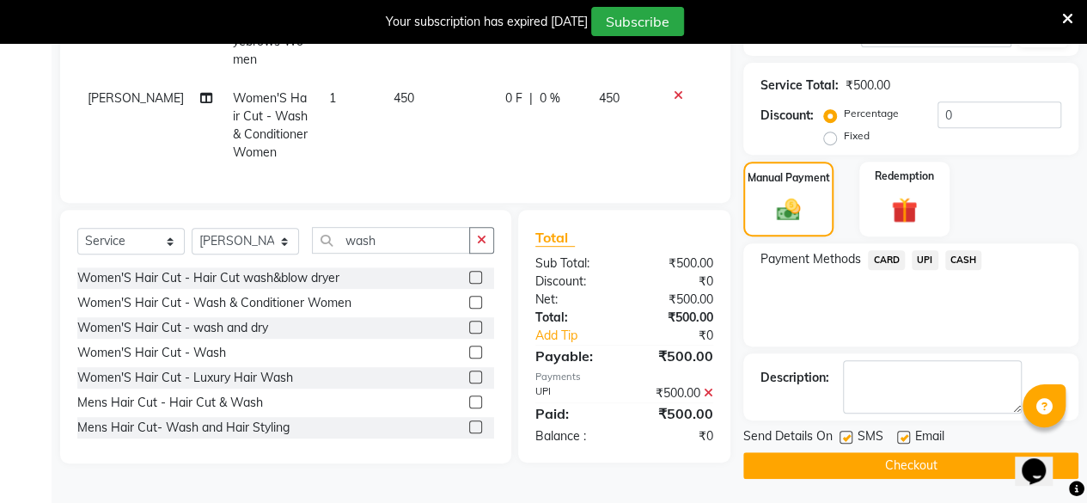
click at [914, 464] on button "Checkout" at bounding box center [911, 465] width 335 height 27
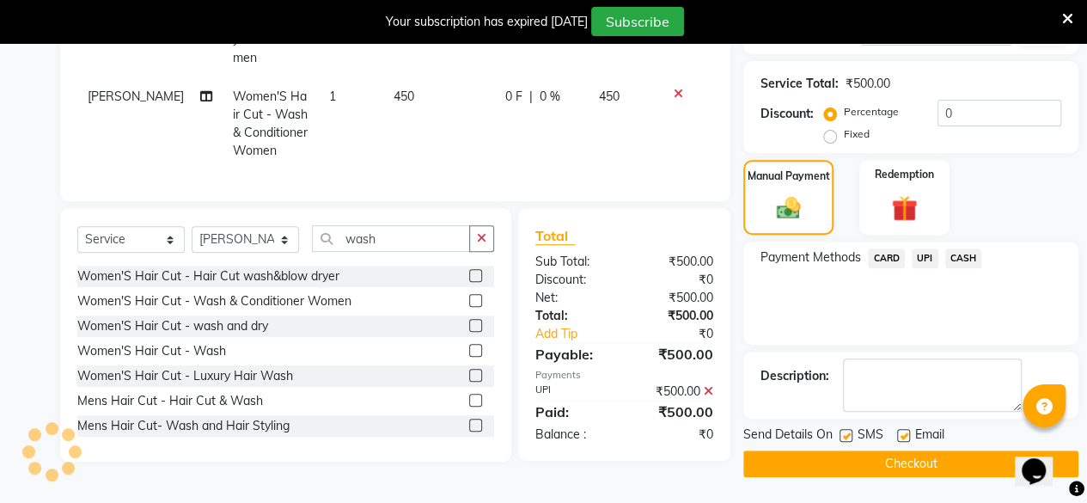
scroll to position [260, 0]
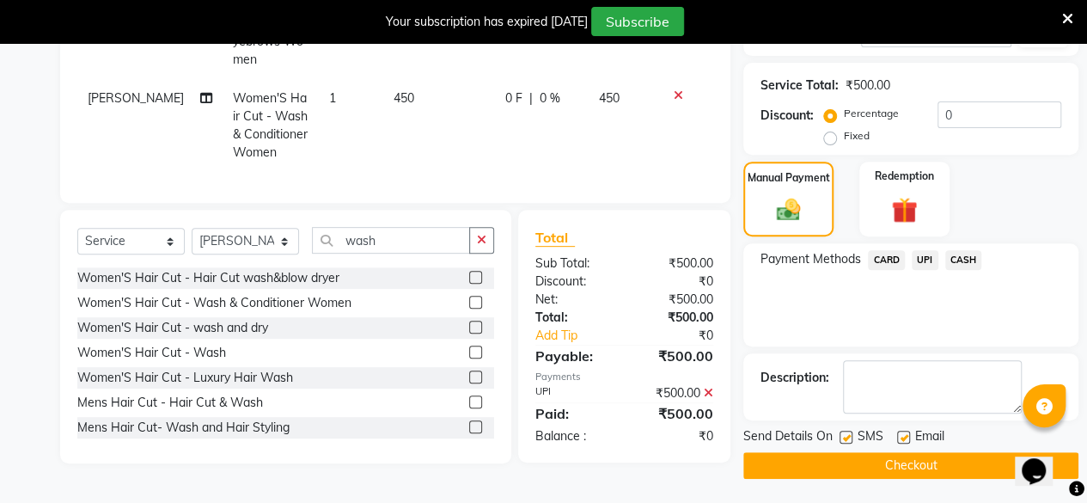
click at [896, 461] on button "Checkout" at bounding box center [911, 465] width 335 height 27
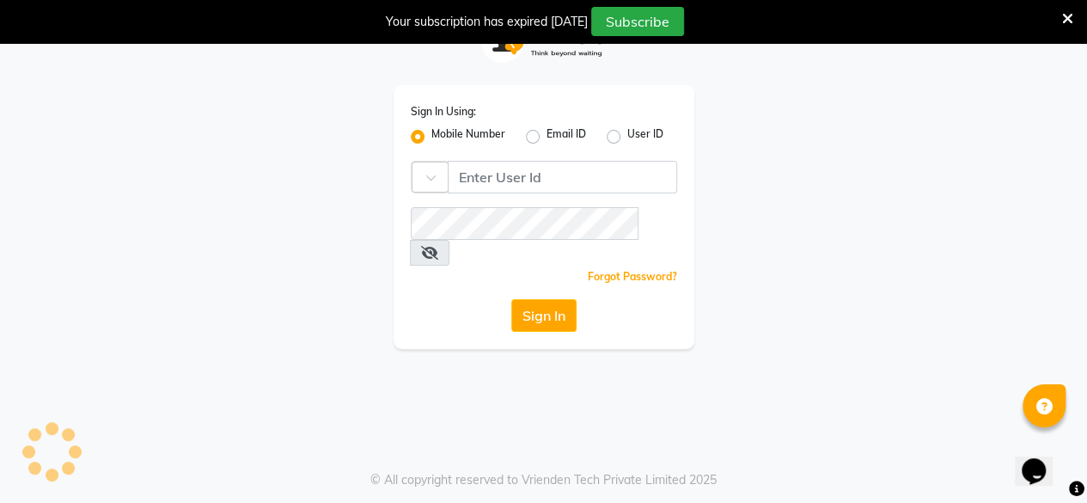
scroll to position [42, 0]
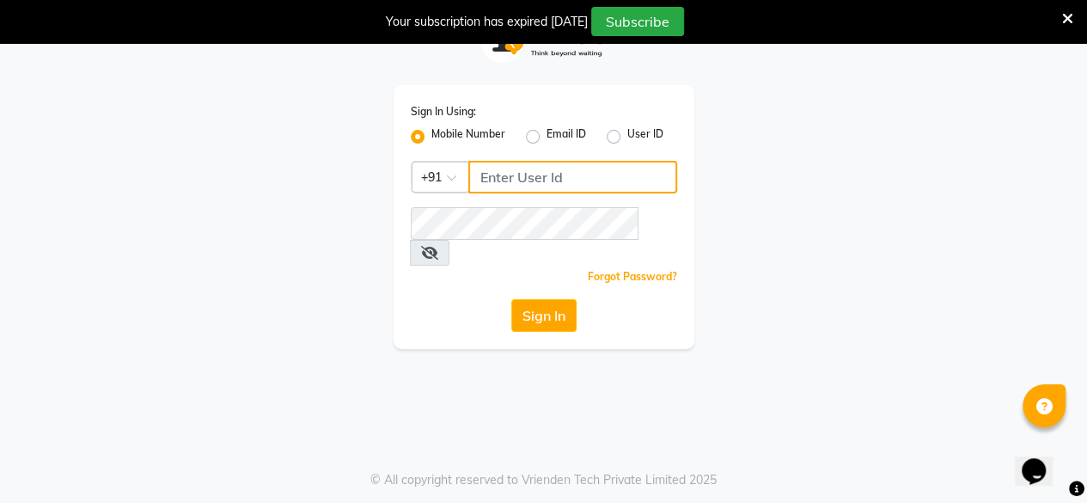
click at [574, 178] on input "Username" at bounding box center [572, 177] width 209 height 33
type input "9818336917"
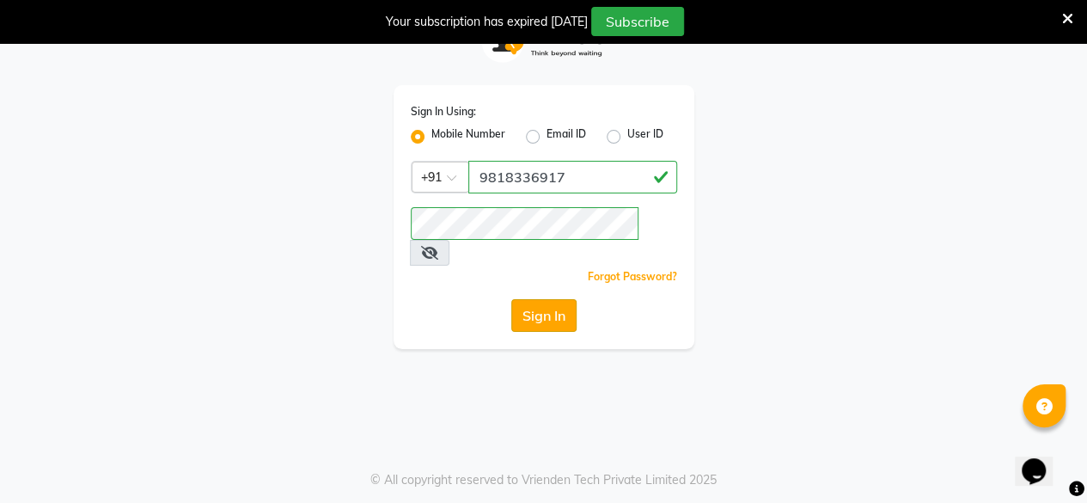
click at [547, 299] on button "Sign In" at bounding box center [543, 315] width 65 height 33
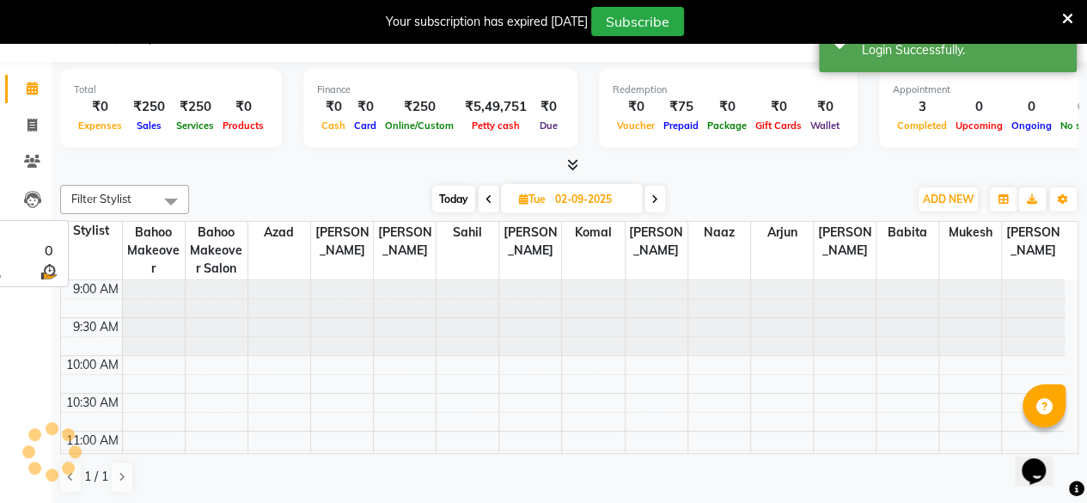
select select "en"
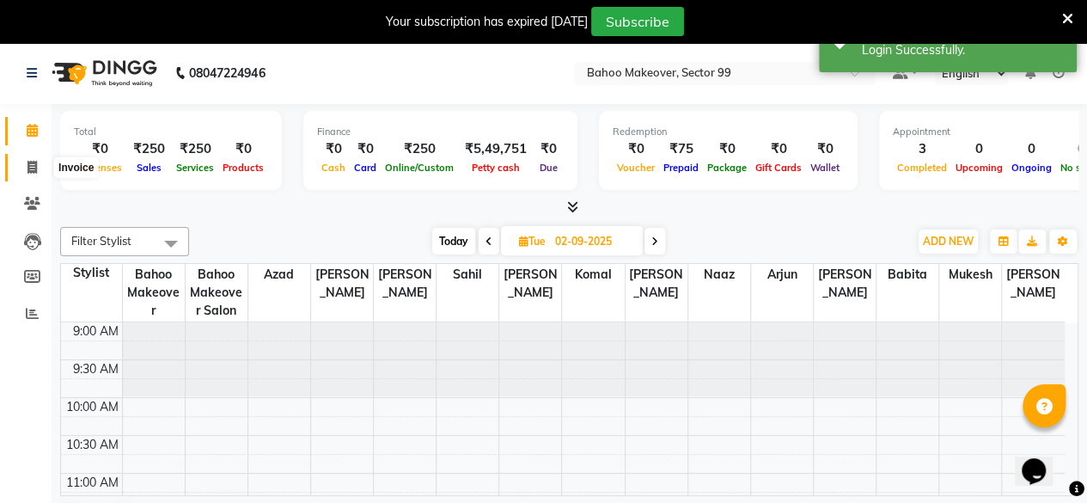
click at [34, 164] on icon at bounding box center [32, 167] width 9 height 13
select select "6856"
select select "service"
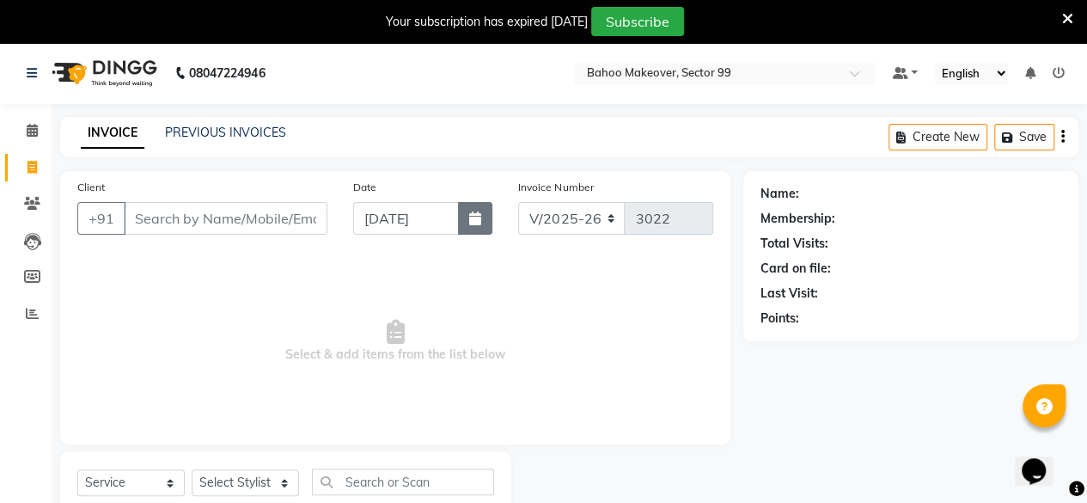
click at [478, 220] on icon "button" at bounding box center [475, 218] width 12 height 14
select select "9"
select select "2025"
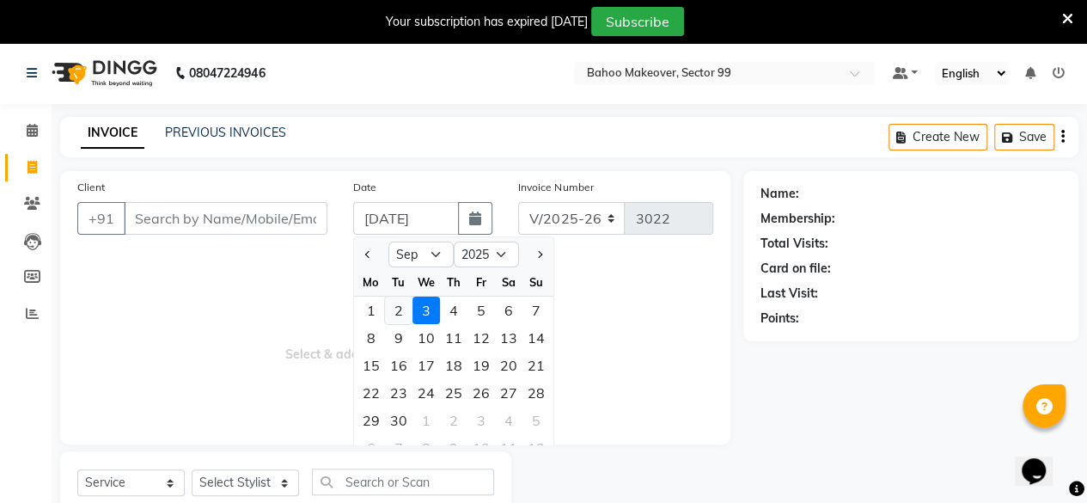
click at [398, 307] on div "2" at bounding box center [399, 311] width 28 height 28
type input "02-09-2025"
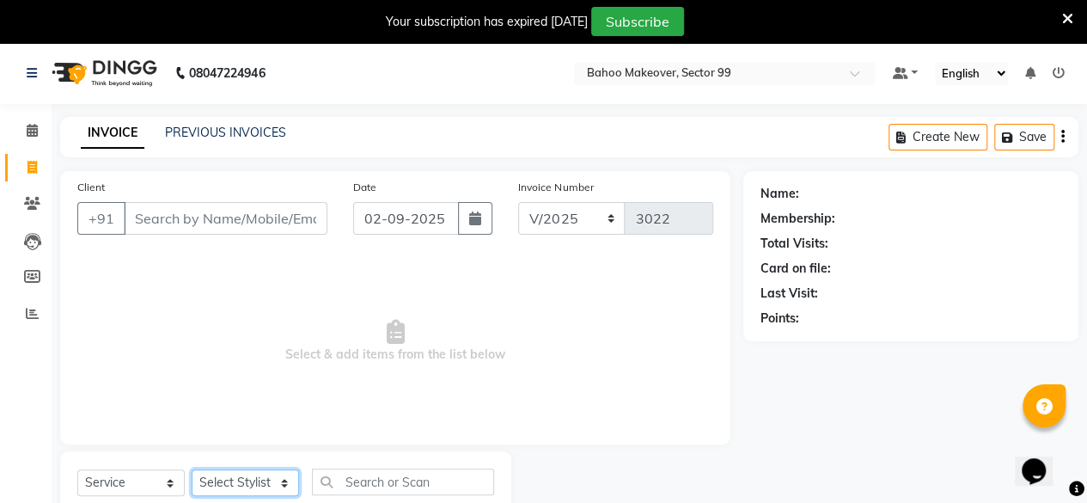
click at [285, 488] on select "Select Stylist [PERSON_NAME] Makeover Bahoo Makeover Salon [PERSON_NAME] [PERSO…" at bounding box center [245, 482] width 107 height 27
select select "87491"
click at [192, 469] on select "Select Stylist [PERSON_NAME] Makeover Bahoo Makeover Salon [PERSON_NAME] [PERSO…" at bounding box center [245, 482] width 107 height 27
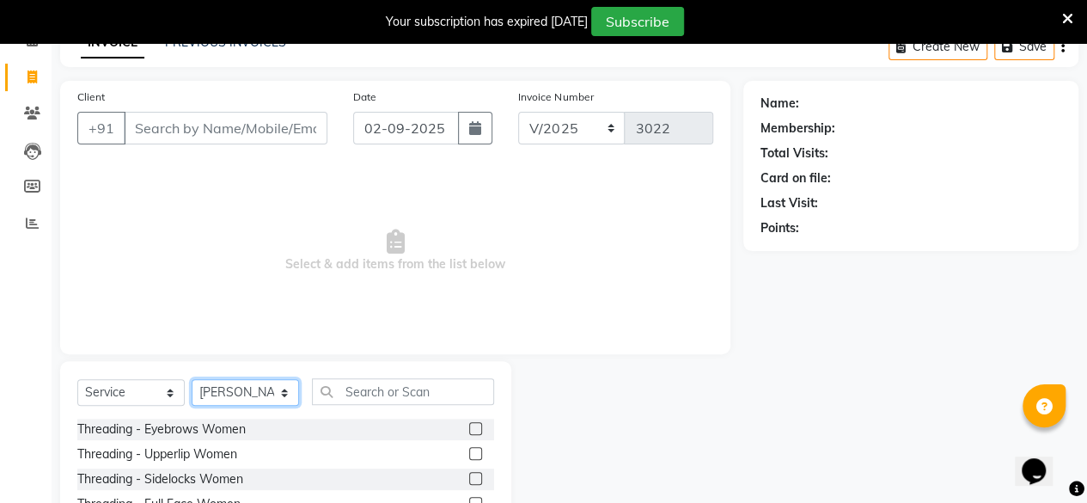
scroll to position [91, 0]
click at [469, 425] on label at bounding box center [475, 427] width 13 height 13
click at [469, 425] on input "checkbox" at bounding box center [474, 428] width 11 height 11
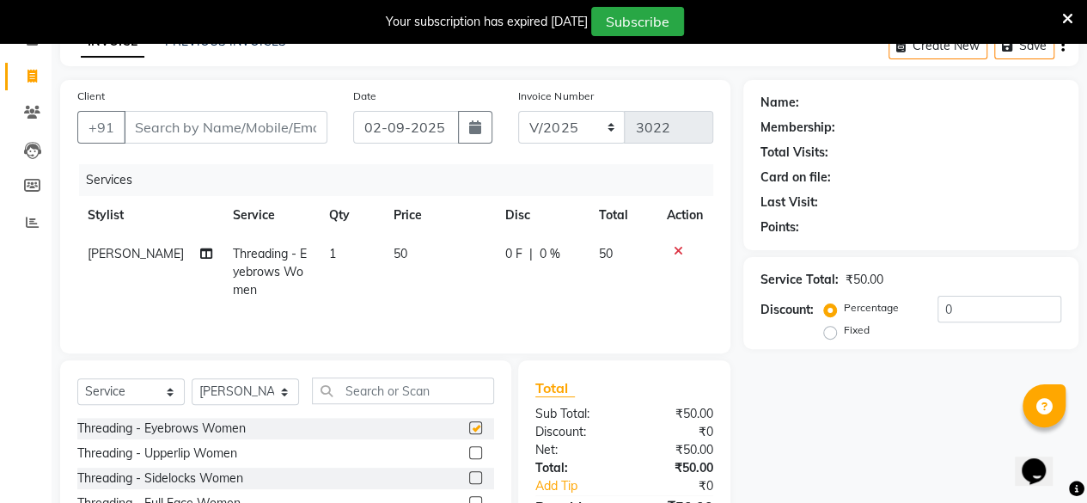
checkbox input "false"
click at [285, 396] on select "Select Stylist [PERSON_NAME] Makeover Bahoo Makeover Salon [PERSON_NAME] [PERSO…" at bounding box center [245, 391] width 107 height 27
select select "71122"
click at [192, 378] on select "Select Stylist [PERSON_NAME] Makeover Bahoo Makeover Salon [PERSON_NAME] [PERSO…" at bounding box center [245, 391] width 107 height 27
click at [359, 390] on input "text" at bounding box center [403, 390] width 182 height 27
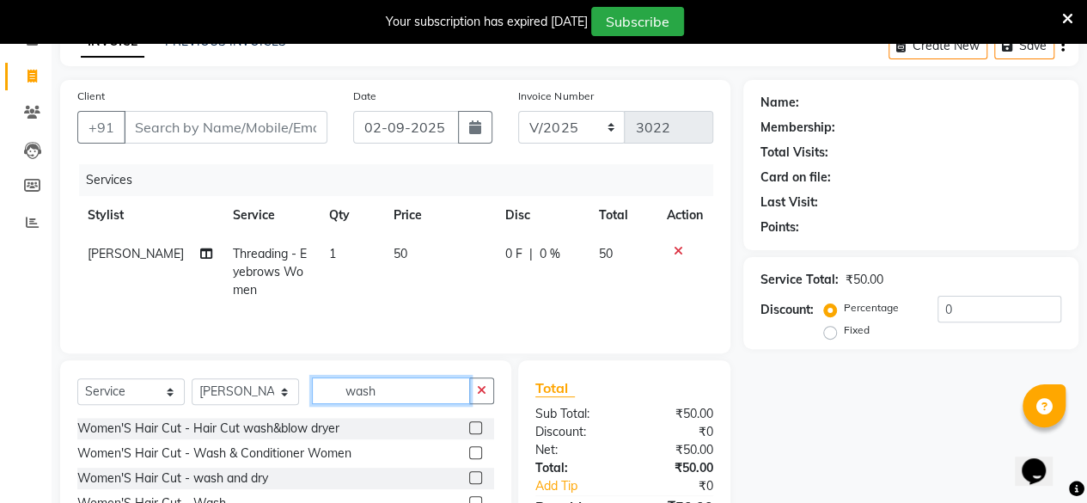
scroll to position [188, 0]
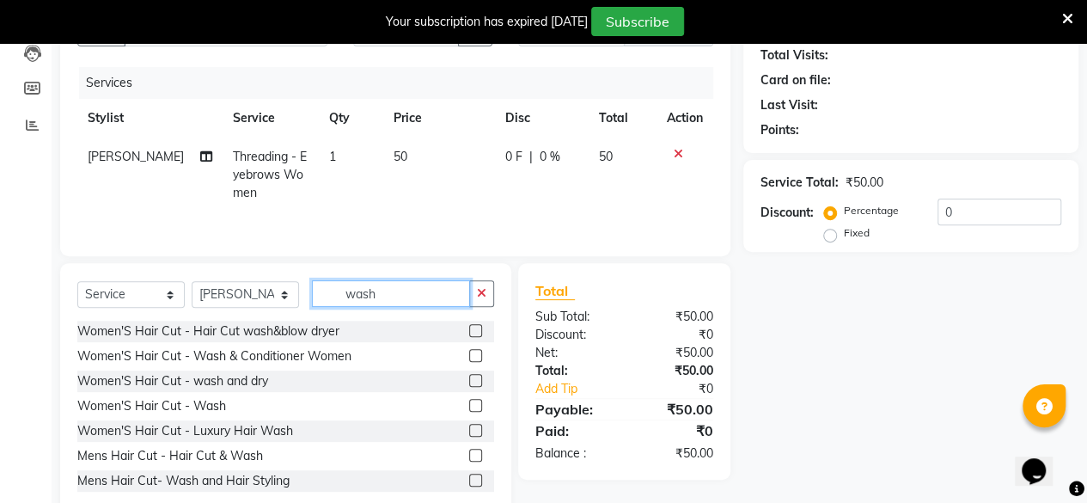
type input "wash"
click at [469, 352] on label at bounding box center [475, 355] width 13 height 13
click at [469, 352] on input "checkbox" at bounding box center [474, 356] width 11 height 11
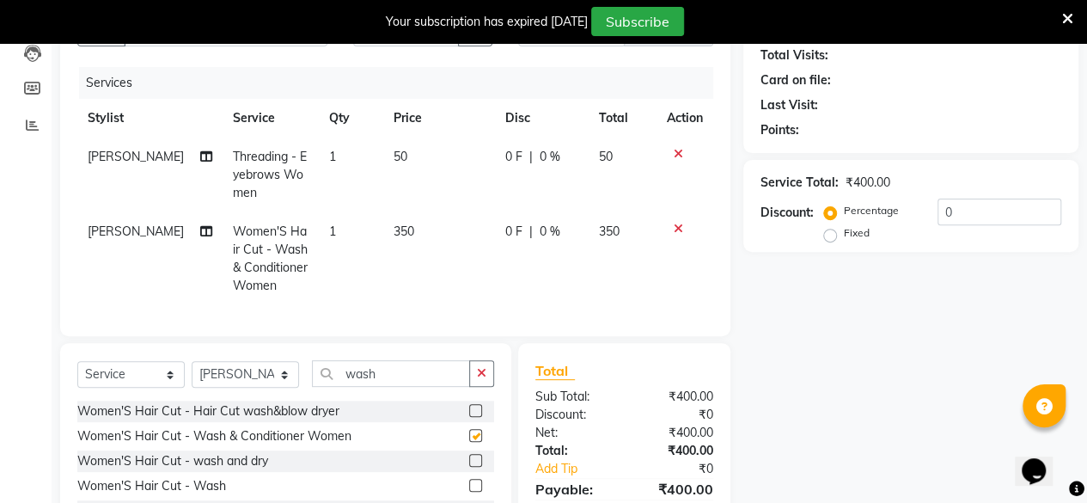
checkbox input "false"
click at [410, 230] on td "350" at bounding box center [439, 258] width 112 height 93
select select "71122"
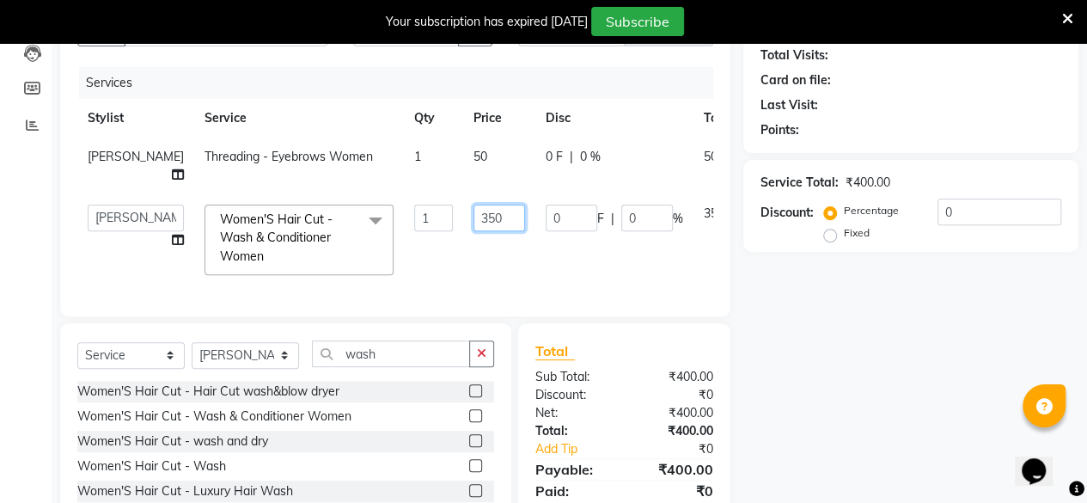
click at [474, 216] on input "350" at bounding box center [500, 218] width 52 height 27
type input "3"
type input "450"
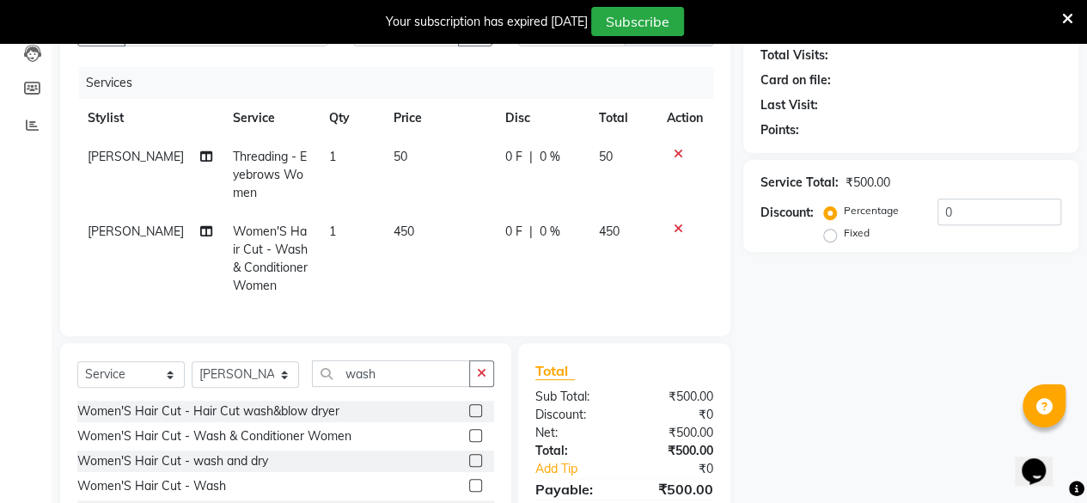
click at [877, 322] on div "Name: Membership: Total Visits: Card on file: Last Visit: Points: Service Total…" at bounding box center [918, 290] width 348 height 614
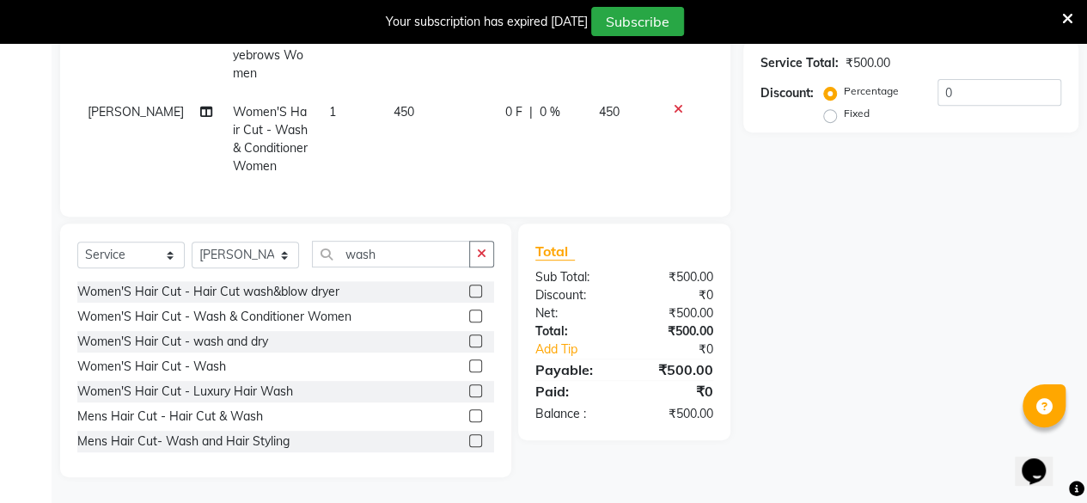
scroll to position [0, 0]
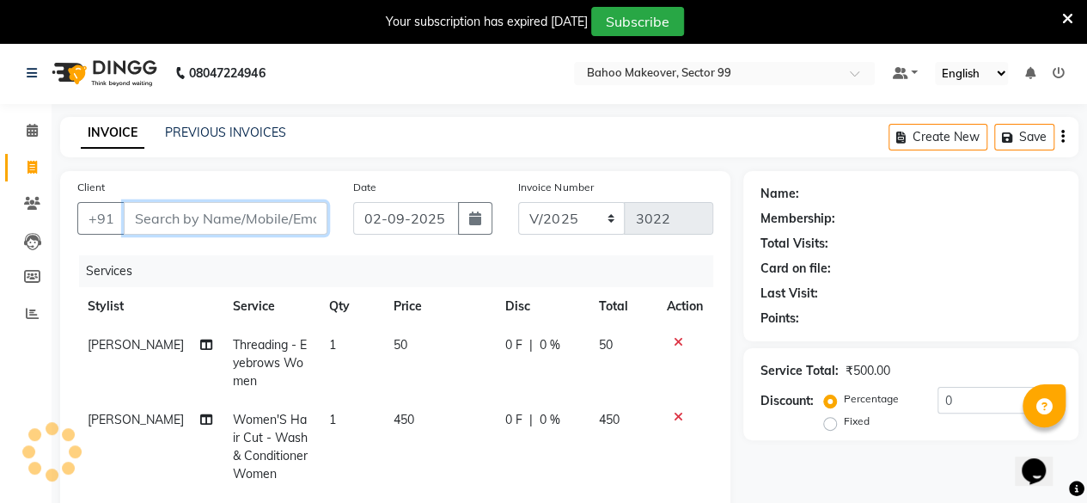
click at [210, 216] on input "Client" at bounding box center [226, 218] width 204 height 33
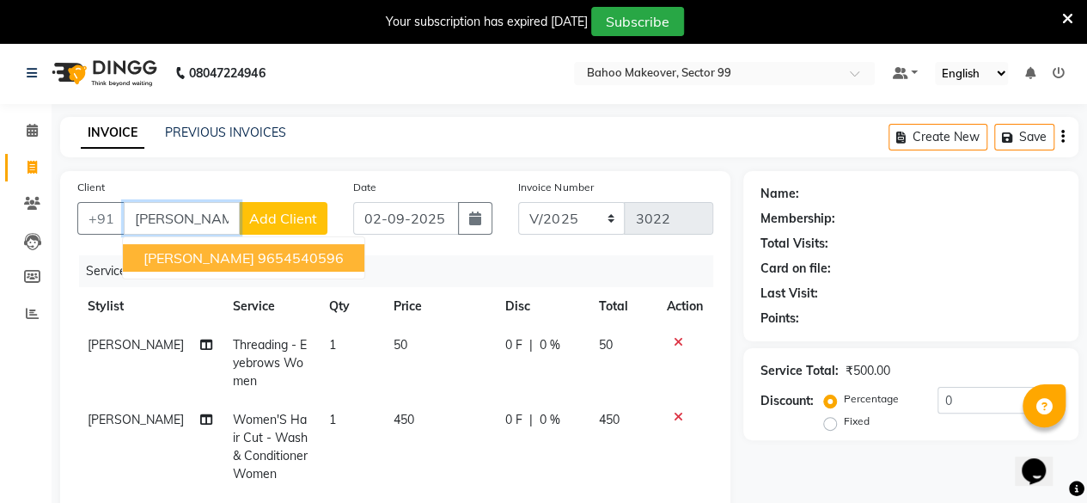
click at [258, 260] on ngb-highlight "9654540596" at bounding box center [301, 257] width 86 height 17
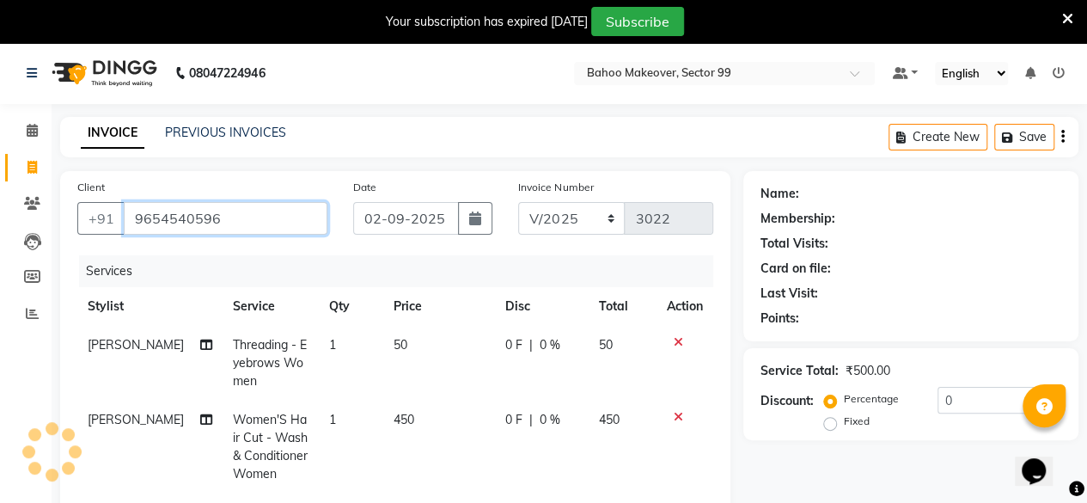
type input "9654540596"
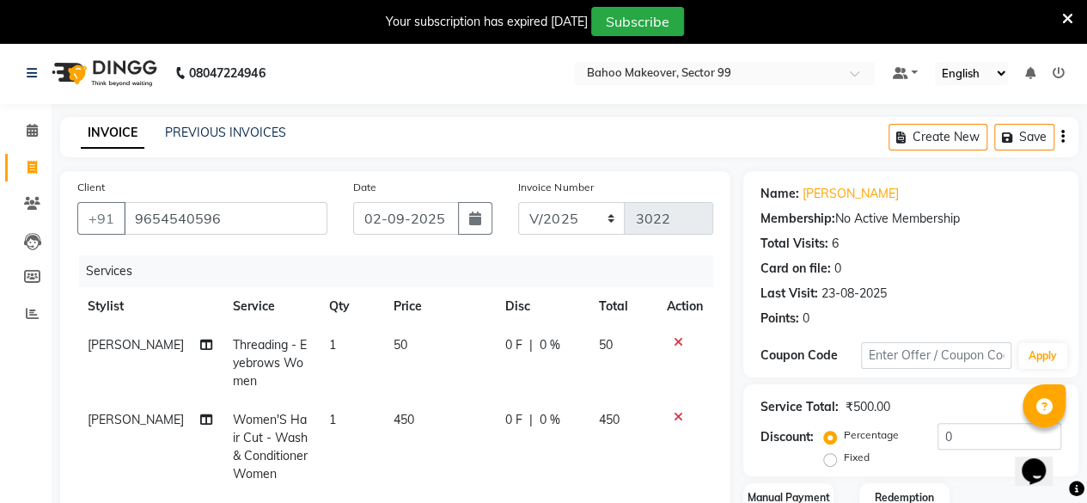
scroll to position [320, 0]
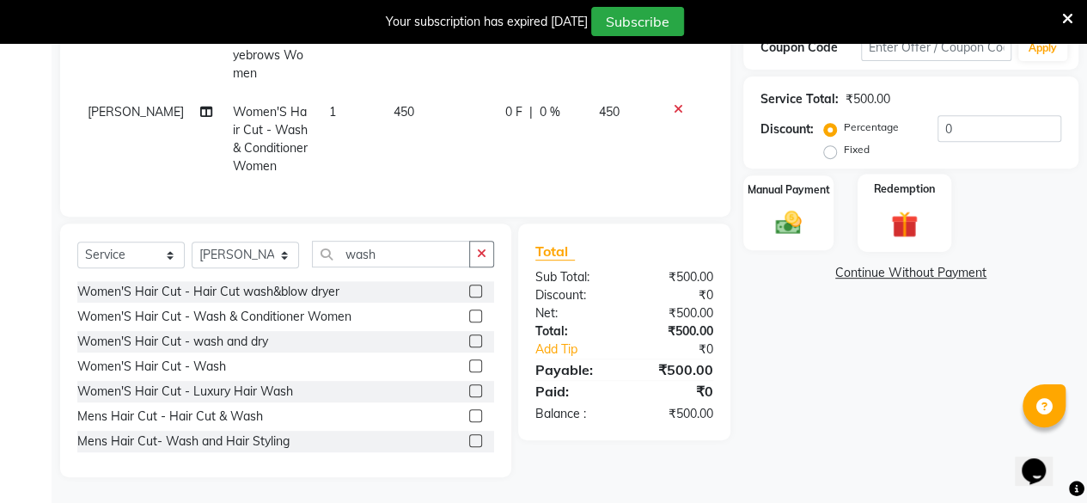
click at [897, 210] on img at bounding box center [905, 224] width 44 height 34
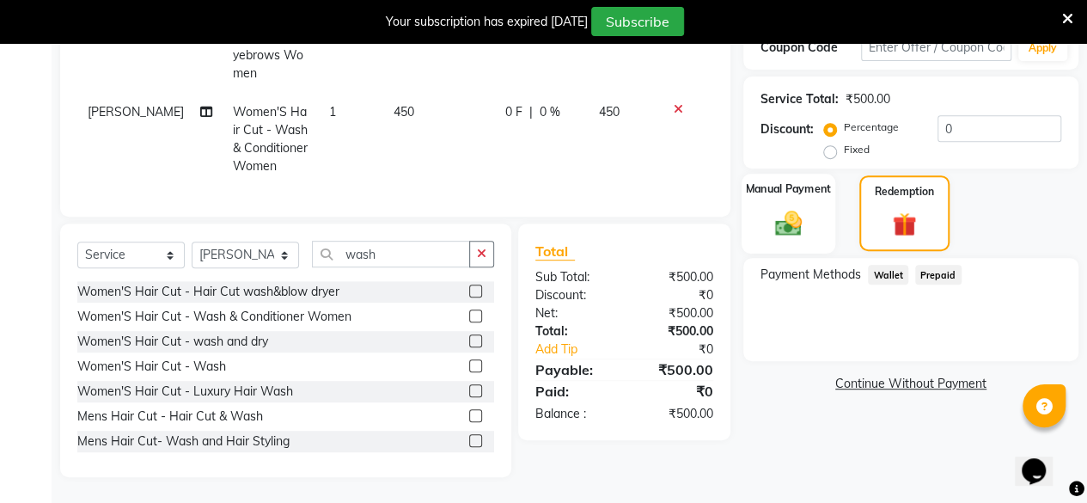
click at [788, 217] on img at bounding box center [789, 222] width 44 height 31
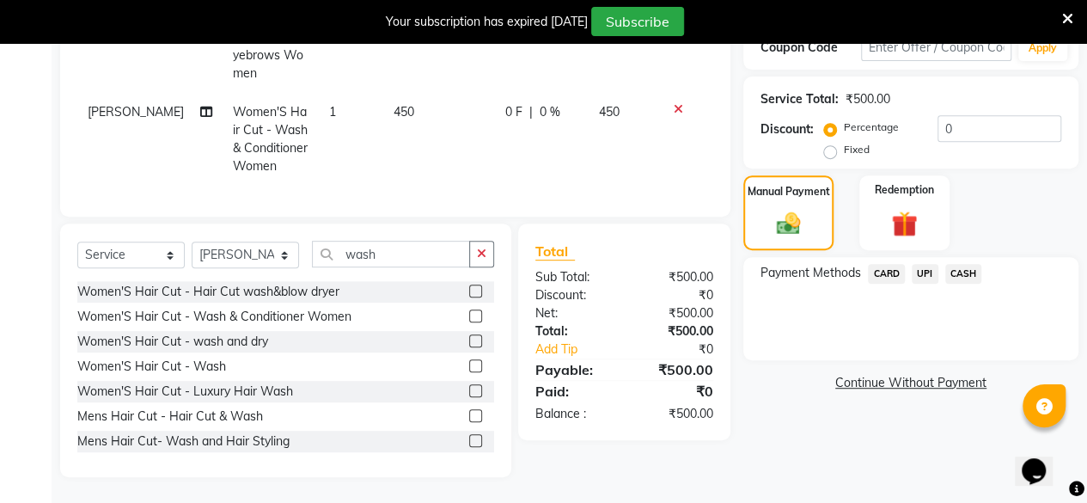
click at [927, 264] on span "UPI" at bounding box center [925, 274] width 27 height 20
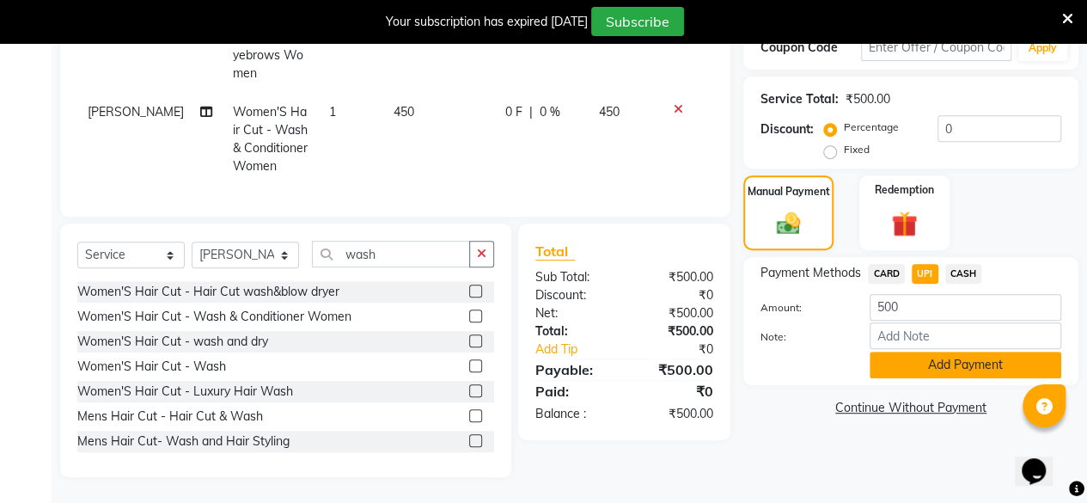
click at [964, 352] on button "Add Payment" at bounding box center [966, 365] width 192 height 27
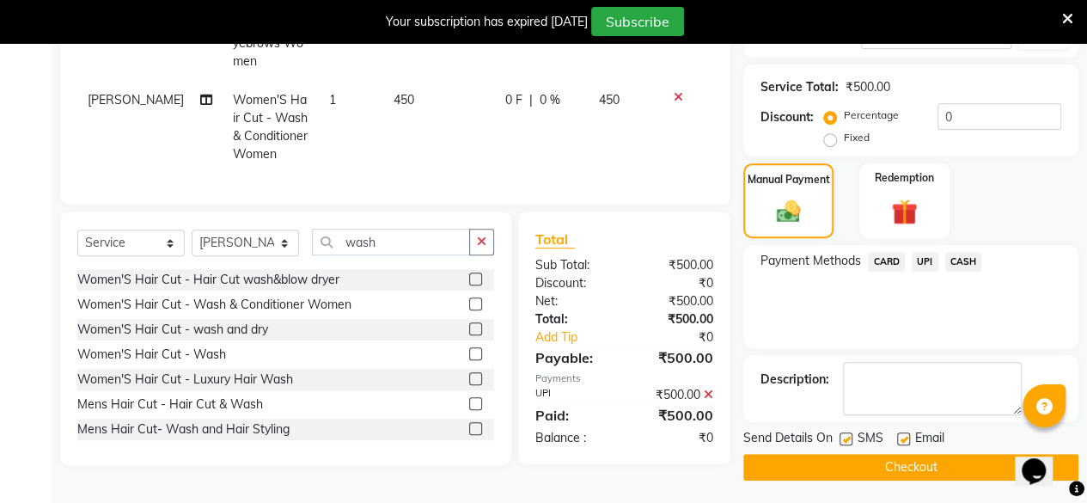
scroll to position [321, 0]
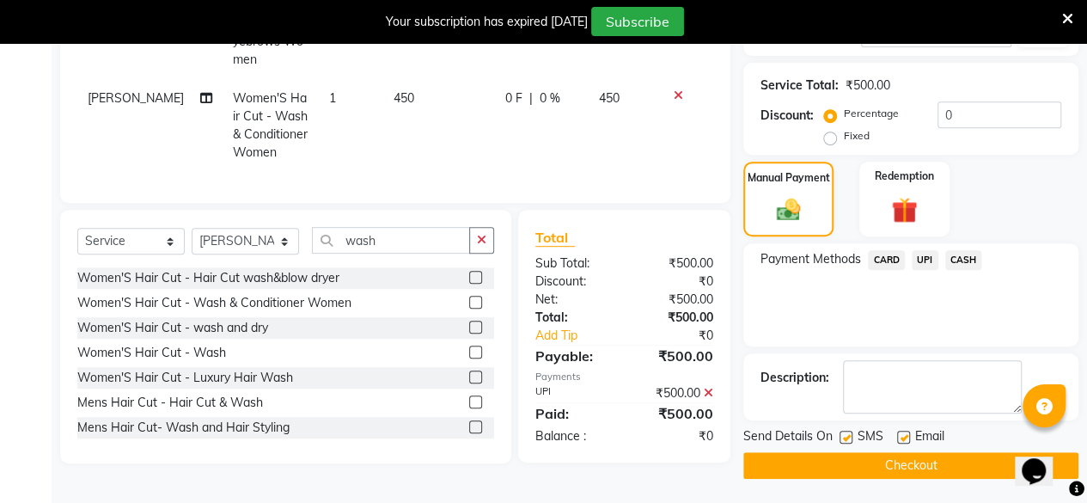
click at [909, 470] on button "Checkout" at bounding box center [911, 465] width 335 height 27
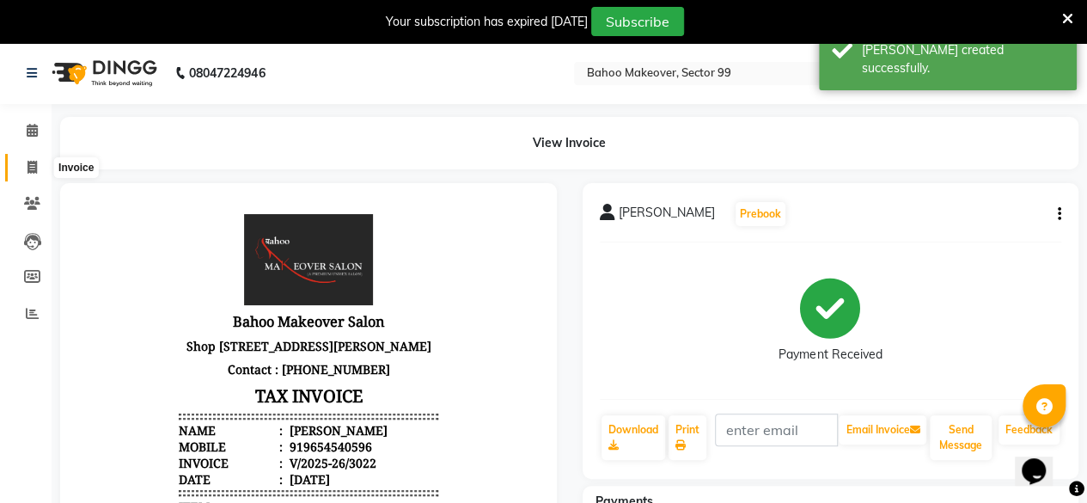
click at [36, 162] on icon at bounding box center [32, 167] width 9 height 13
select select "service"
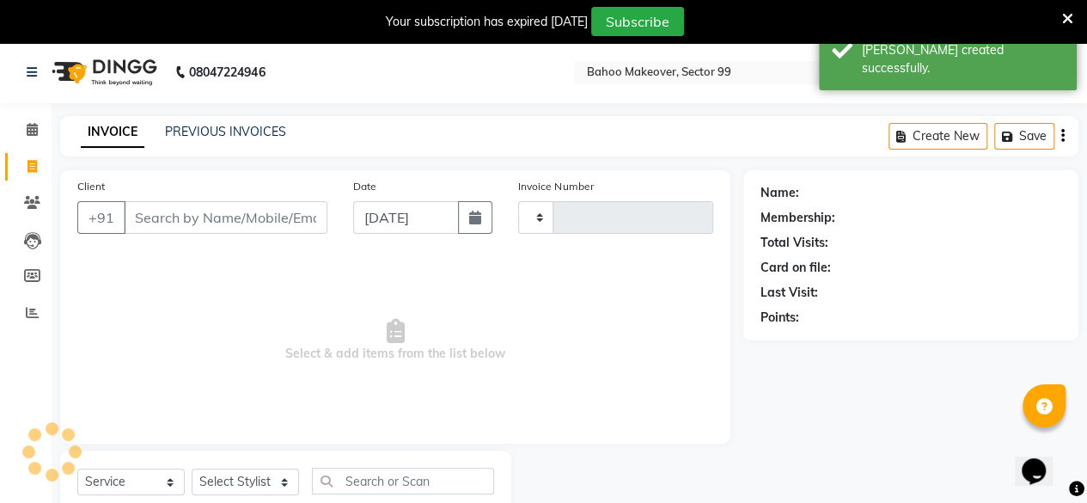
type input "3023"
select select "6856"
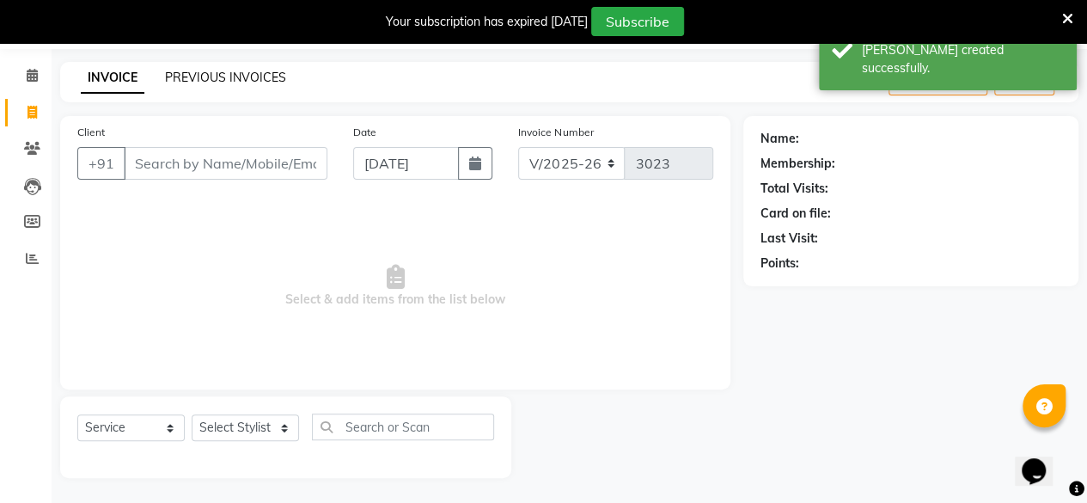
click at [239, 71] on link "PREVIOUS INVOICES" at bounding box center [225, 77] width 121 height 15
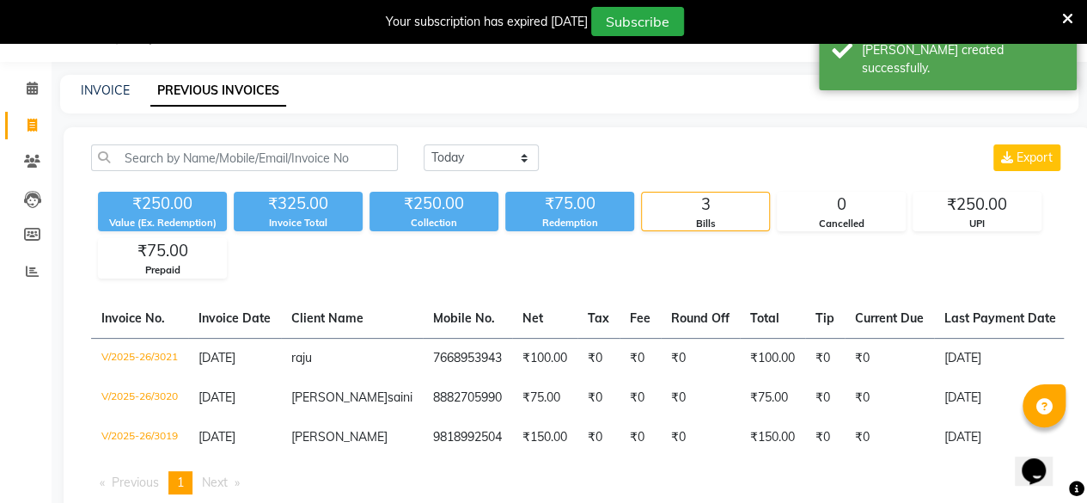
scroll to position [55, 0]
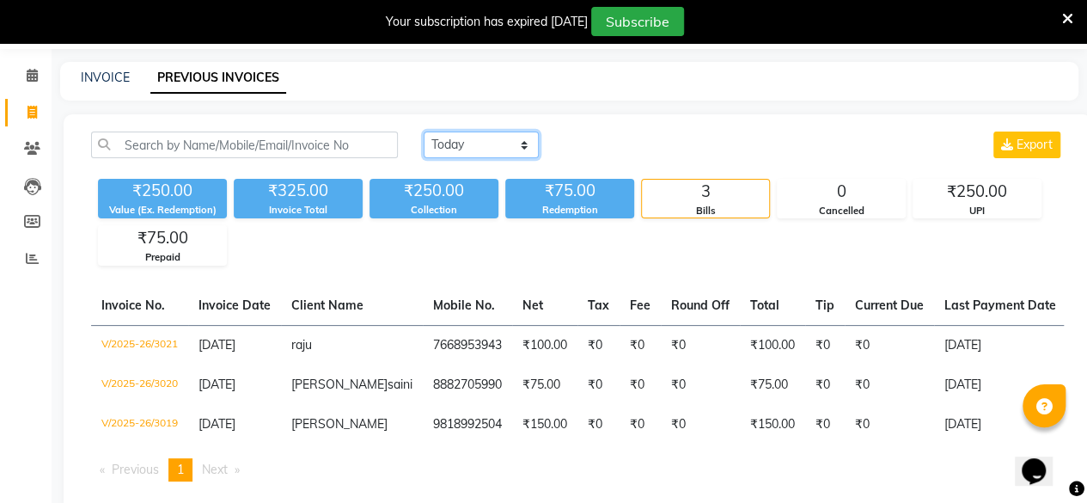
click at [523, 146] on select "[DATE] [DATE] Custom Range" at bounding box center [481, 145] width 115 height 27
select select "[DATE]"
click at [424, 132] on select "[DATE] [DATE] Custom Range" at bounding box center [481, 145] width 115 height 27
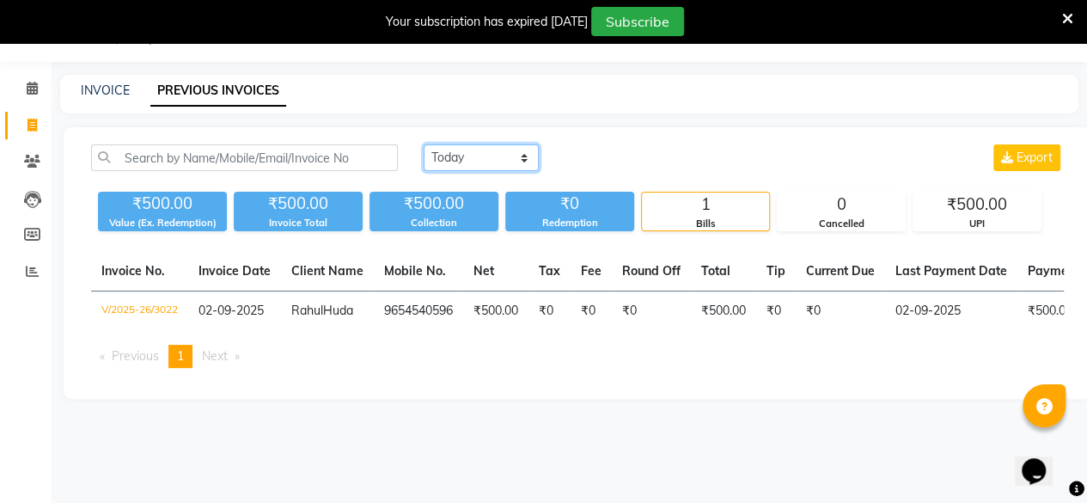
scroll to position [0, 0]
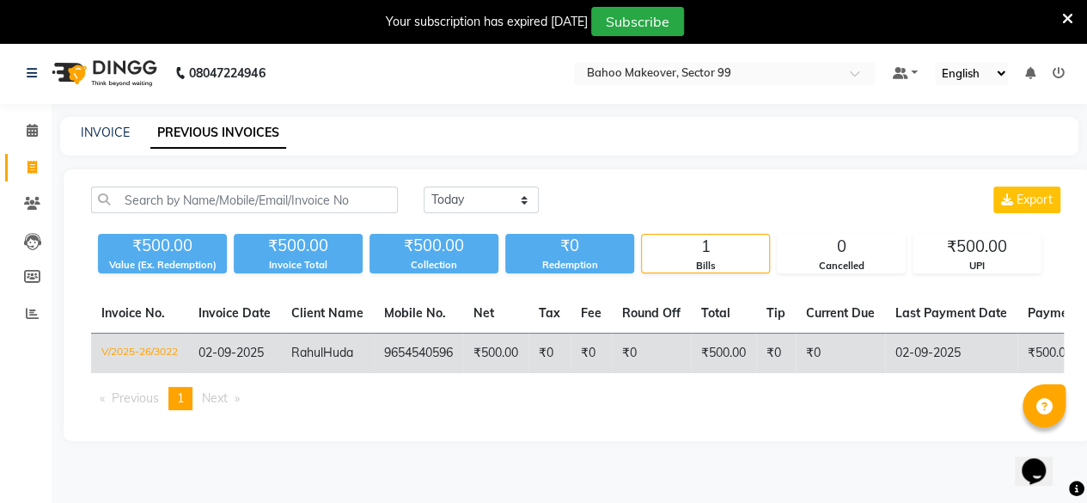
click at [393, 352] on td "9654540596" at bounding box center [418, 354] width 89 height 40
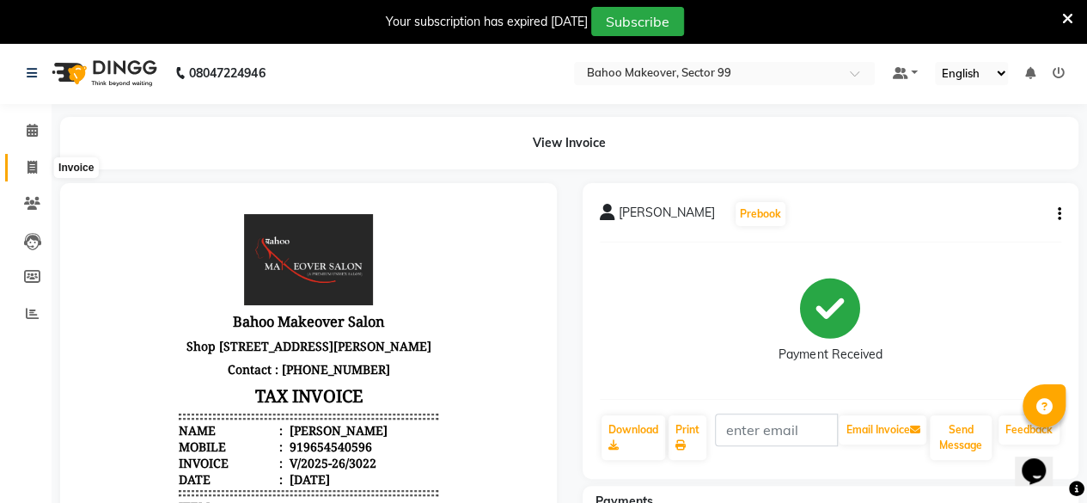
click at [29, 167] on icon at bounding box center [32, 167] width 9 height 13
select select "service"
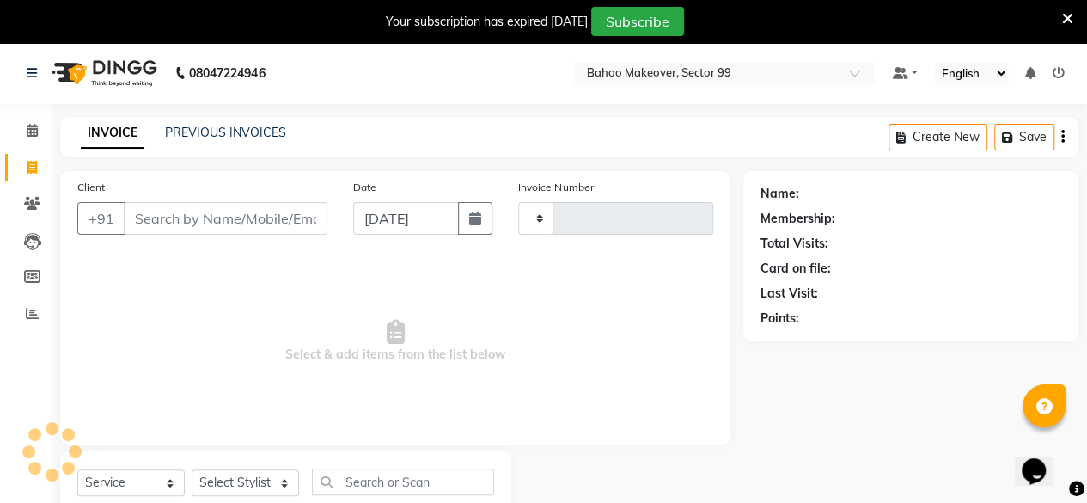
scroll to position [55, 0]
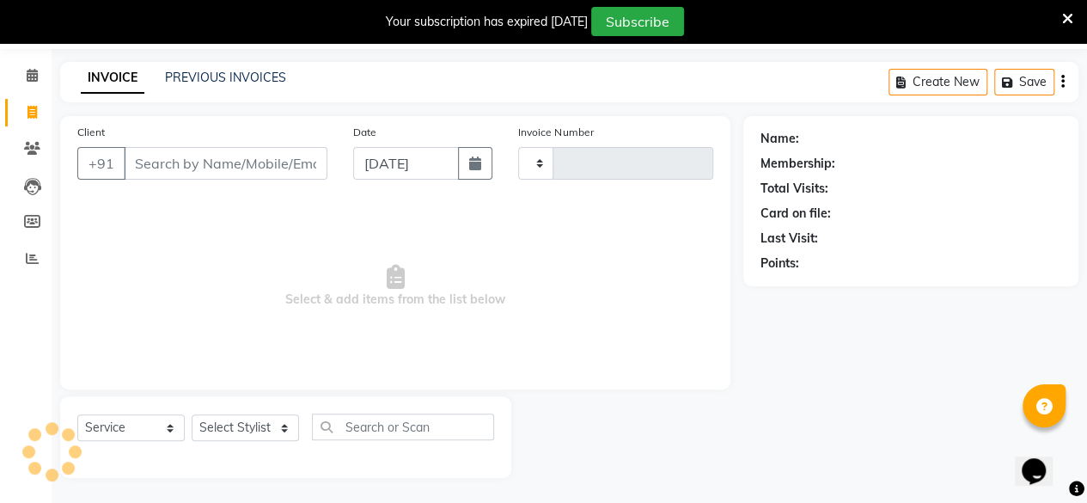
type input "3023"
select select "6856"
click at [30, 82] on icon at bounding box center [32, 75] width 11 height 13
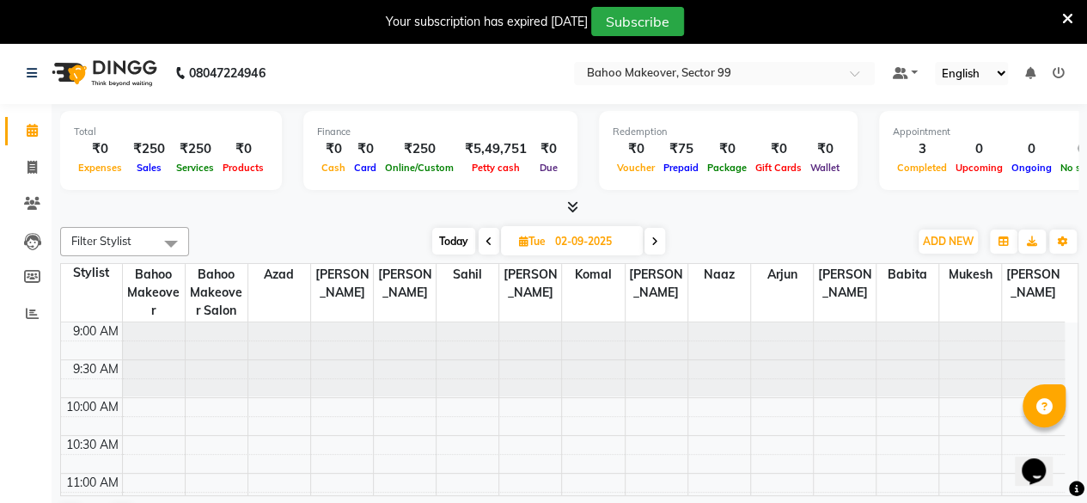
click at [662, 240] on span at bounding box center [655, 241] width 21 height 27
type input "[DATE]"
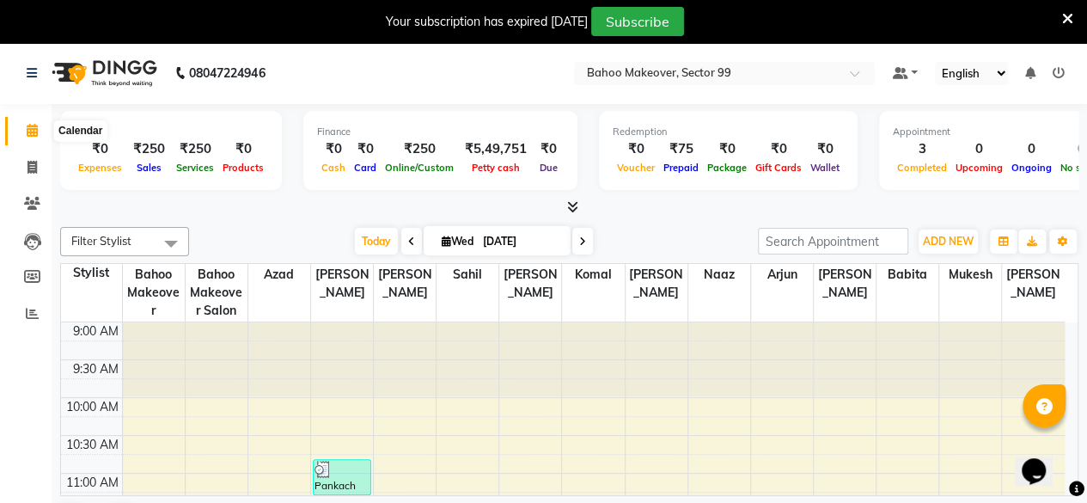
click at [34, 132] on icon at bounding box center [32, 130] width 11 height 13
click at [31, 162] on icon at bounding box center [32, 167] width 9 height 13
select select "service"
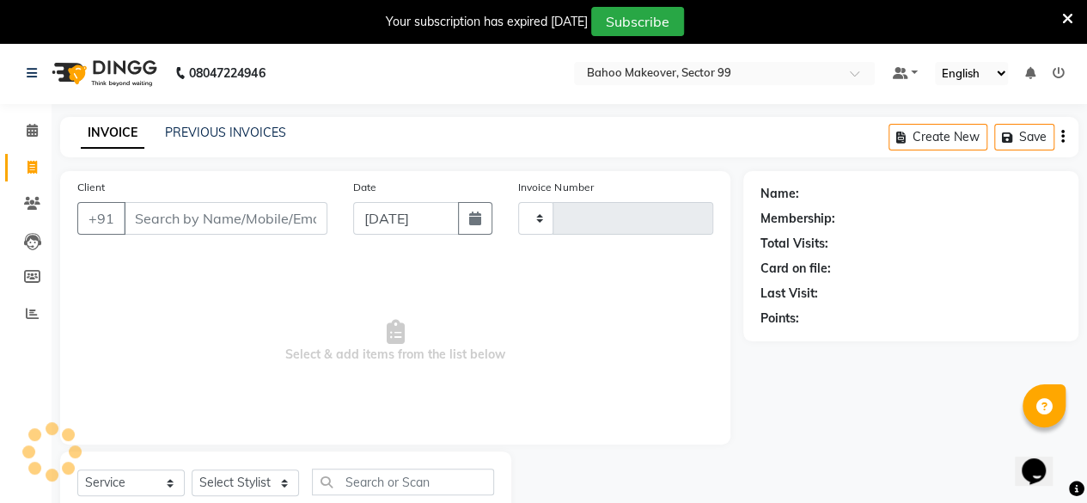
type input "3023"
select select "6856"
